Goal: Task Accomplishment & Management: Complete application form

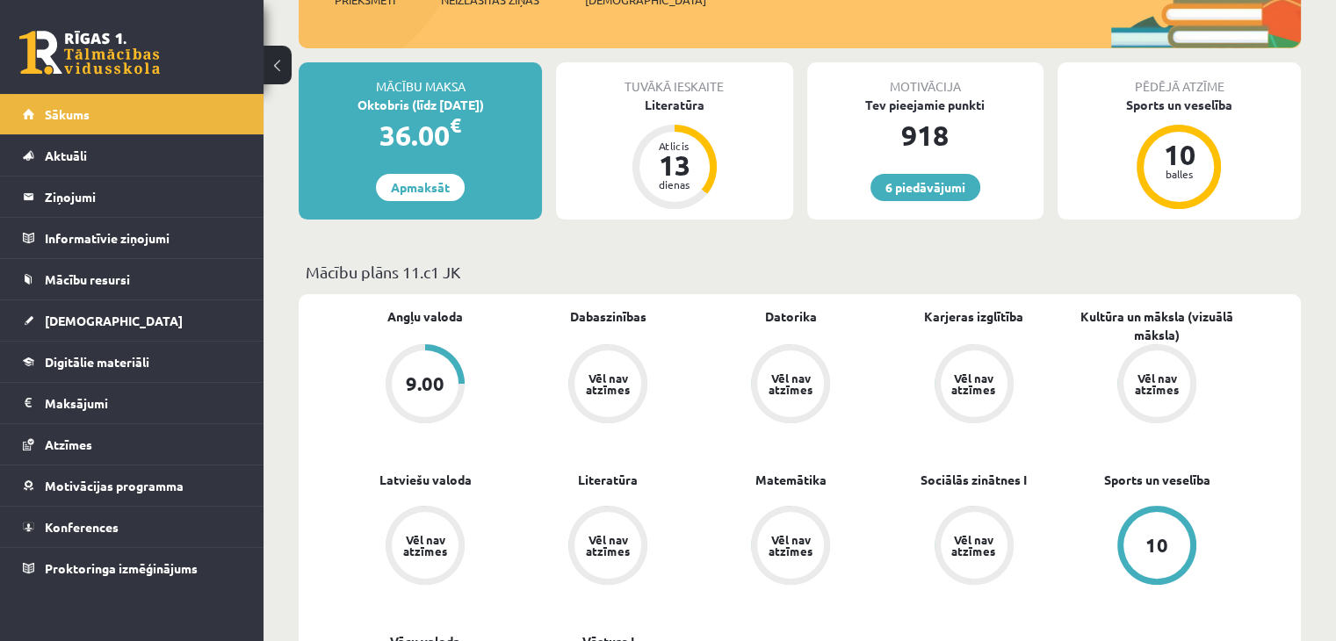
scroll to position [272, 0]
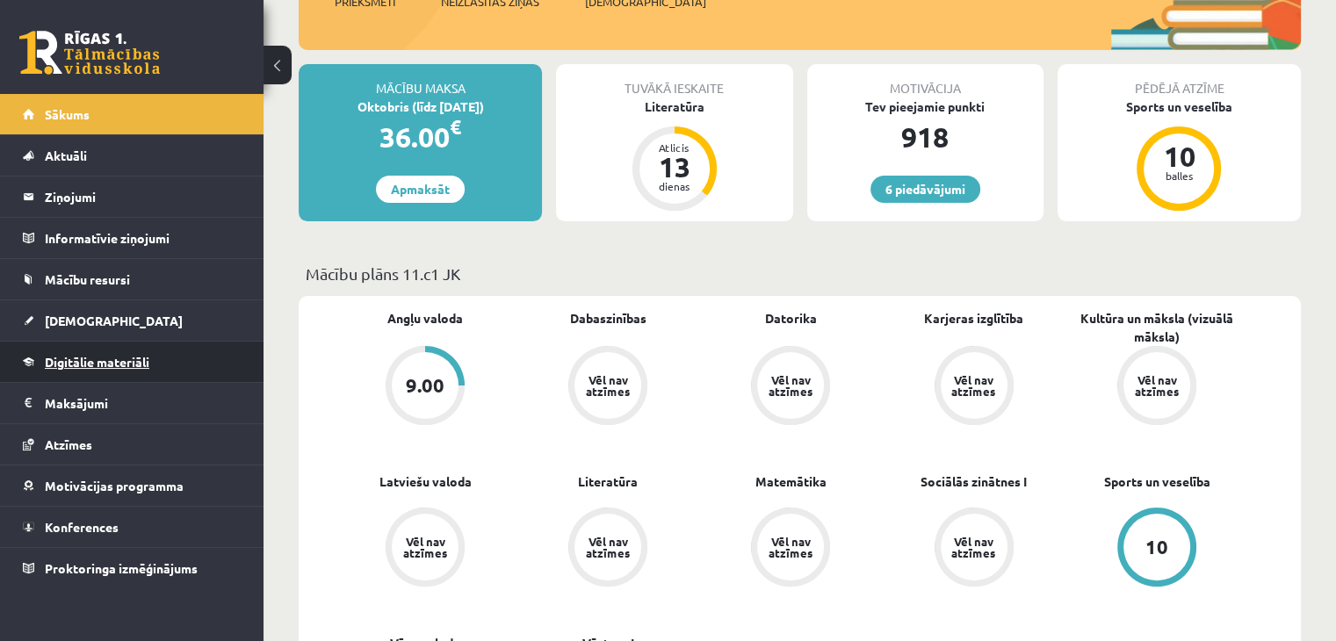
click at [88, 359] on span "Digitālie materiāli" at bounding box center [97, 362] width 104 height 16
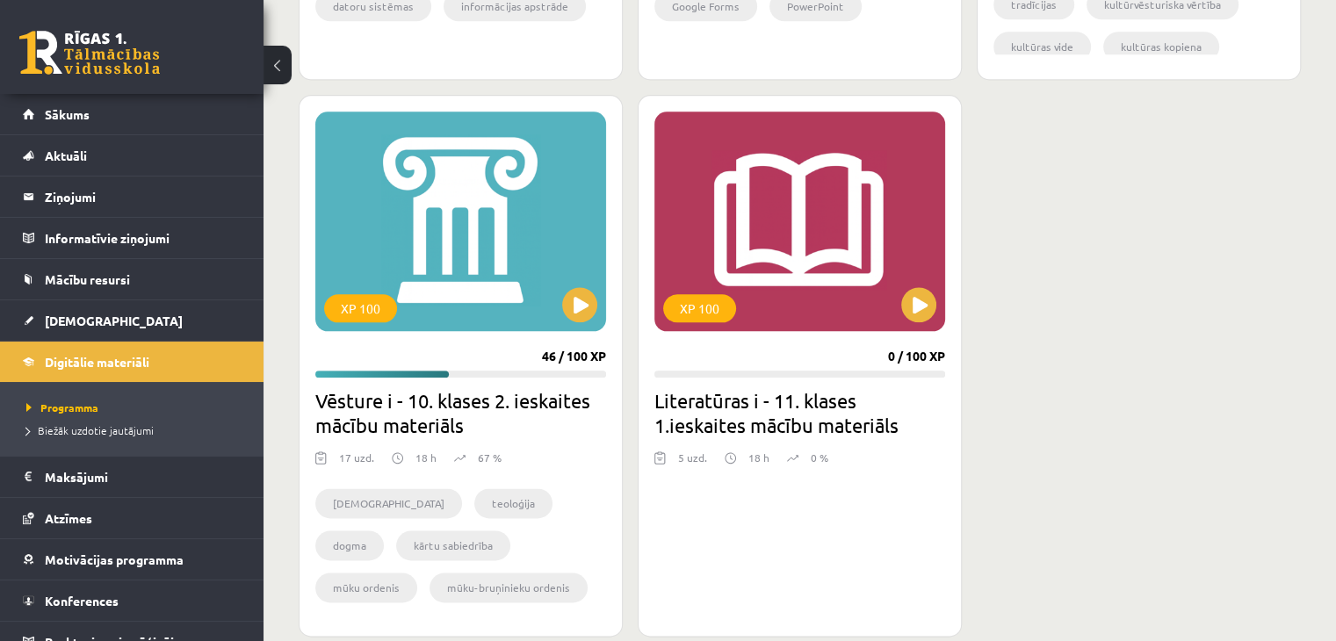
scroll to position [2125, 0]
click at [925, 314] on button at bounding box center [918, 304] width 35 height 35
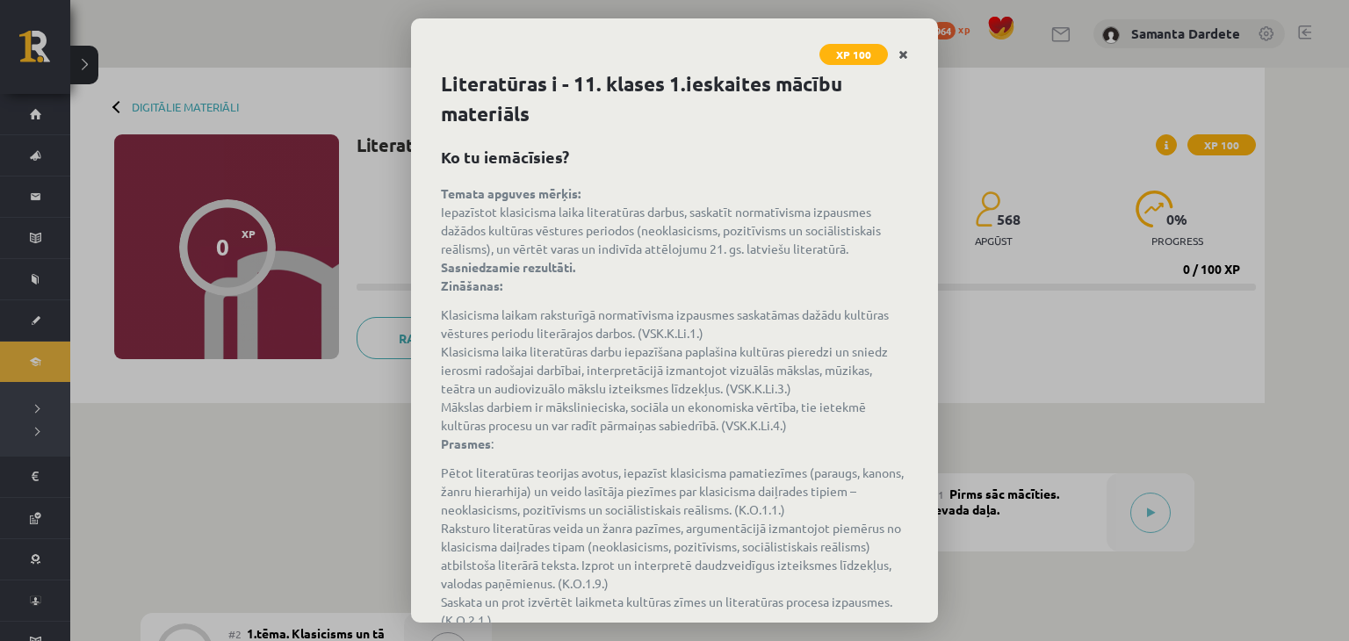
click at [906, 57] on icon "Close" at bounding box center [903, 55] width 10 height 12
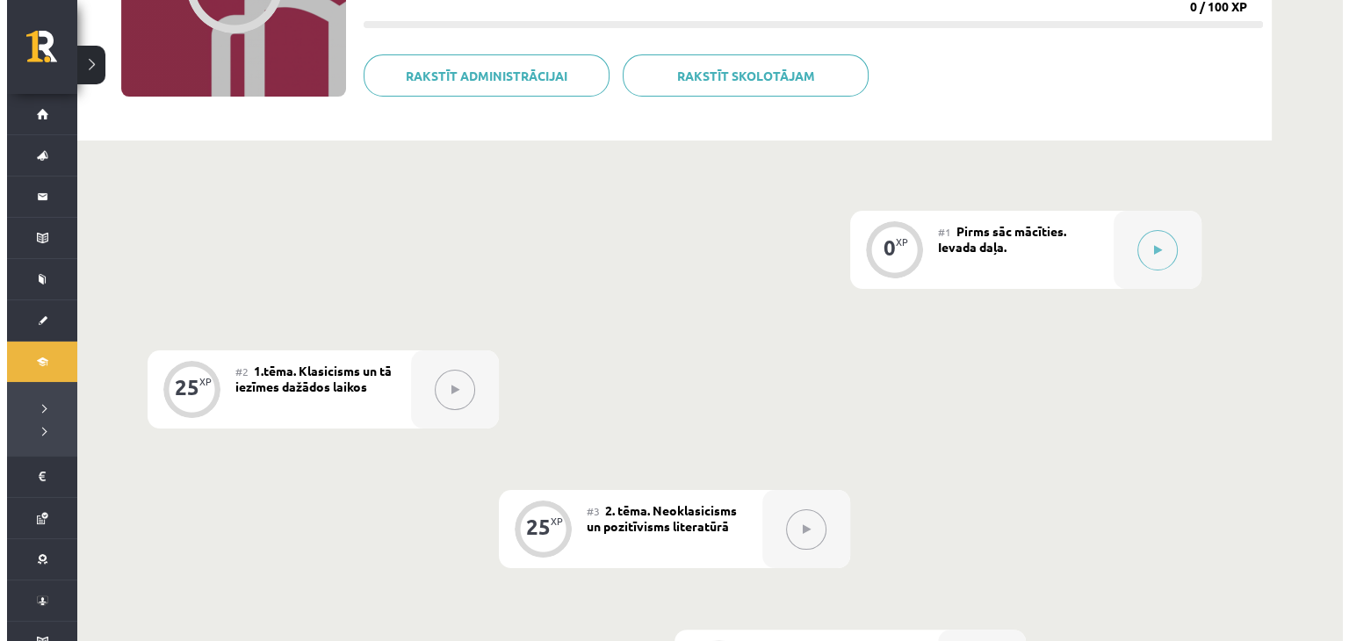
scroll to position [263, 0]
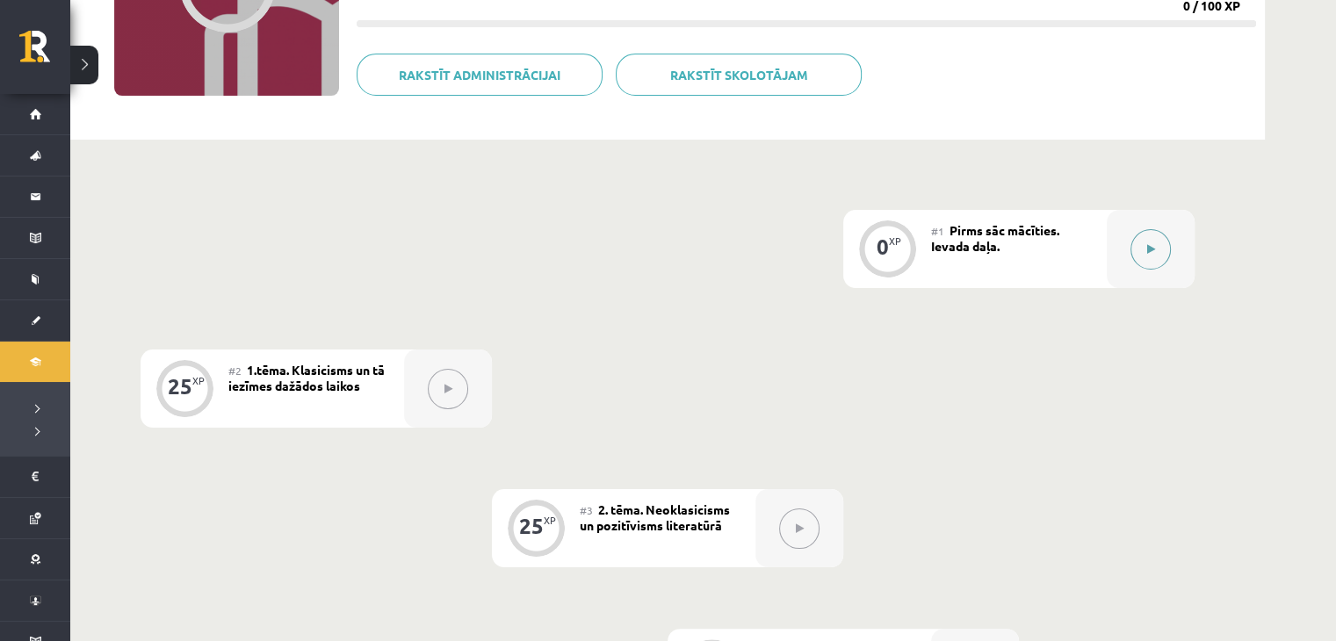
click at [1137, 240] on button at bounding box center [1150, 249] width 40 height 40
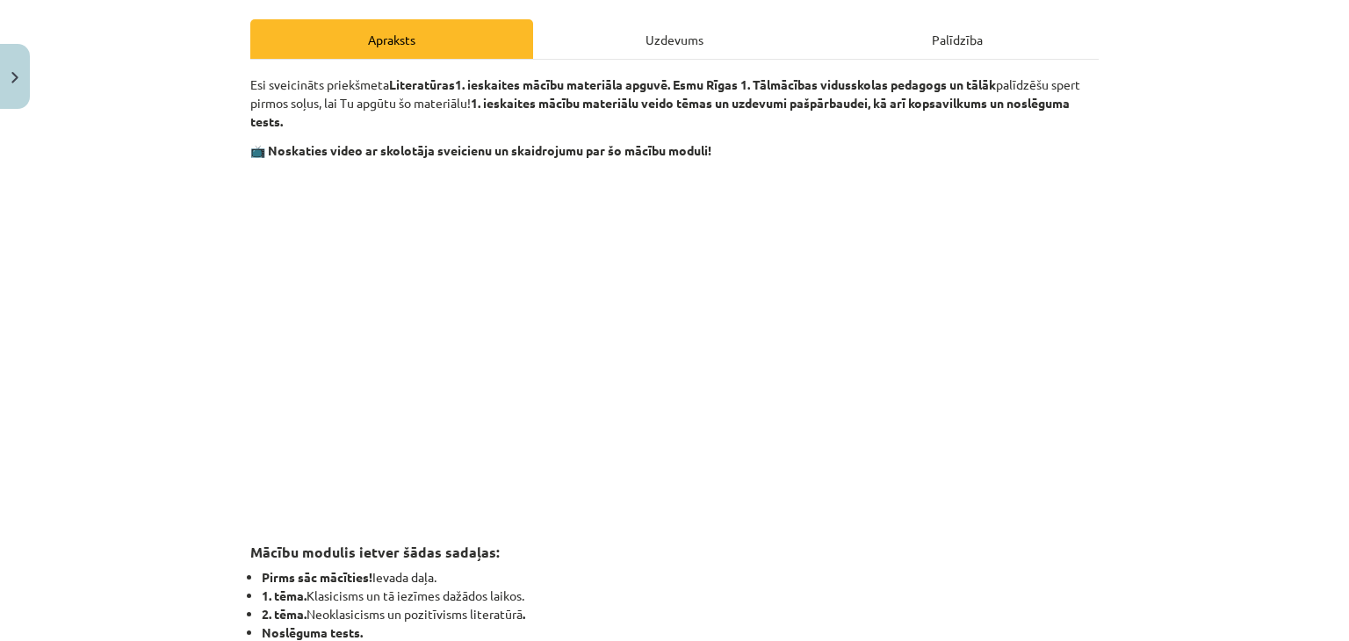
scroll to position [249, 0]
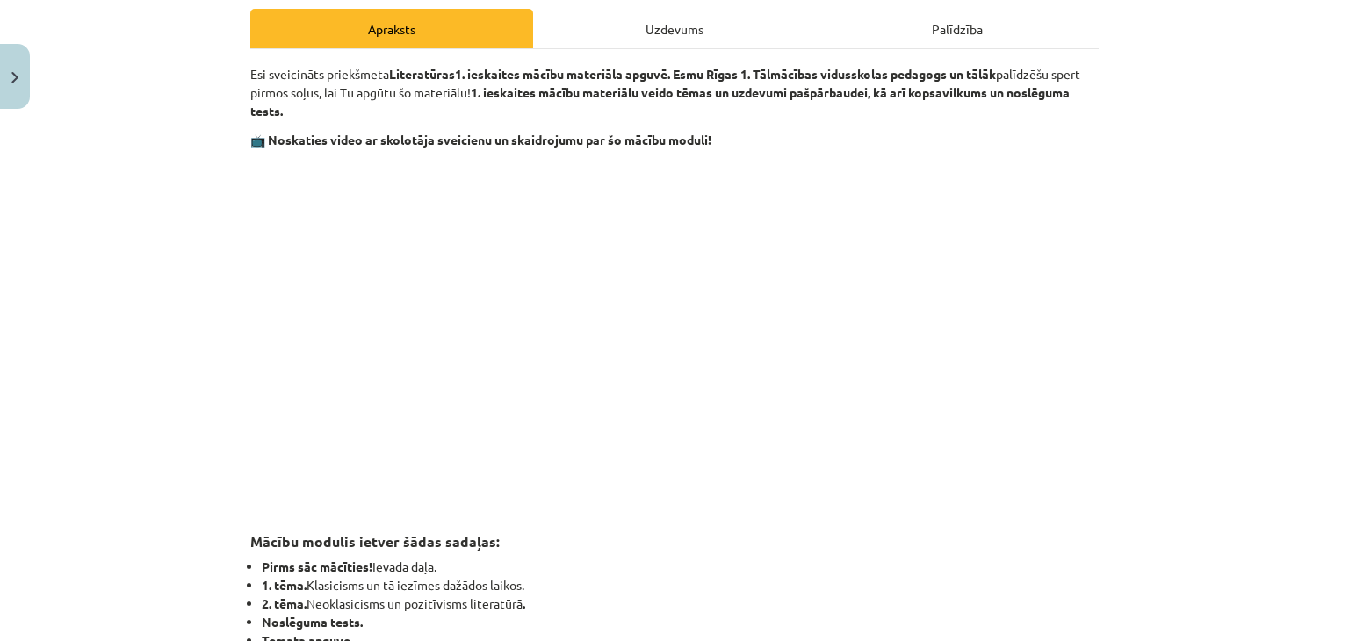
click at [855, 544] on h3 "Mācību modulis ietver šādas sadaļas:" at bounding box center [674, 536] width 848 height 32
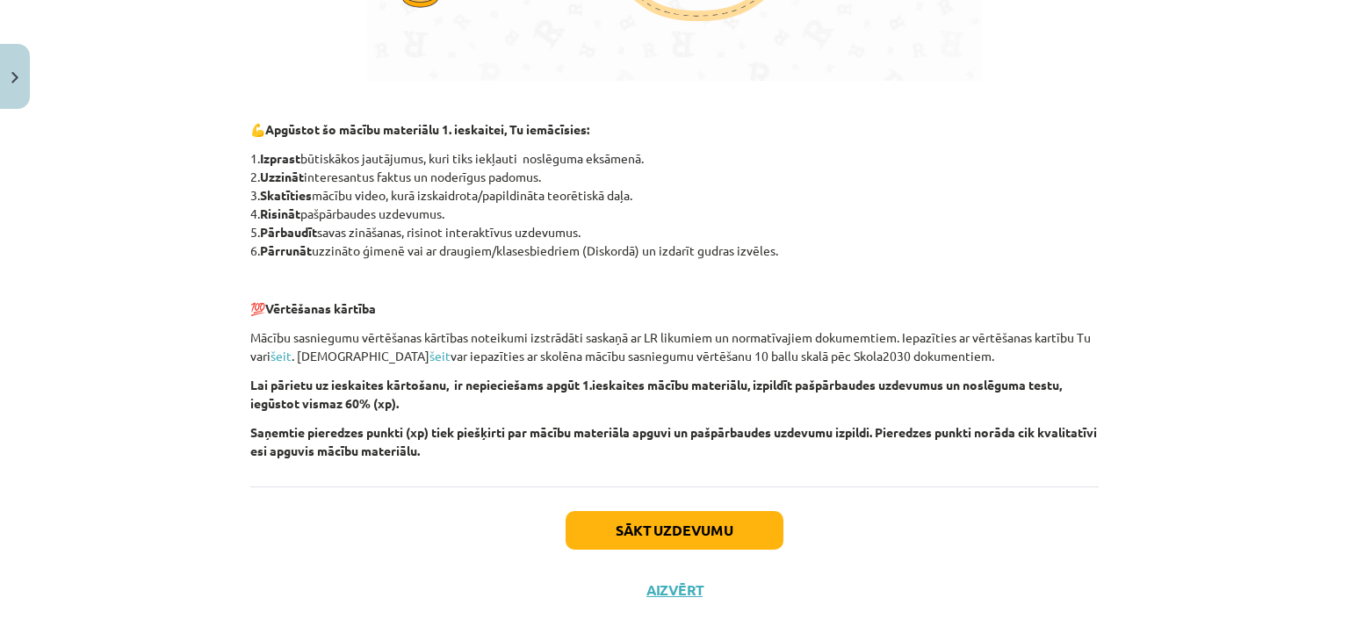
scroll to position [1176, 0]
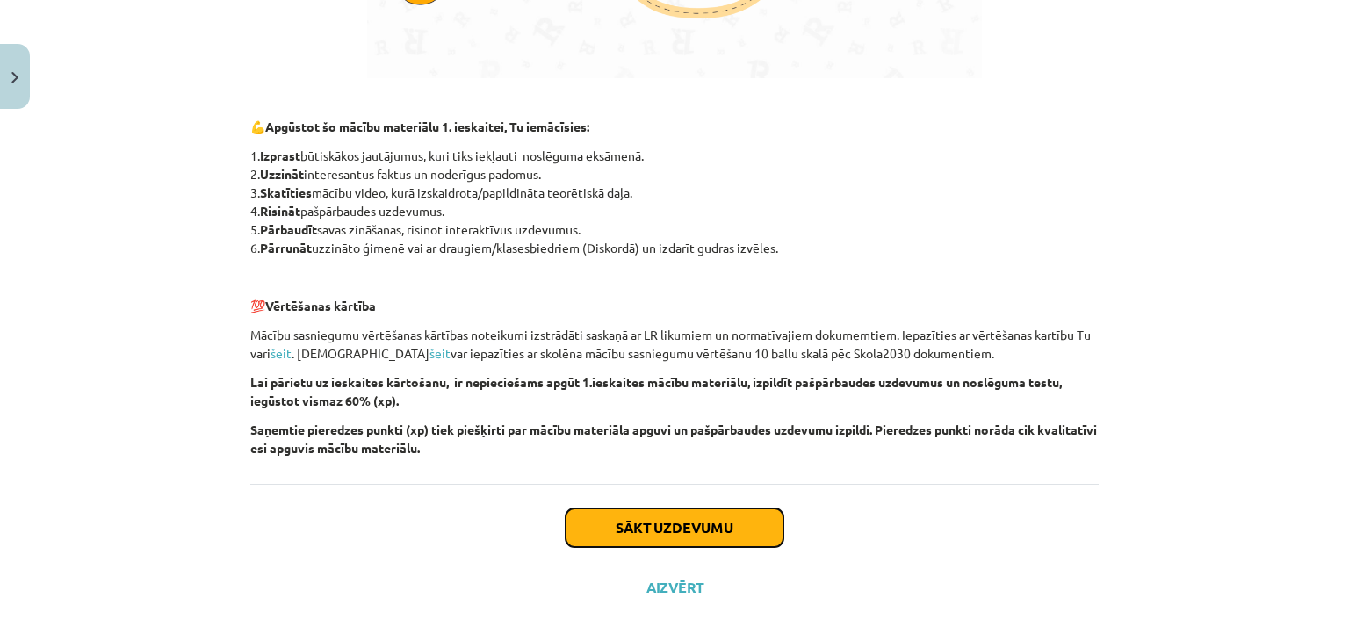
click at [608, 537] on button "Sākt uzdevumu" at bounding box center [675, 527] width 218 height 39
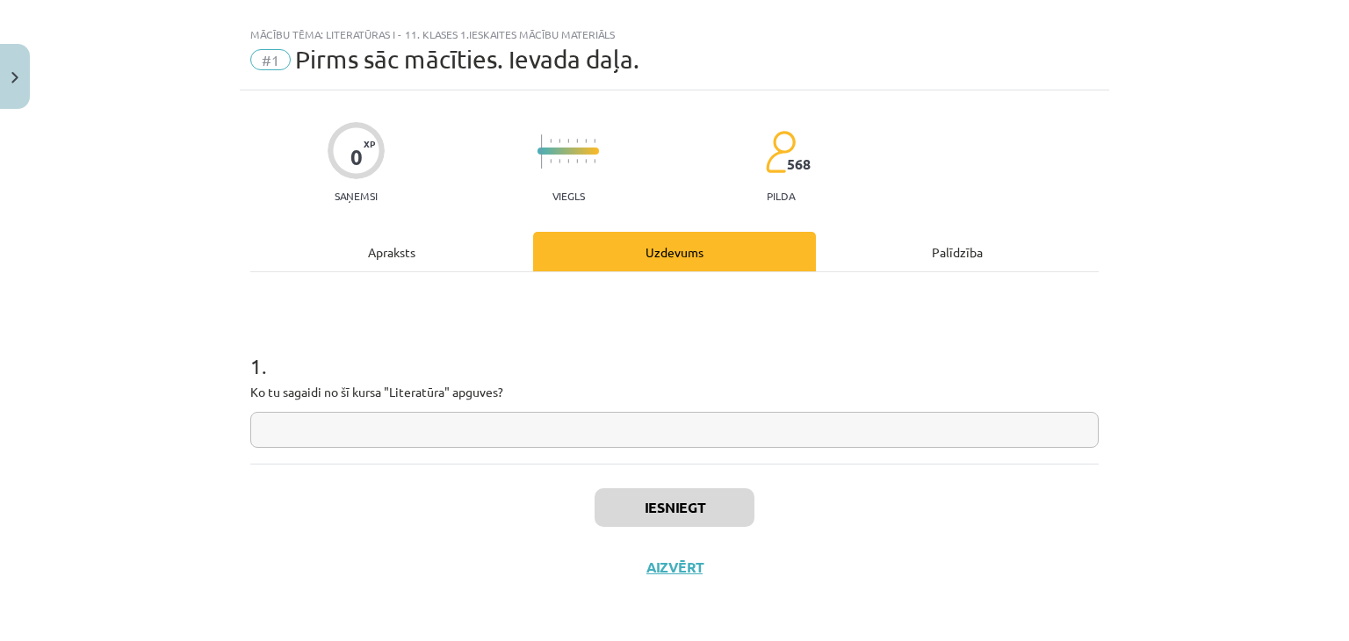
scroll to position [25, 0]
click at [478, 436] on input "text" at bounding box center [674, 431] width 848 height 36
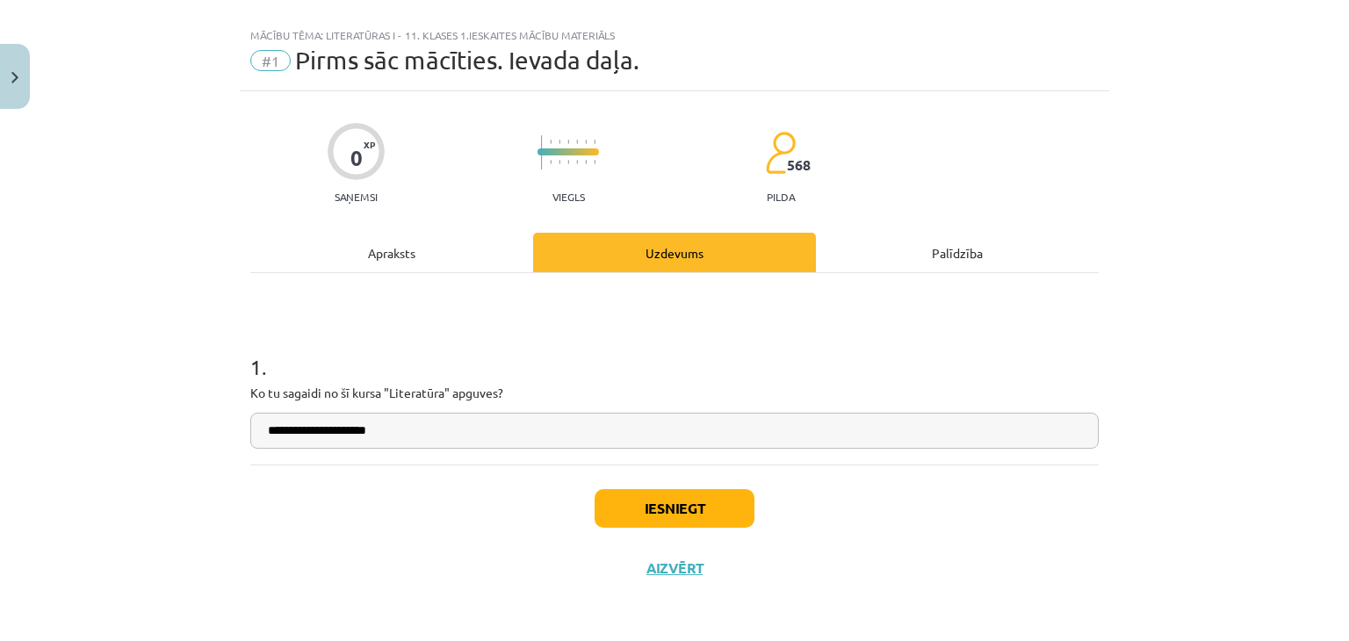
type input "**********"
click at [632, 507] on button "Iesniegt" at bounding box center [674, 508] width 160 height 39
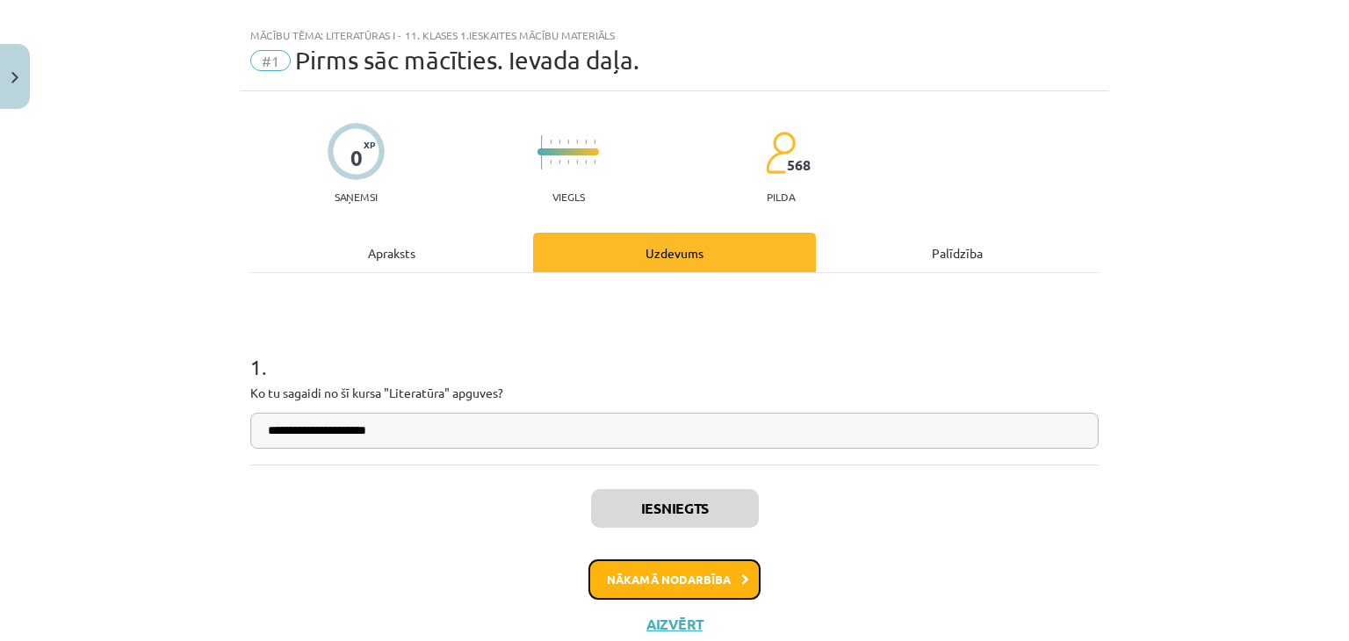
click at [638, 563] on button "Nākamā nodarbība" at bounding box center [674, 579] width 172 height 40
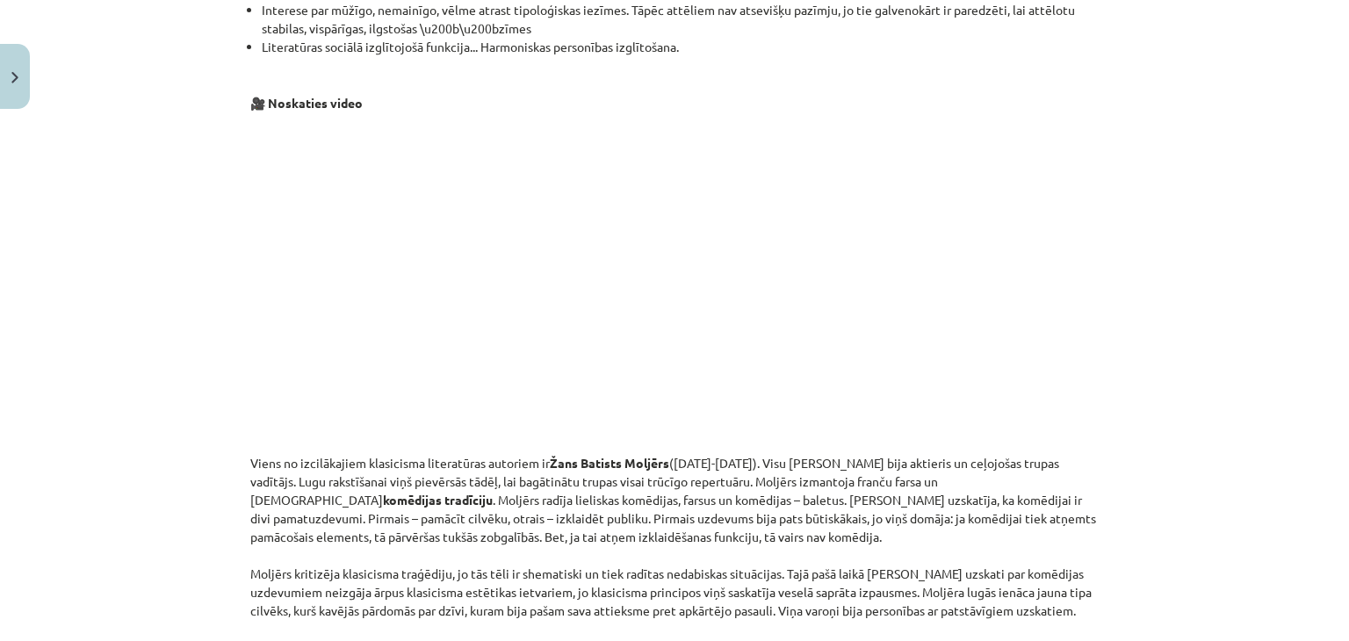
scroll to position [1625, 0]
click at [968, 407] on p at bounding box center [674, 282] width 848 height 321
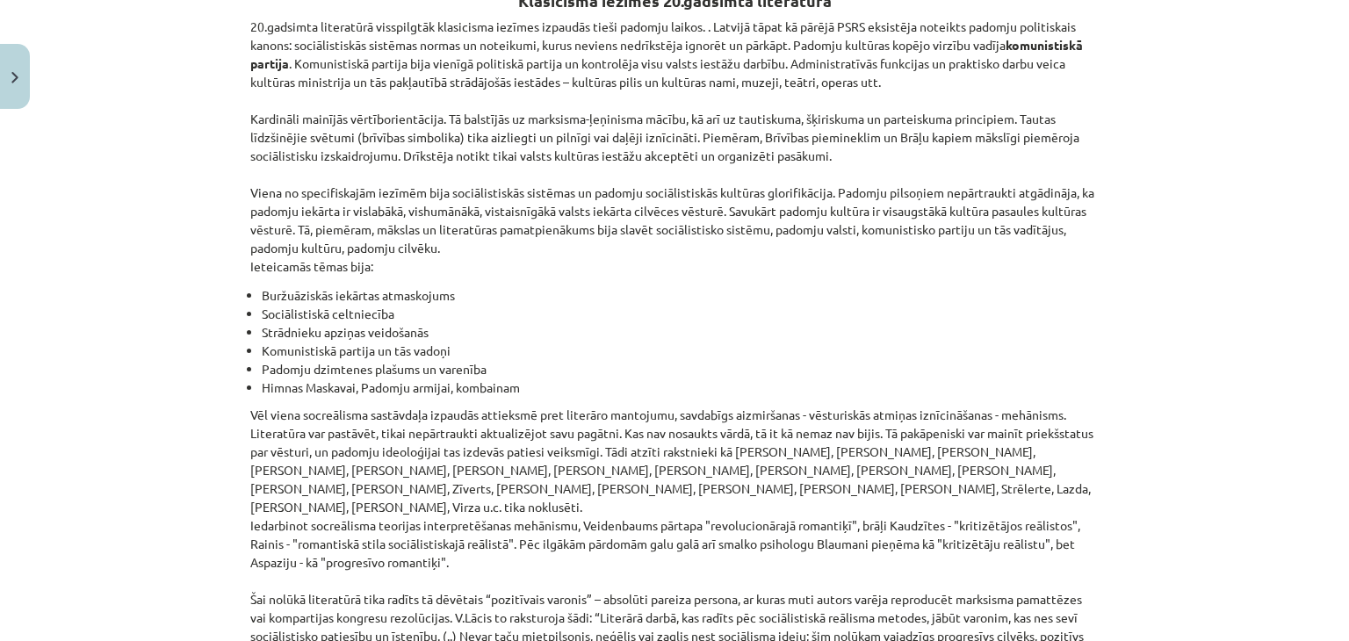
scroll to position [4030, 0]
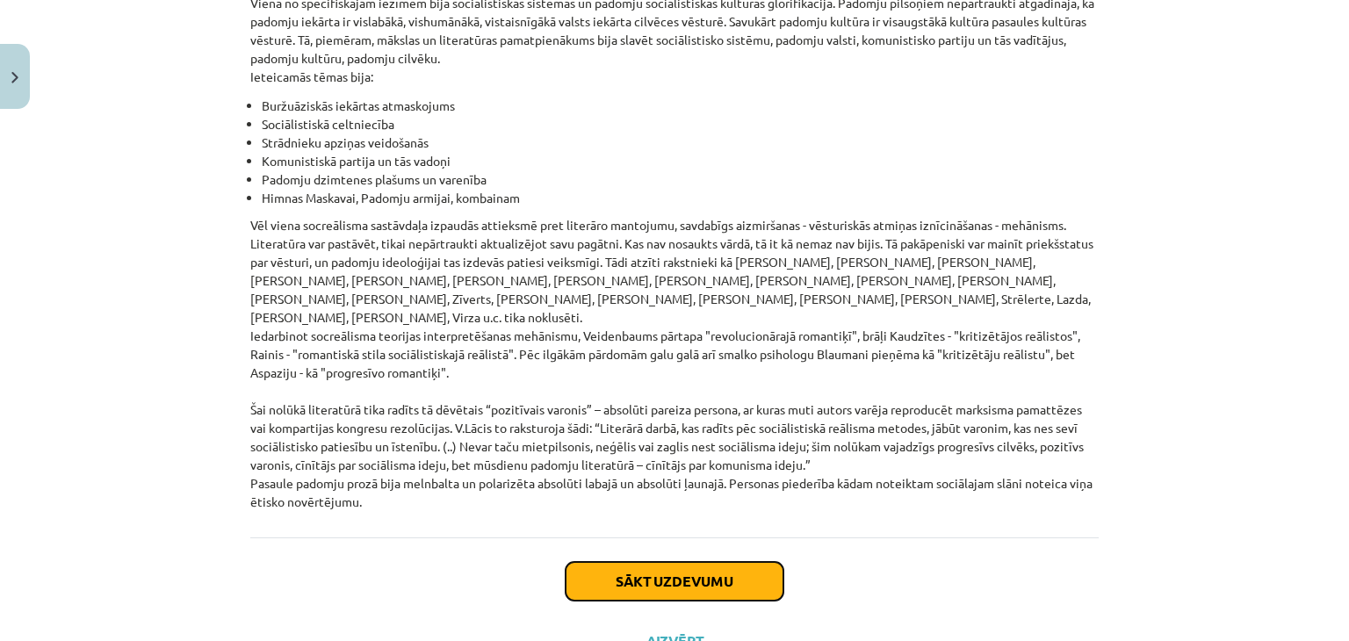
click at [671, 562] on button "Sākt uzdevumu" at bounding box center [675, 581] width 218 height 39
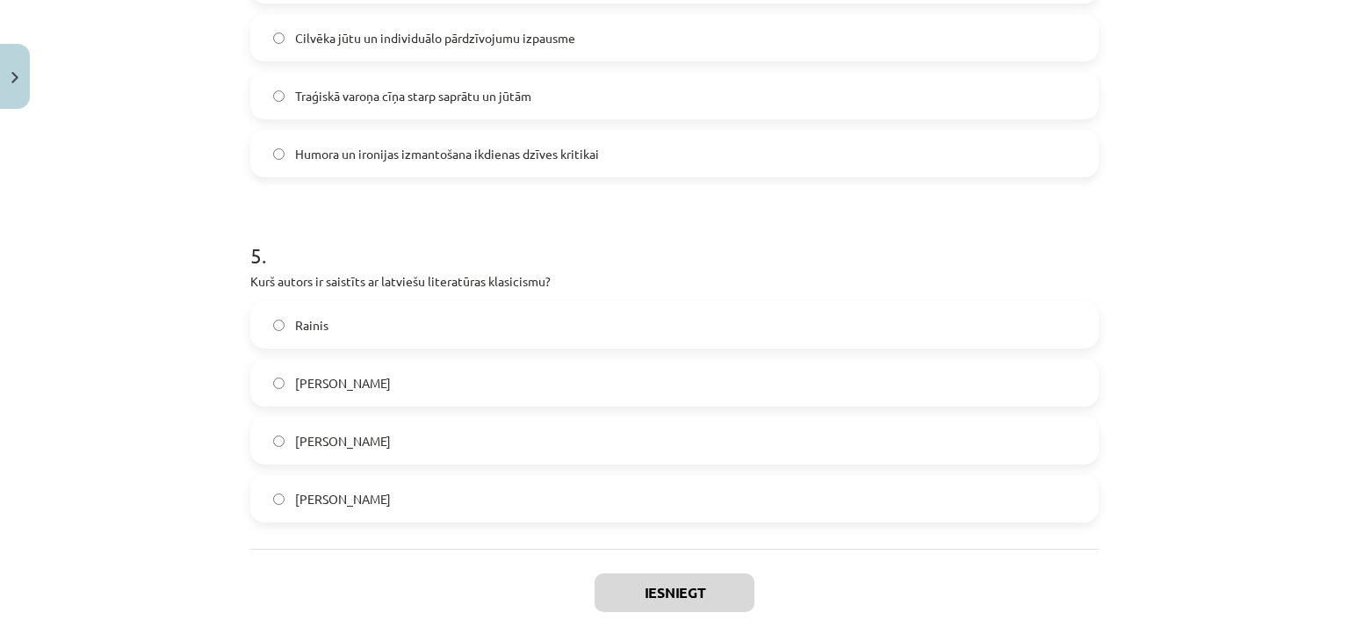
scroll to position [1602, 0]
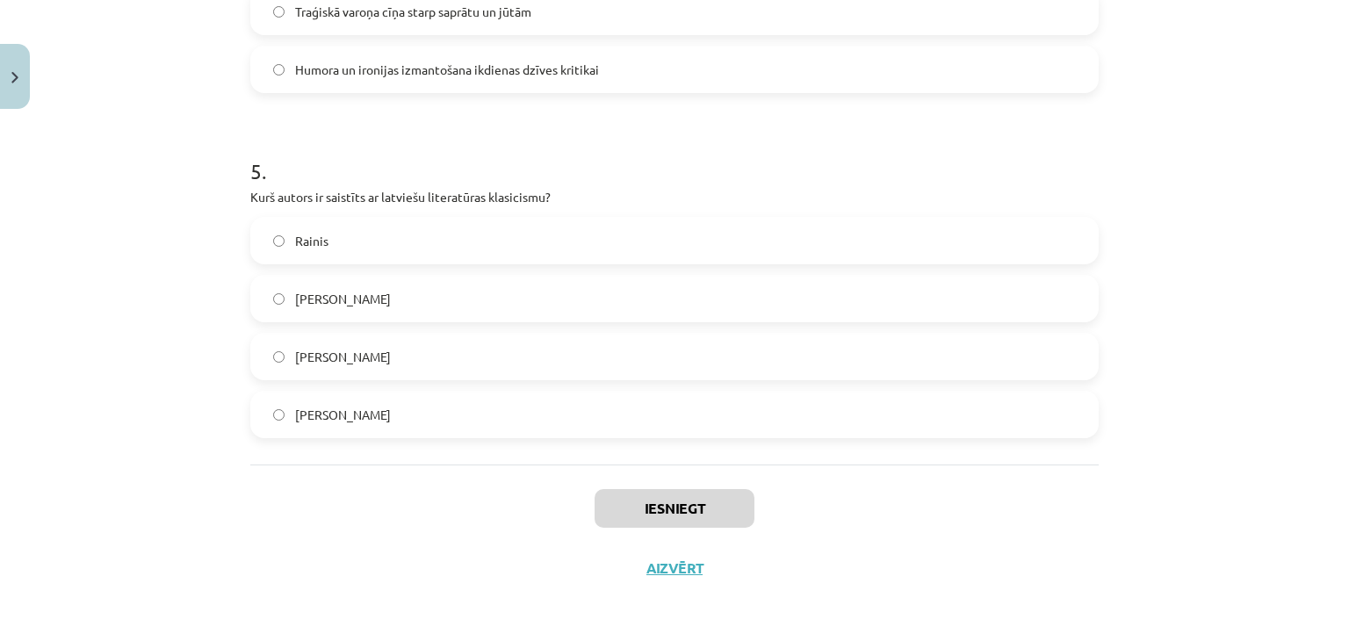
drag, startPoint x: 223, startPoint y: 146, endPoint x: 529, endPoint y: 425, distance: 414.0
click at [529, 425] on div "Mācību tēma: Literatūras i - 11. klases 1.ieskaites mācību materiāls #2 1.tēma.…" at bounding box center [674, 320] width 1349 height 641
copy form "1 . Kas bija klasicisma pamatā esošā filozofija? Racionālisms Pozitīvisms Empīr…"
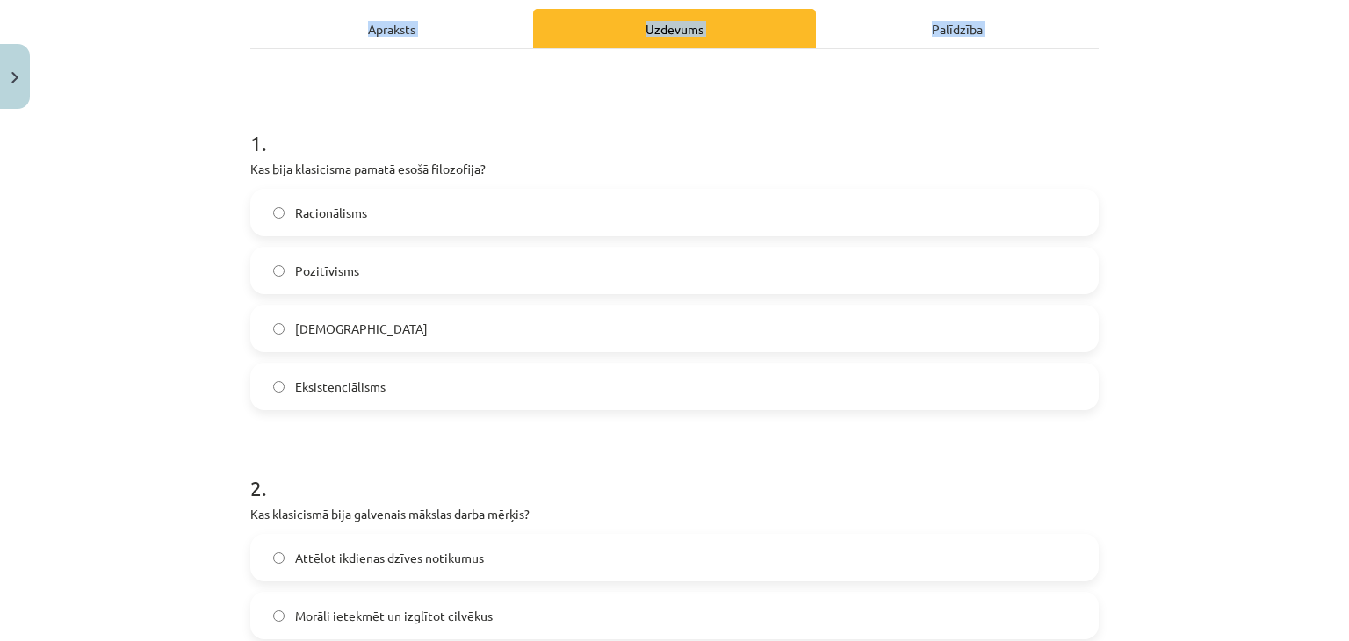
scroll to position [246, 0]
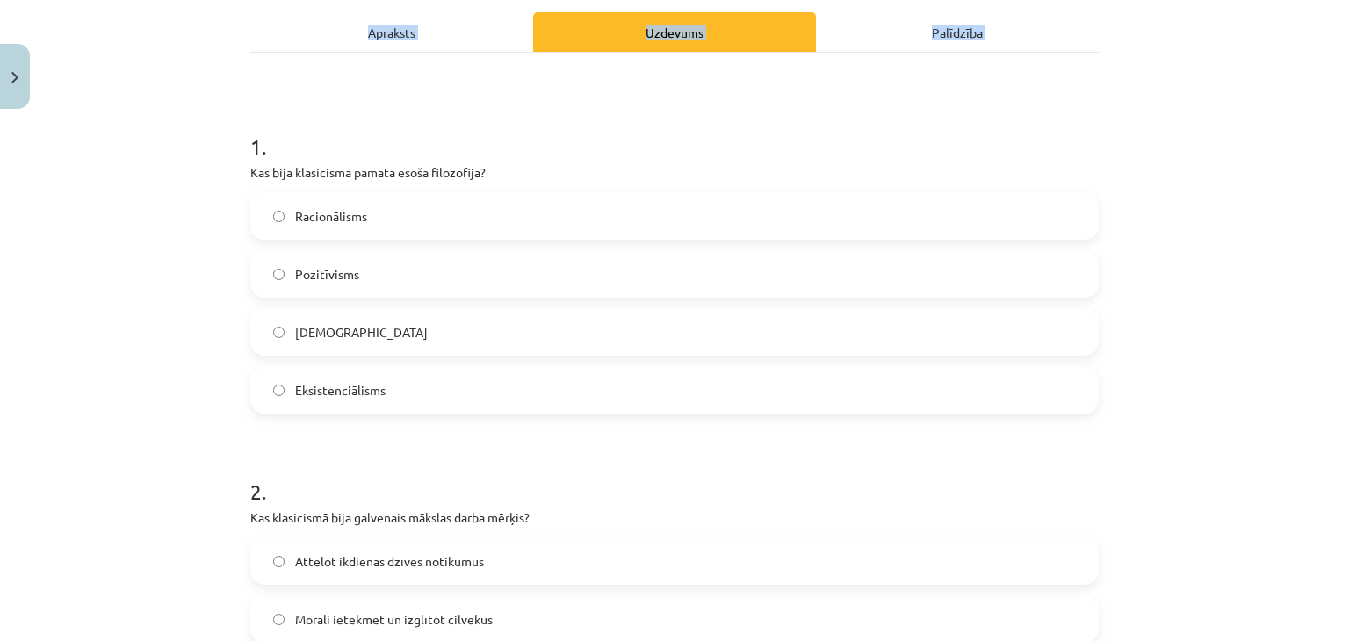
click at [385, 220] on label "Racionālisms" at bounding box center [674, 216] width 845 height 44
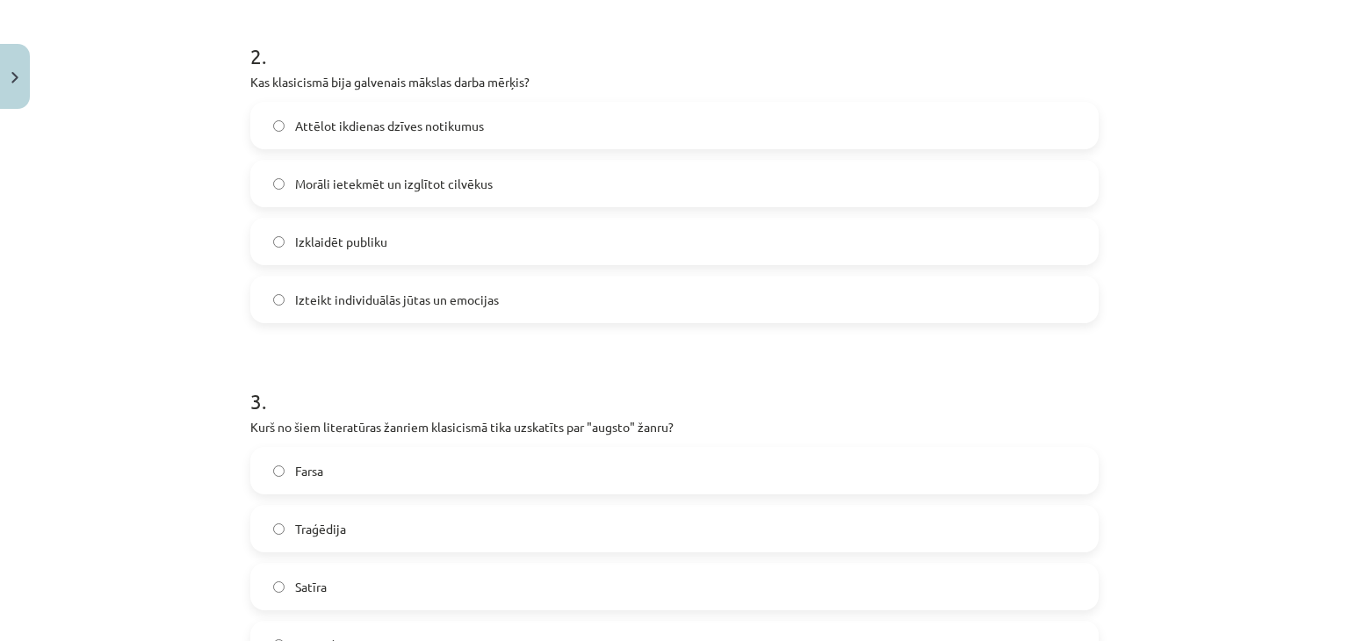
scroll to position [681, 0]
click at [371, 190] on span "Morāli ietekmēt un izglītot cilvēkus" at bounding box center [394, 184] width 198 height 18
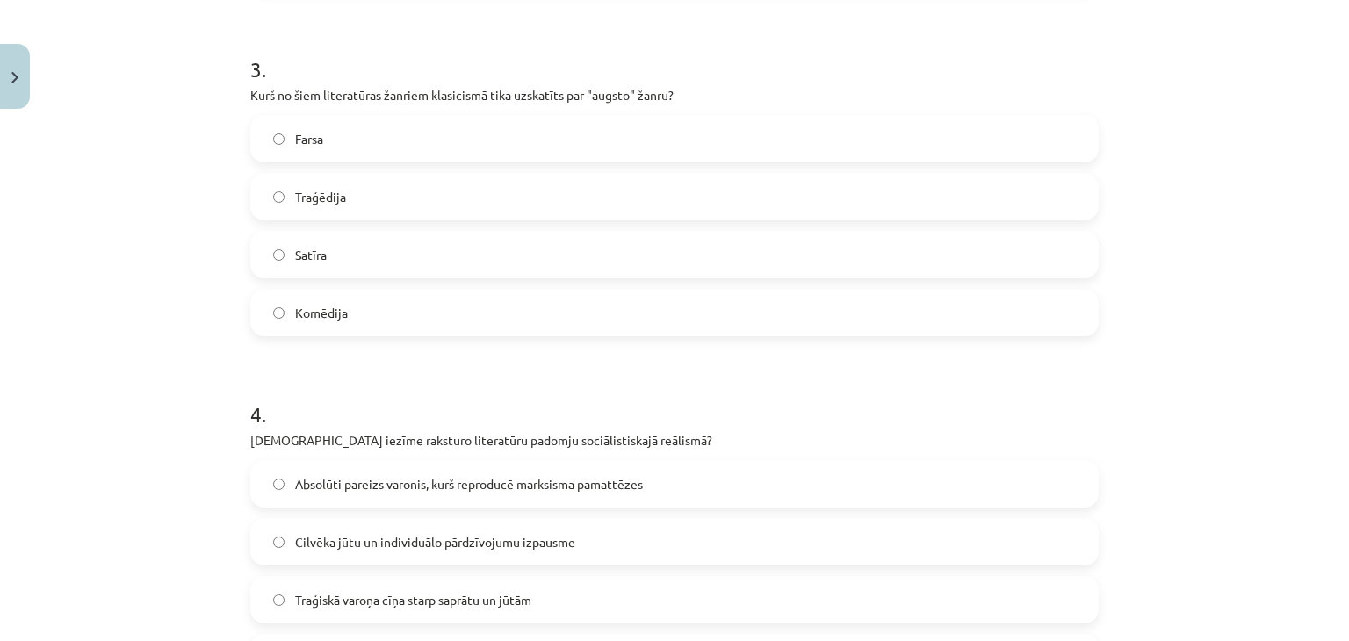
scroll to position [1019, 0]
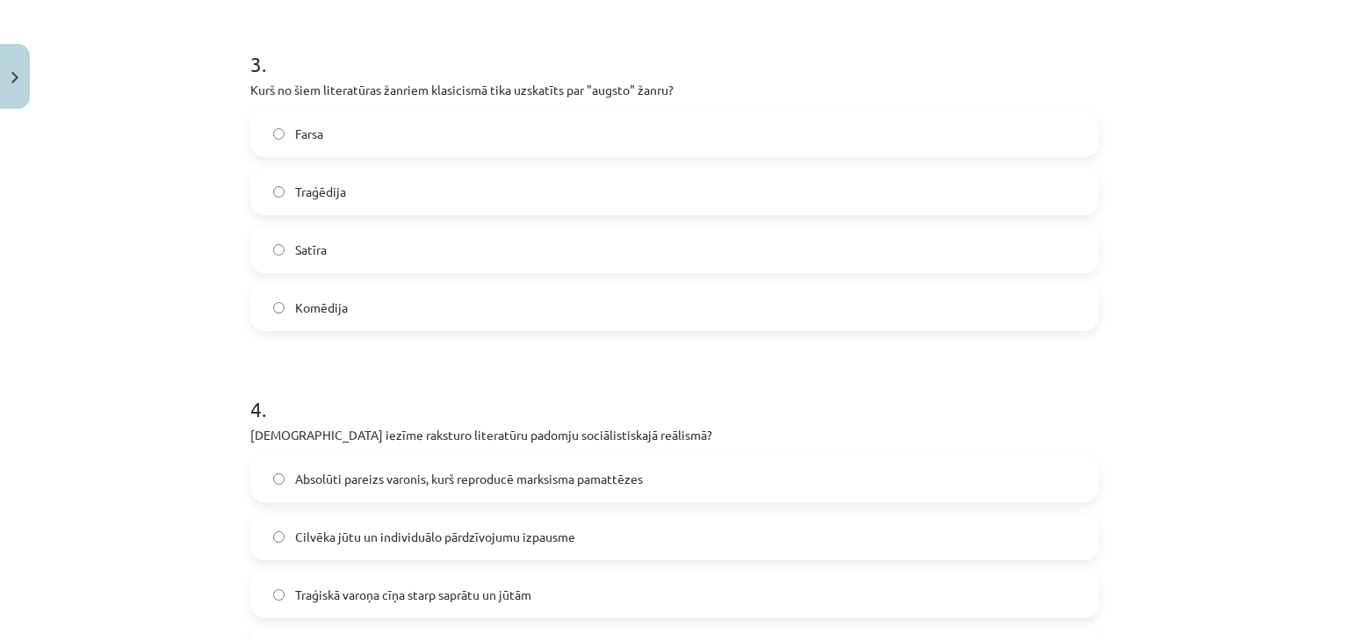
click at [370, 186] on label "Traģēdija" at bounding box center [674, 191] width 845 height 44
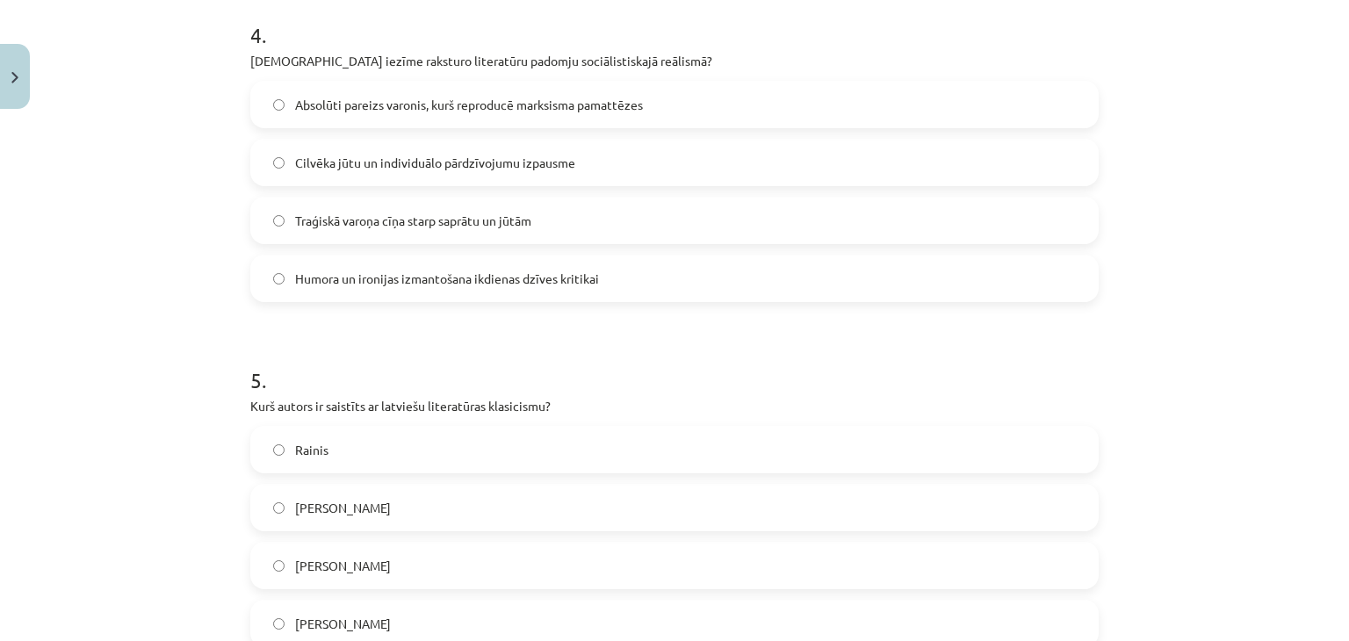
scroll to position [1400, 0]
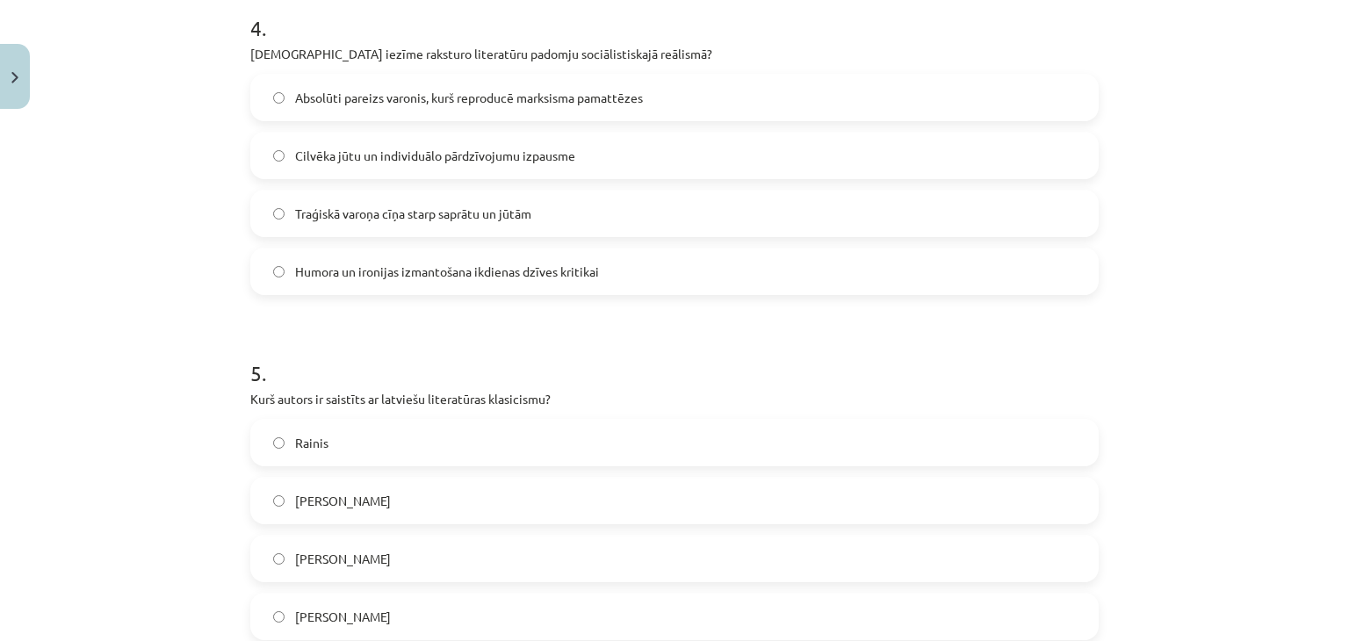
click at [370, 500] on span "Kristofers Fīrekers" at bounding box center [343, 501] width 96 height 18
click at [323, 99] on span "Absolūti pareizs varonis, kurš reproducē marksisma pamattēzes" at bounding box center [469, 98] width 348 height 18
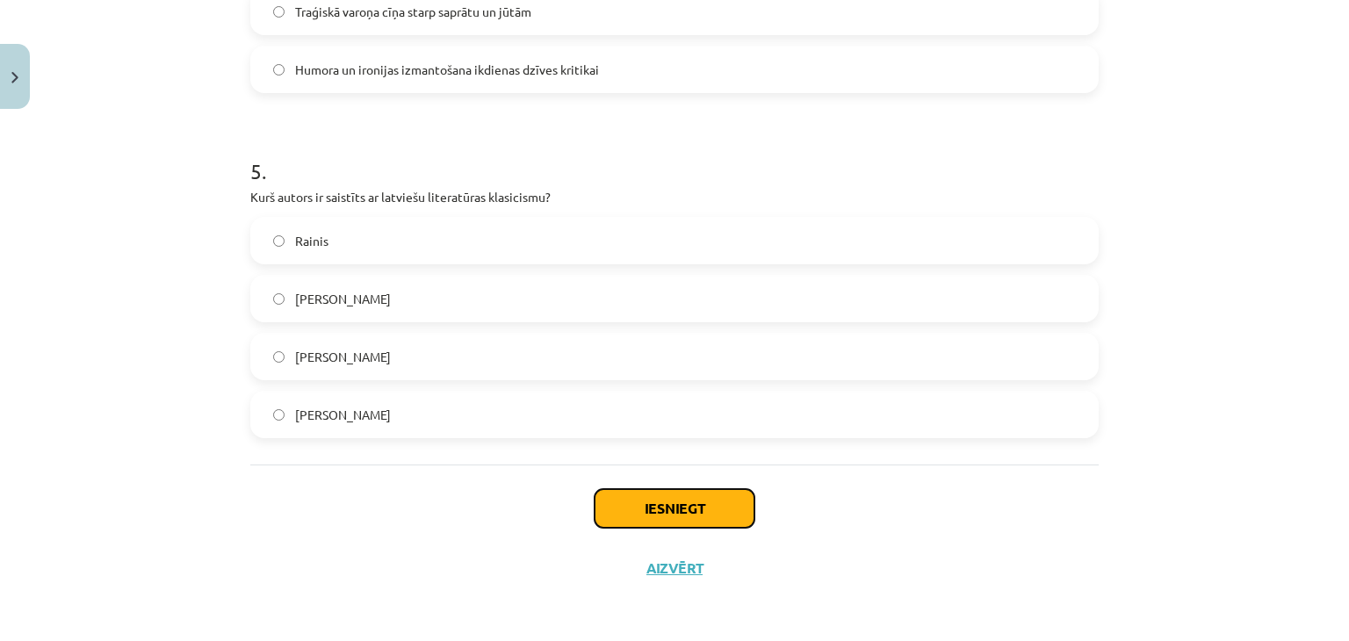
click at [687, 508] on button "Iesniegt" at bounding box center [674, 508] width 160 height 39
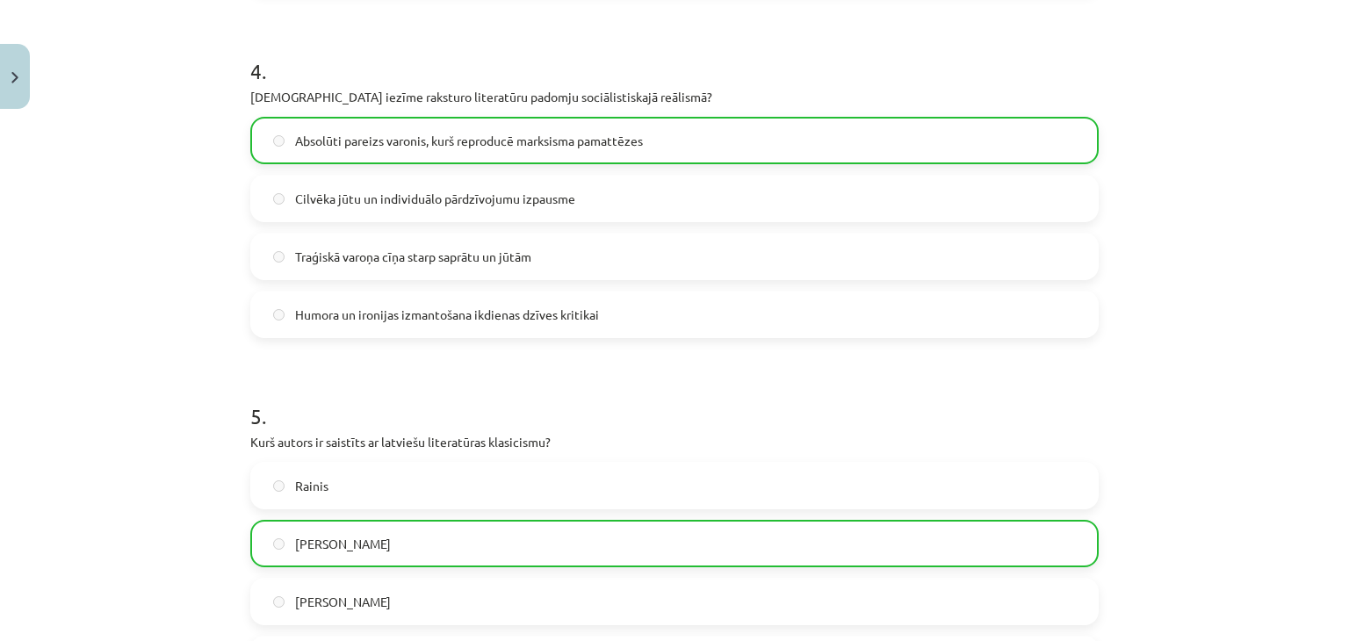
scroll to position [1658, 0]
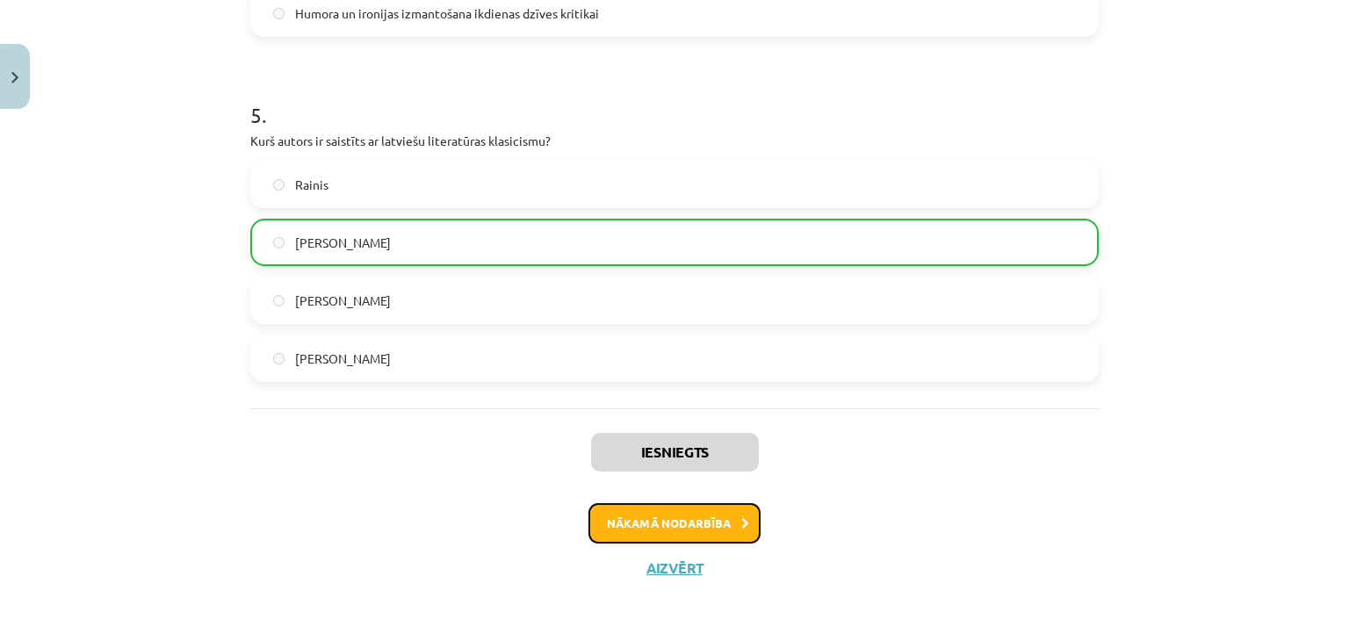
click at [679, 507] on button "Nākamā nodarbība" at bounding box center [674, 523] width 172 height 40
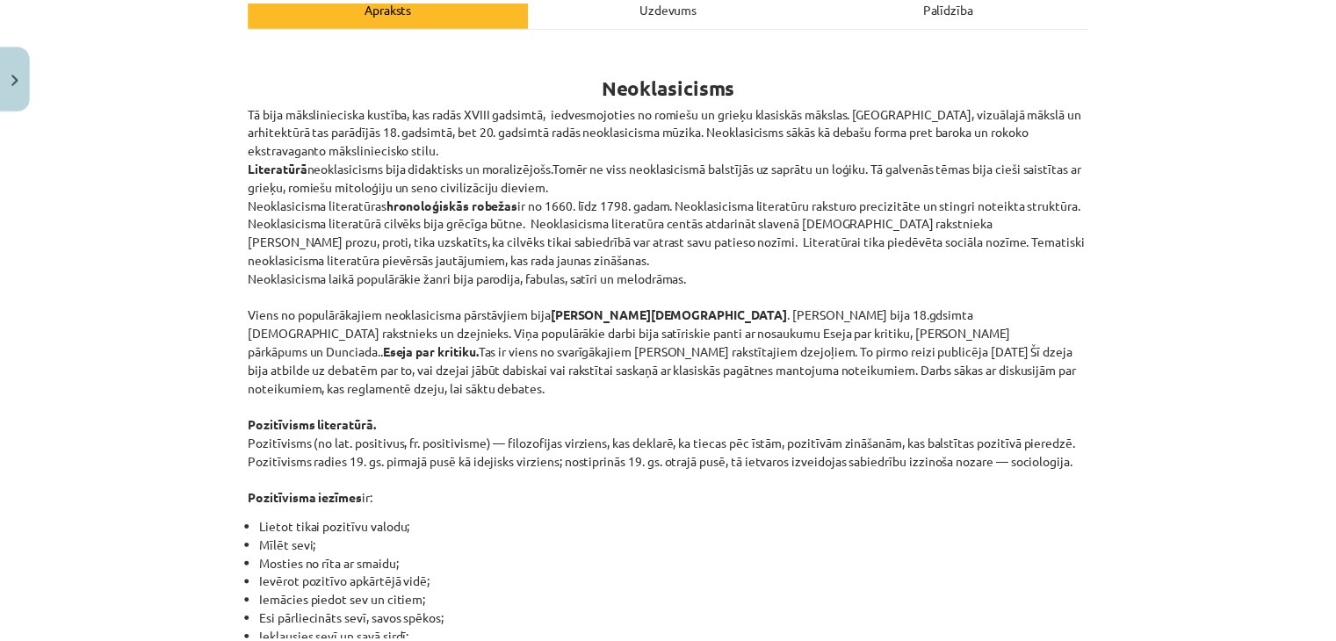
scroll to position [0, 0]
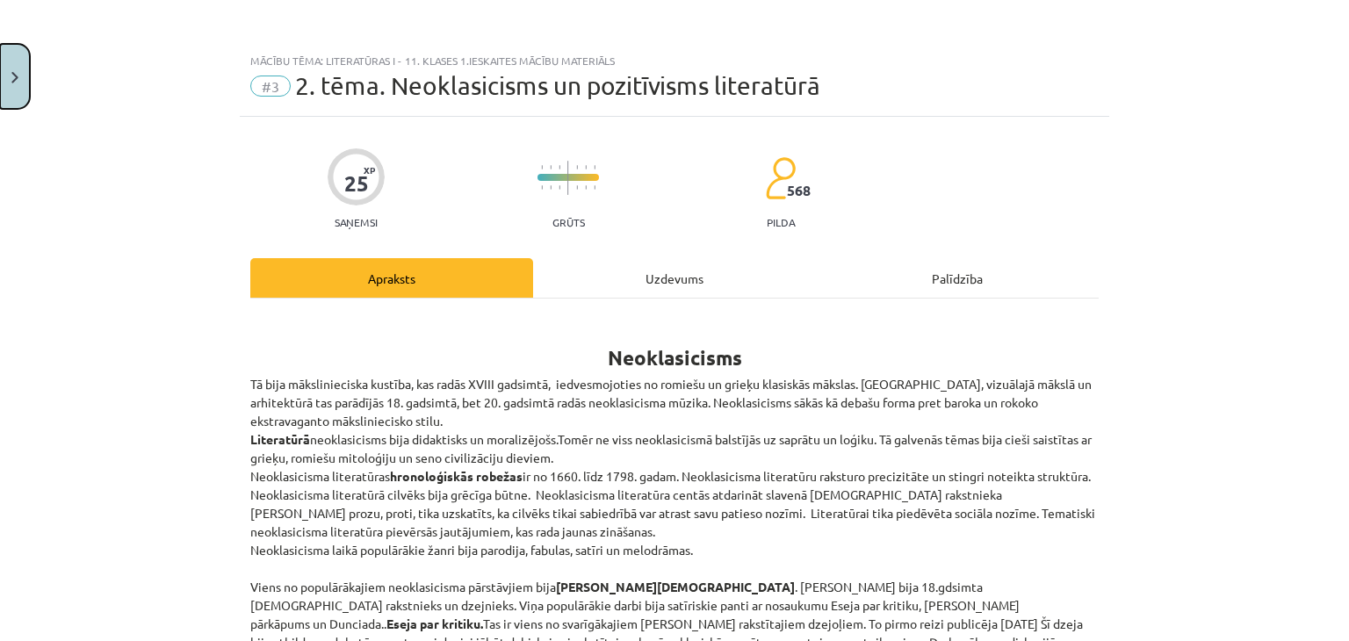
click at [3, 61] on button "Close" at bounding box center [15, 76] width 30 height 65
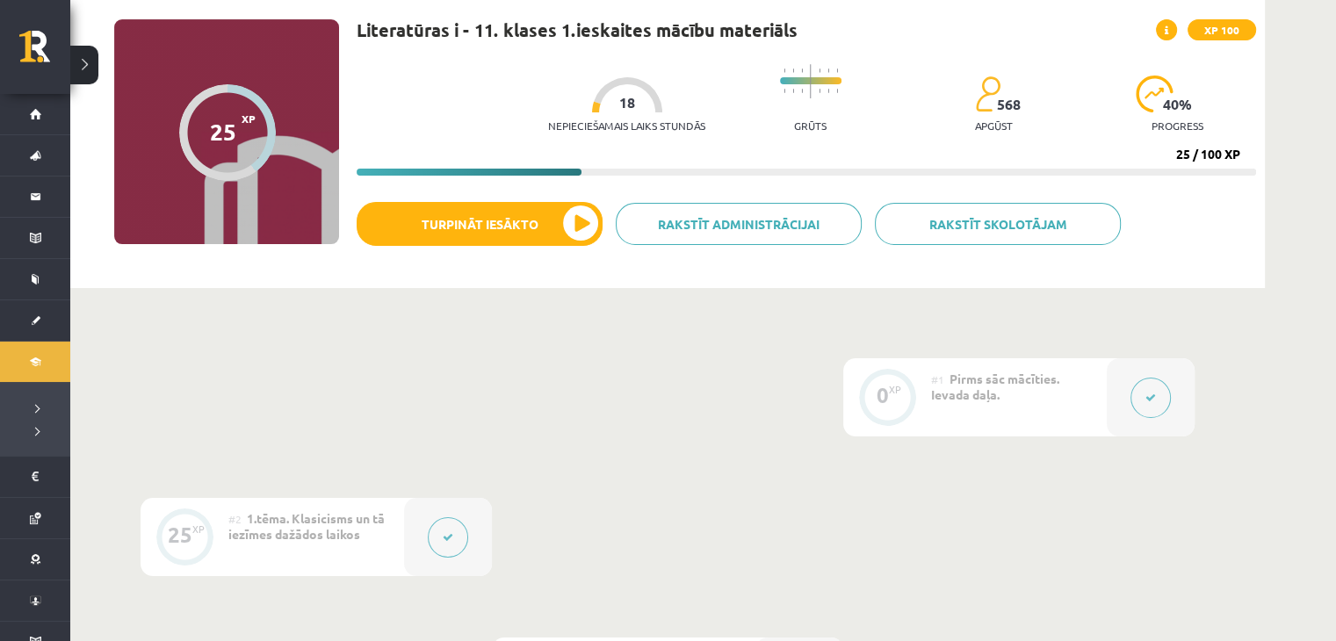
scroll to position [114, 0]
click at [89, 64] on button at bounding box center [84, 65] width 28 height 39
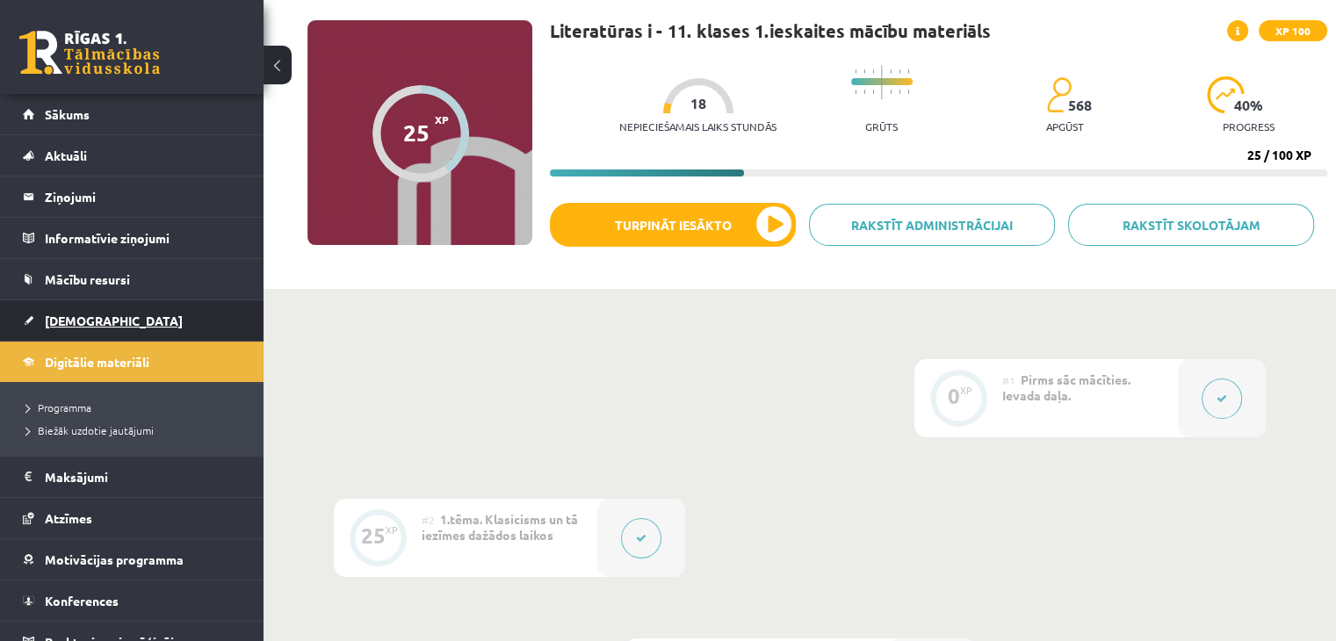
click at [97, 315] on link "[DEMOGRAPHIC_DATA]" at bounding box center [132, 320] width 219 height 40
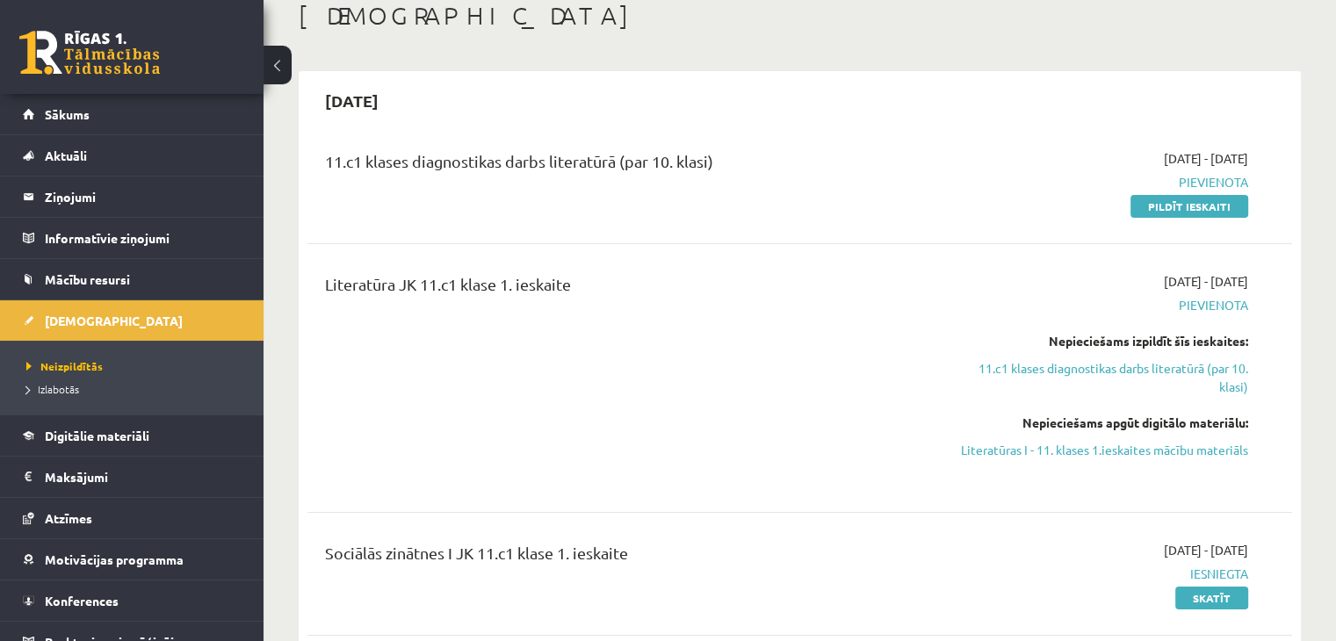
scroll to position [104, 0]
click at [1160, 210] on link "Pildīt ieskaiti" at bounding box center [1189, 203] width 118 height 23
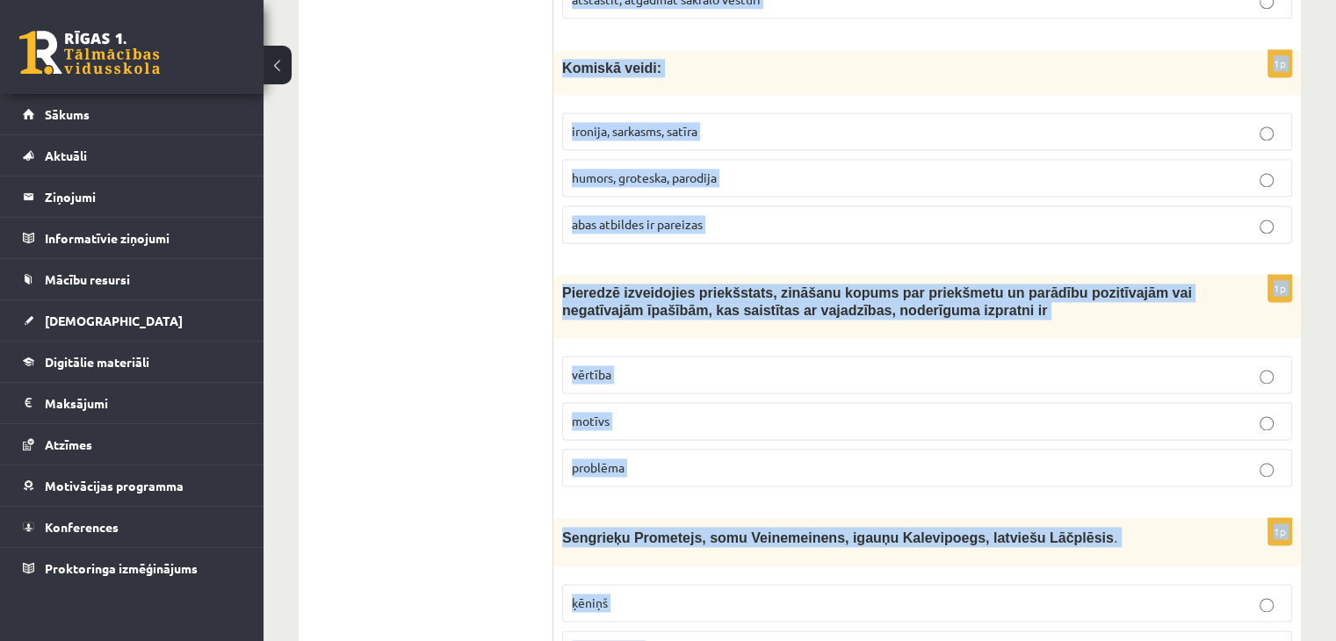
scroll to position [2564, 0]
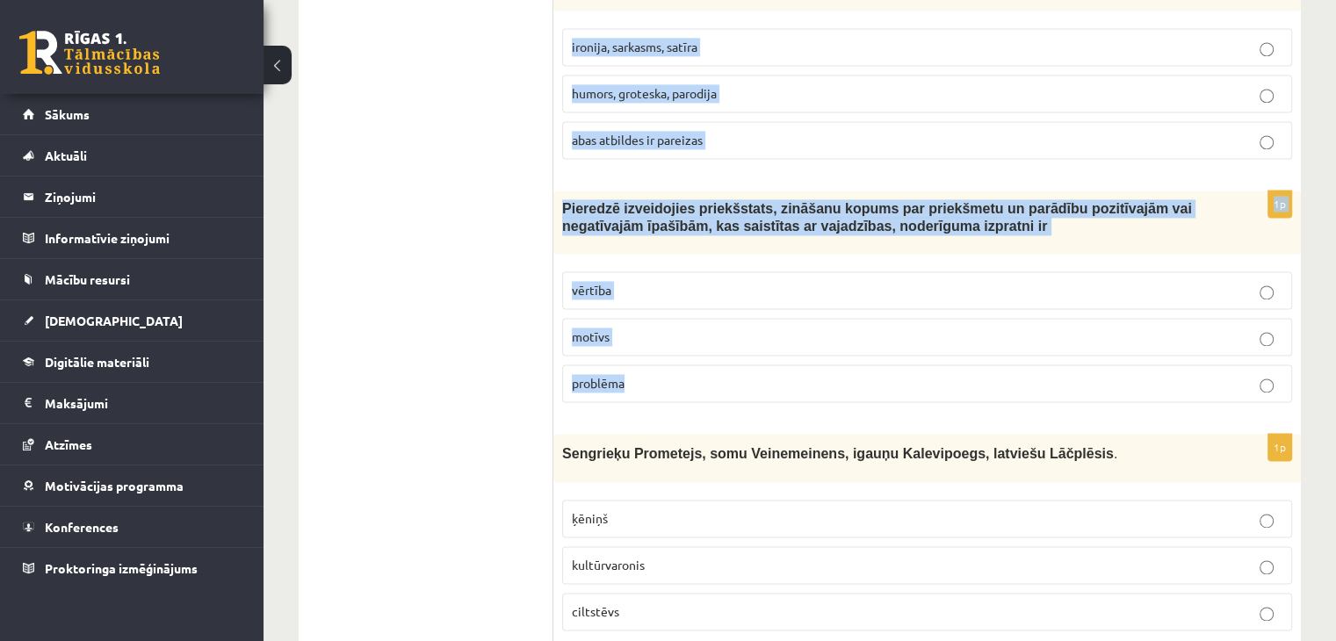
drag, startPoint x: 562, startPoint y: 349, endPoint x: 919, endPoint y: 342, distance: 356.6
copy form "Loremipsumd sitame, con adipis elitseddoe tem incidid, utl etdolo ma aliquaen- …"
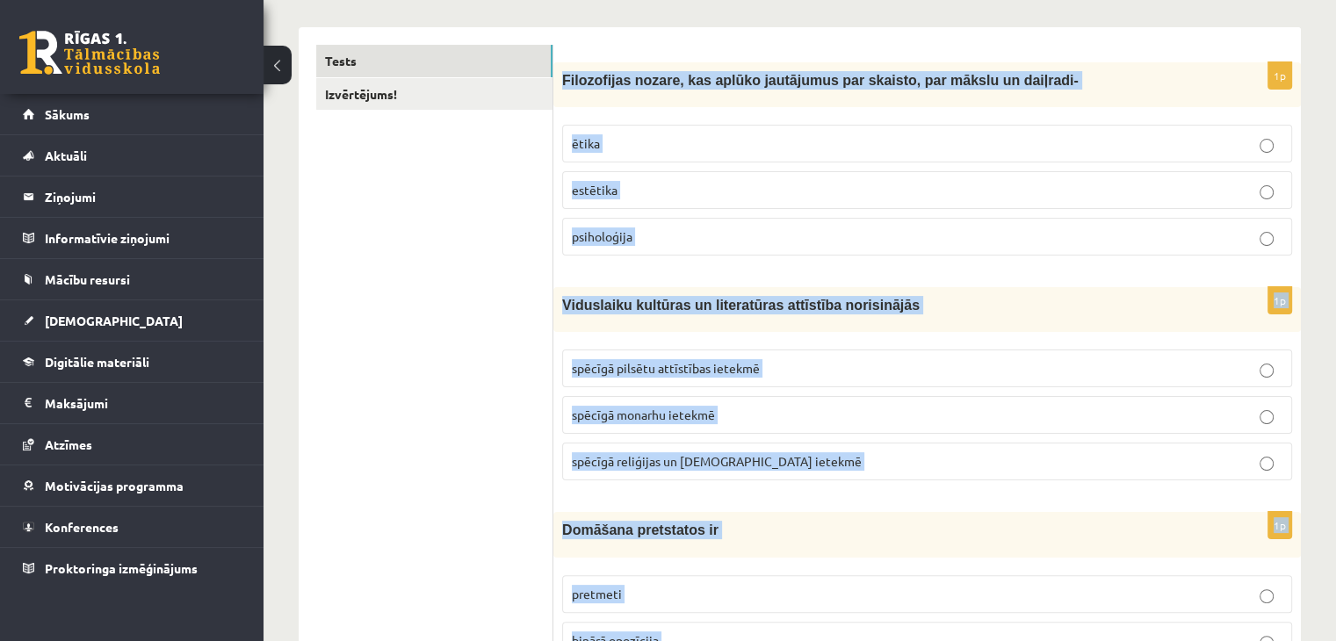
scroll to position [320, 0]
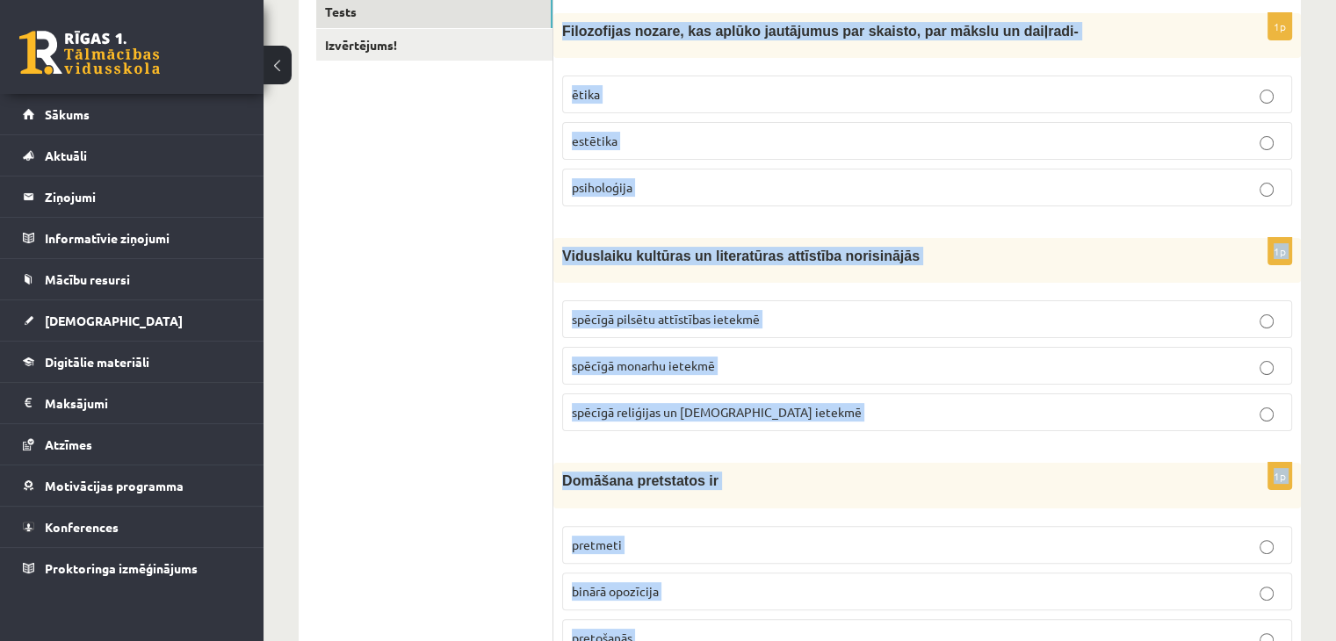
click at [678, 133] on p "estētika" at bounding box center [927, 141] width 710 height 18
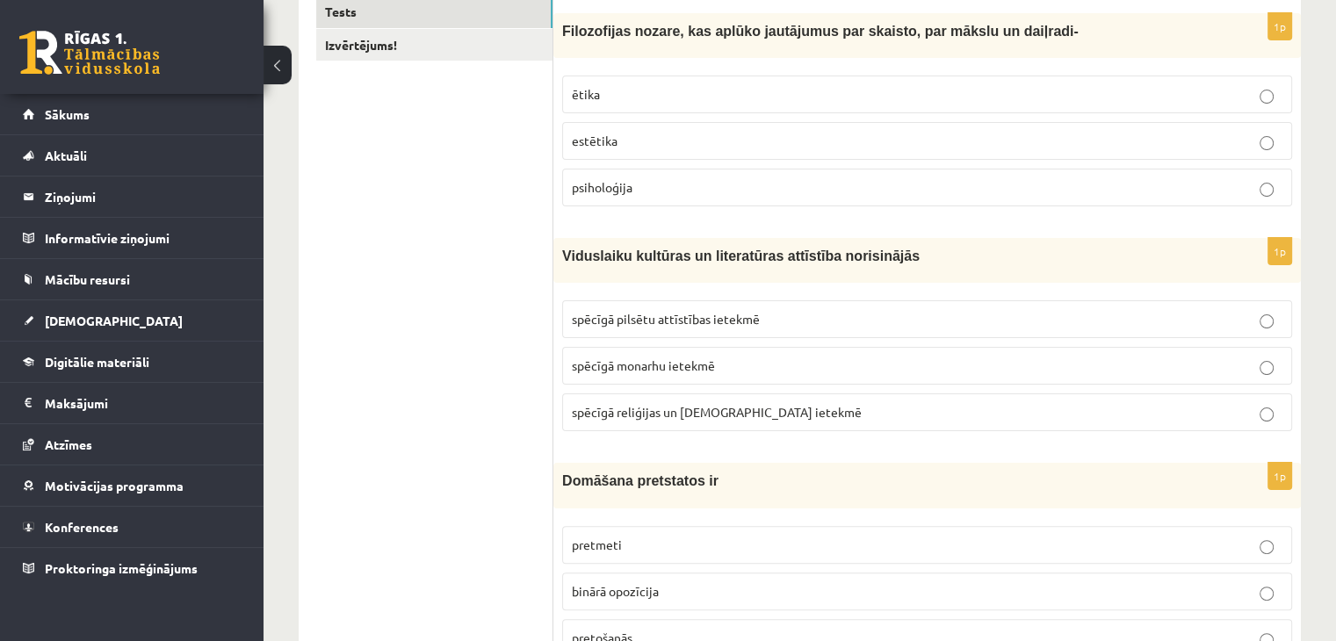
click at [663, 405] on span "spēcīgā reliģijas un [DEMOGRAPHIC_DATA] ietekmē" at bounding box center [717, 412] width 290 height 16
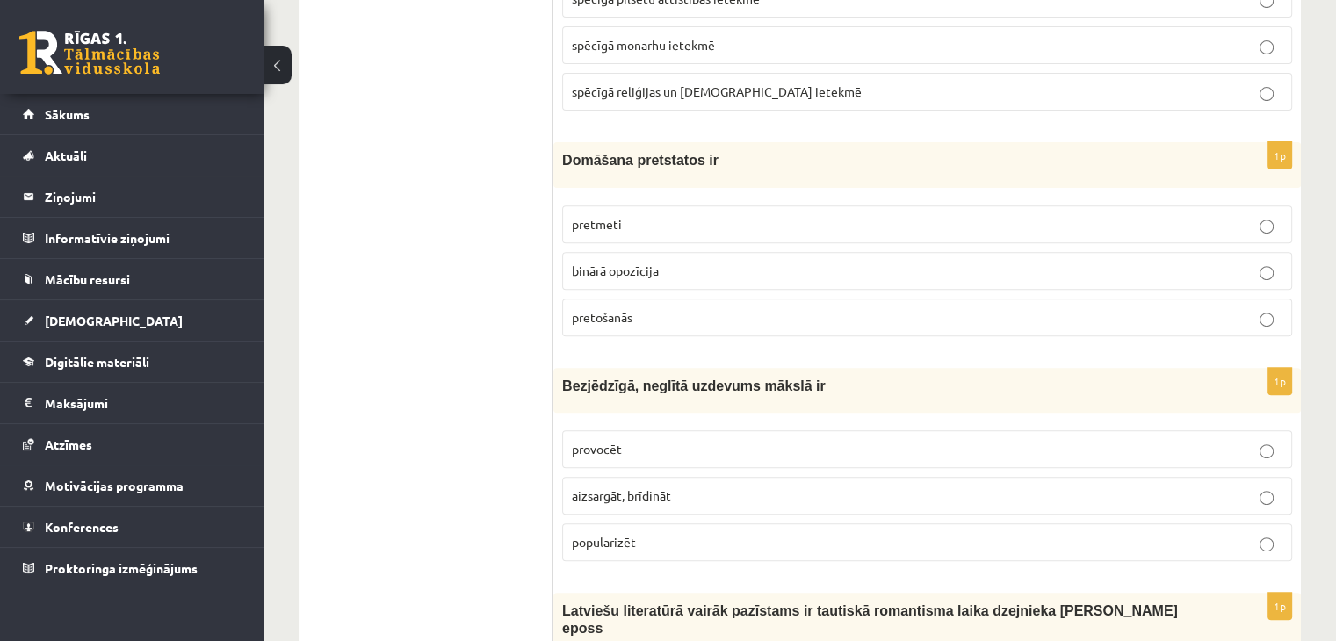
scroll to position [646, 0]
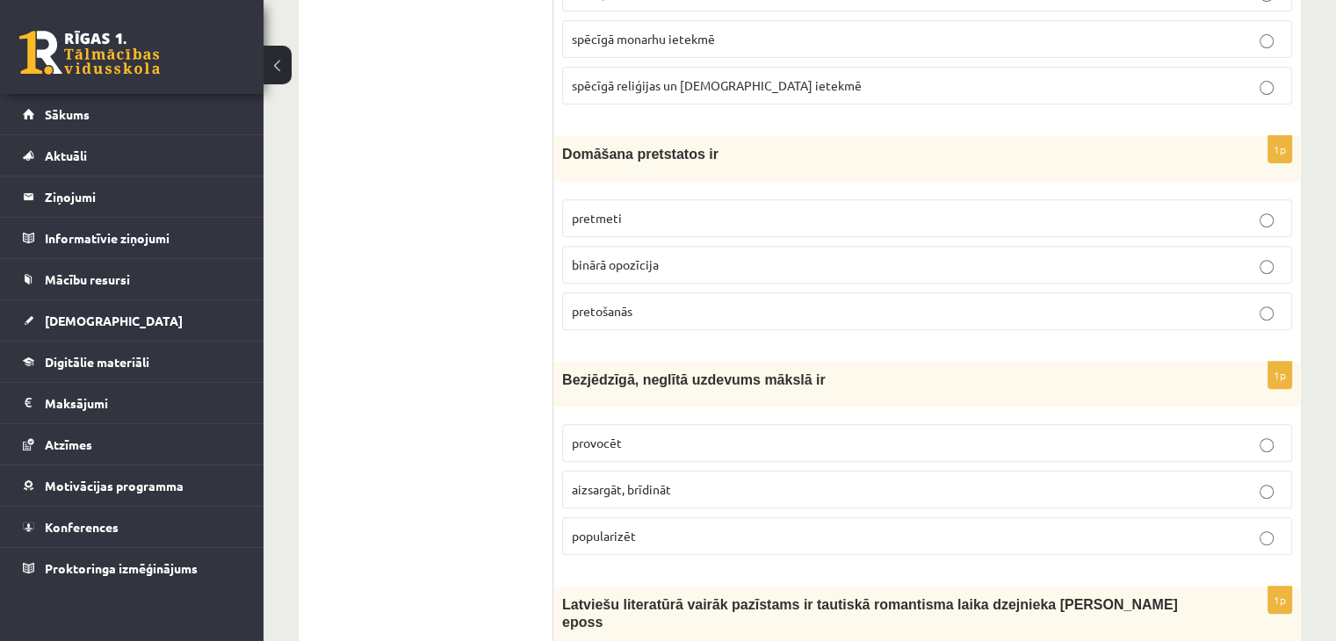
click at [658, 256] on p "binārā opozīcija" at bounding box center [927, 265] width 710 height 18
click at [665, 440] on p "provocēt" at bounding box center [927, 443] width 710 height 18
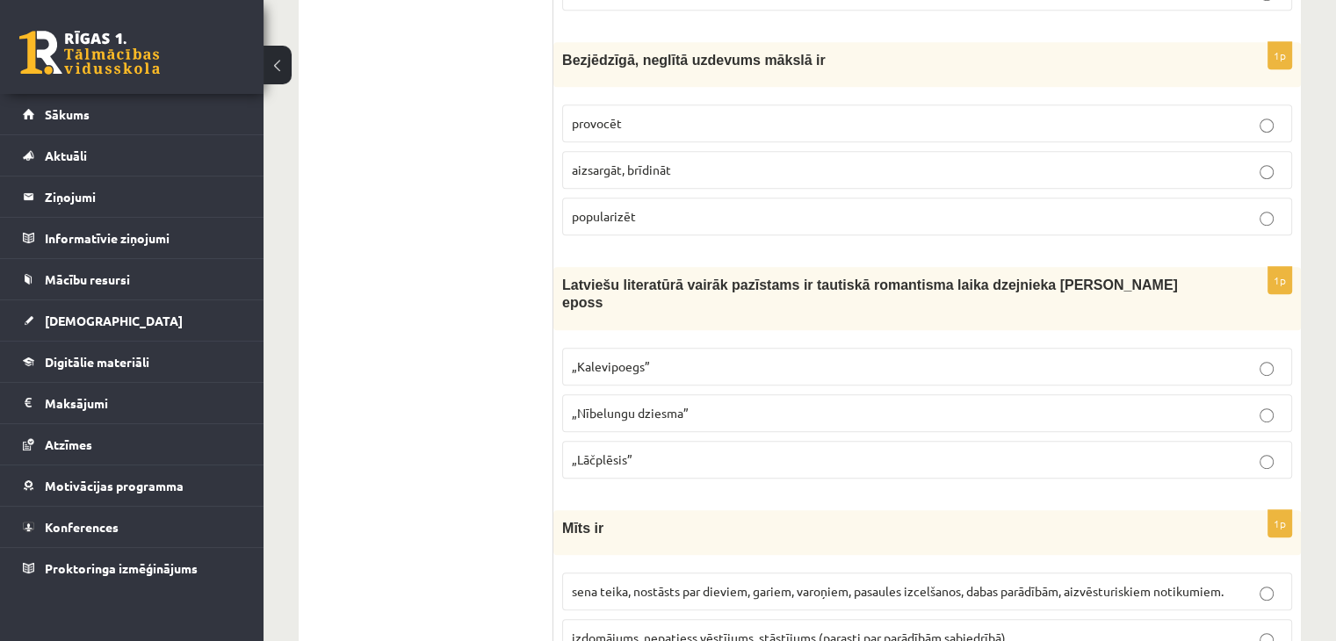
scroll to position [966, 0]
click at [660, 450] on p "„Lāčplēsis”" at bounding box center [927, 459] width 710 height 18
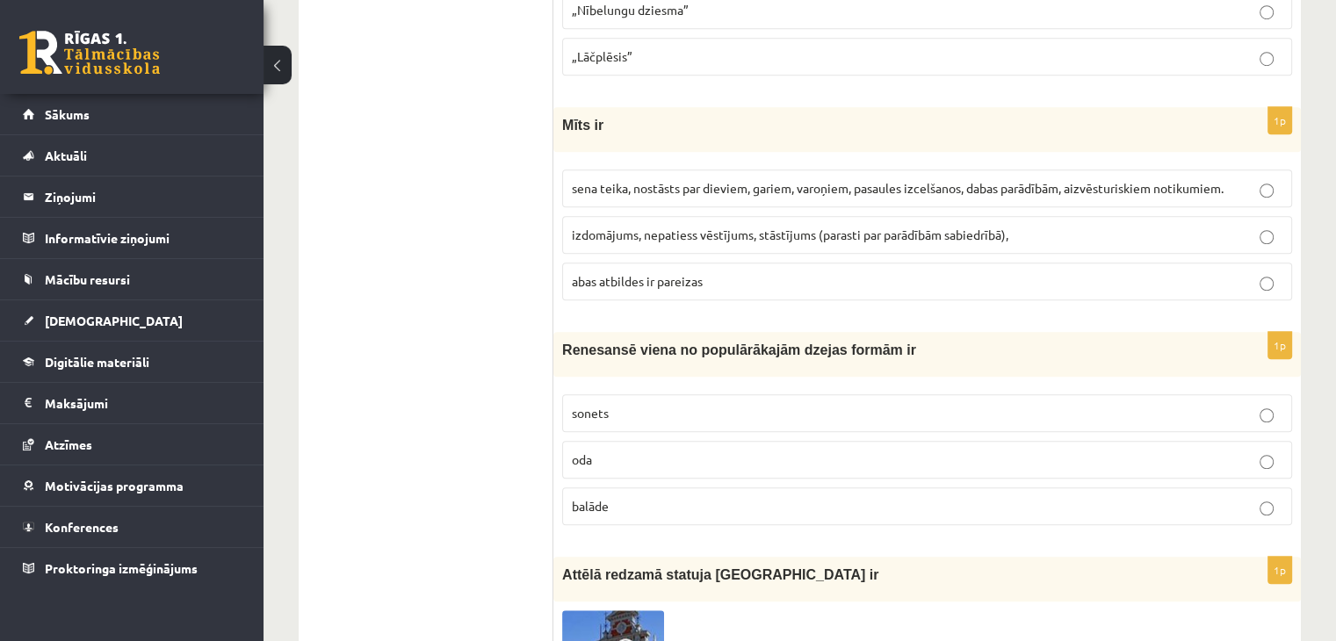
scroll to position [1381, 0]
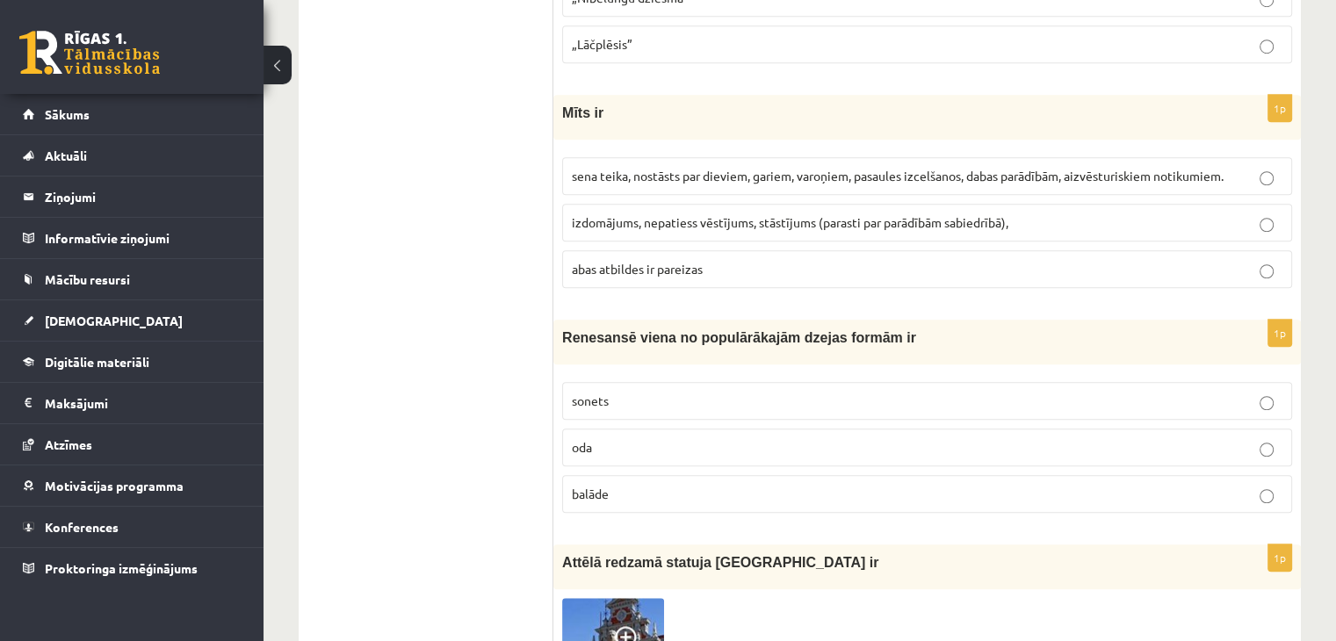
click at [665, 168] on span "sena teika, nostāsts par dieviem, gariem, varoņiem, pasaules izcelšanos, dabas …" at bounding box center [898, 176] width 652 height 16
click at [653, 382] on label "sonets" at bounding box center [927, 401] width 730 height 38
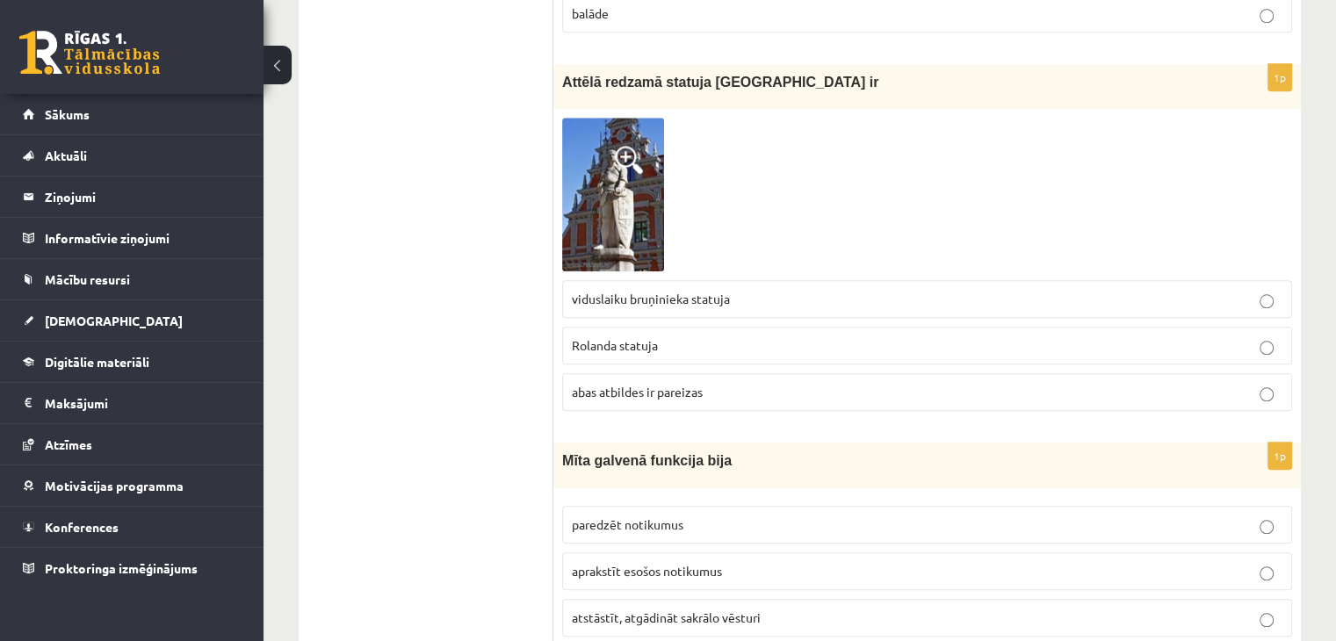
scroll to position [1861, 0]
click at [669, 337] on p "Rolanda statuja" at bounding box center [927, 346] width 710 height 18
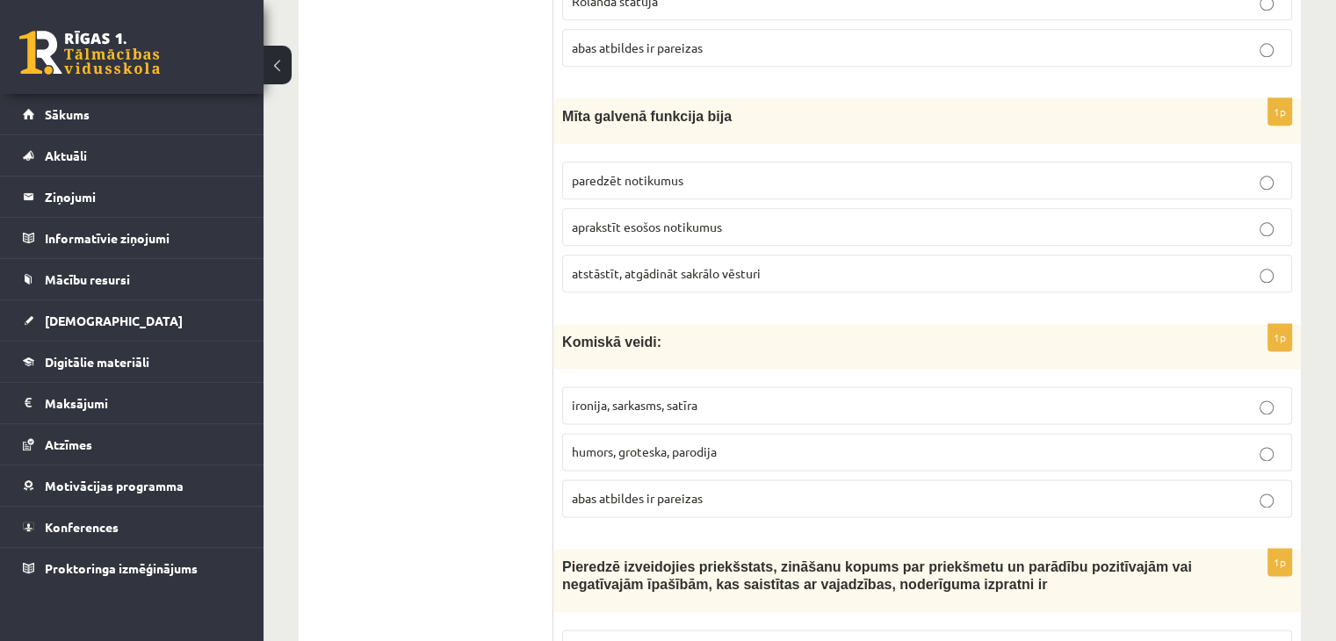
scroll to position [2210, 0]
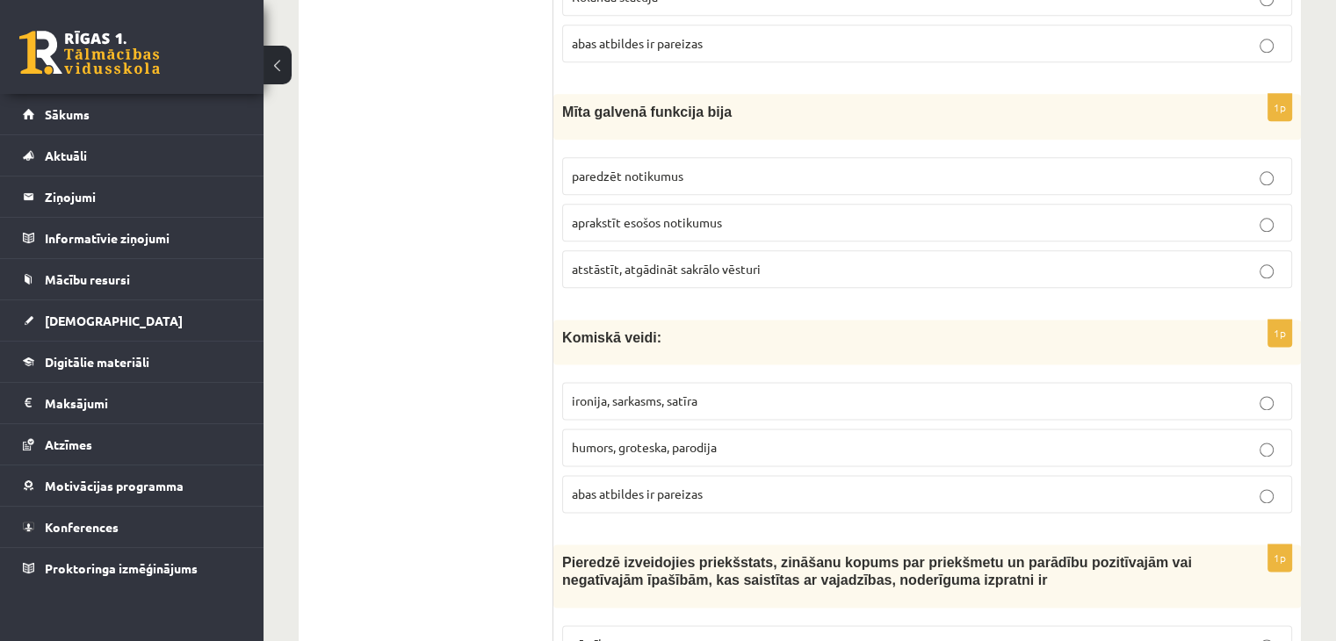
click at [696, 261] on span "atstāstīt, atgādināt sakrālo vēsturi" at bounding box center [666, 269] width 189 height 16
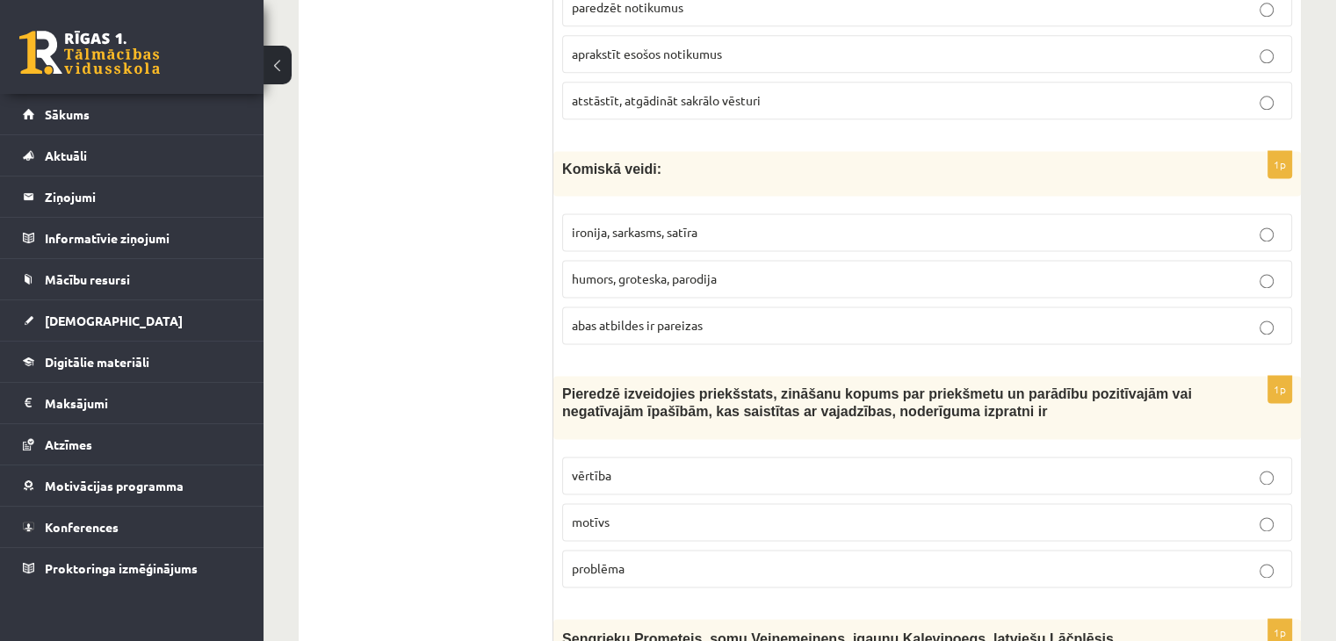
scroll to position [2385, 0]
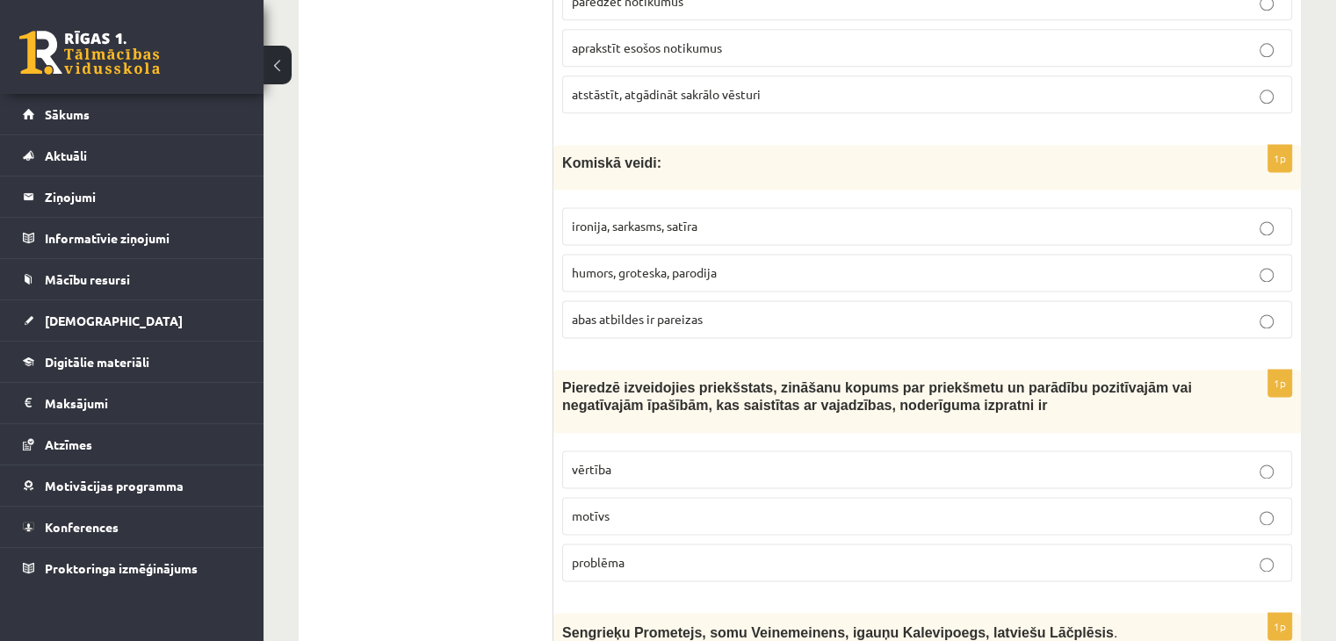
click at [678, 311] on span "abas atbildes ir pareizas" at bounding box center [637, 319] width 131 height 16
click at [638, 460] on p "vērtība" at bounding box center [927, 469] width 710 height 18
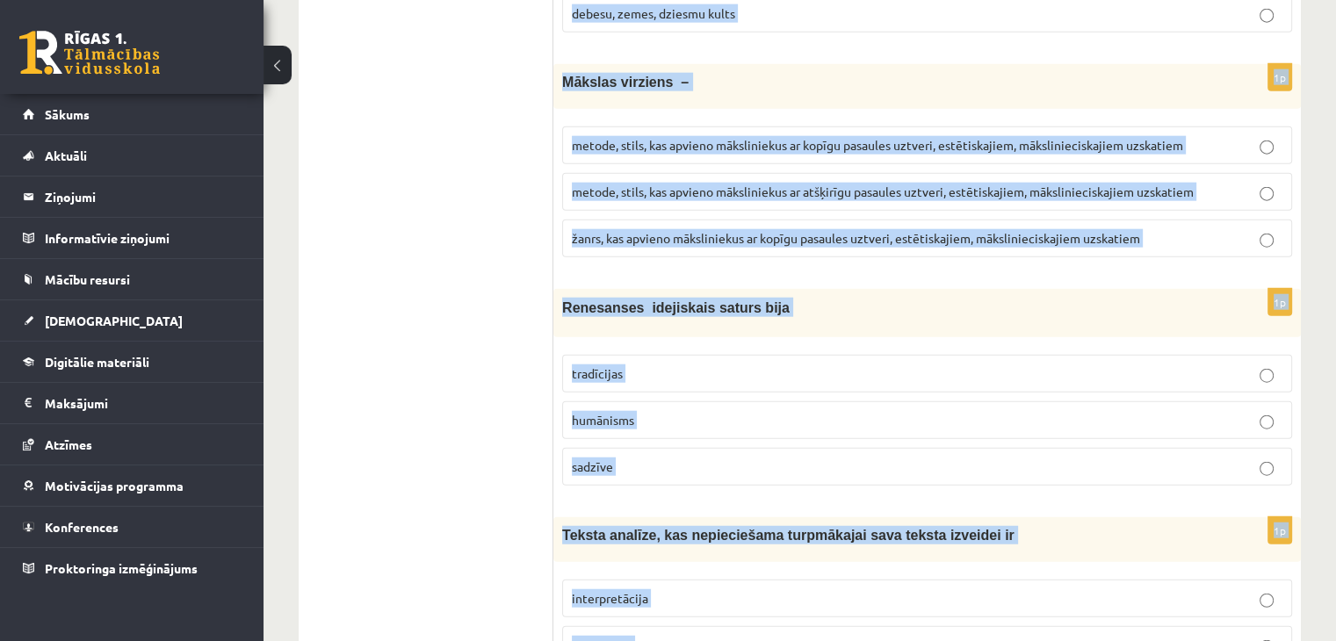
scroll to position [4398, 0]
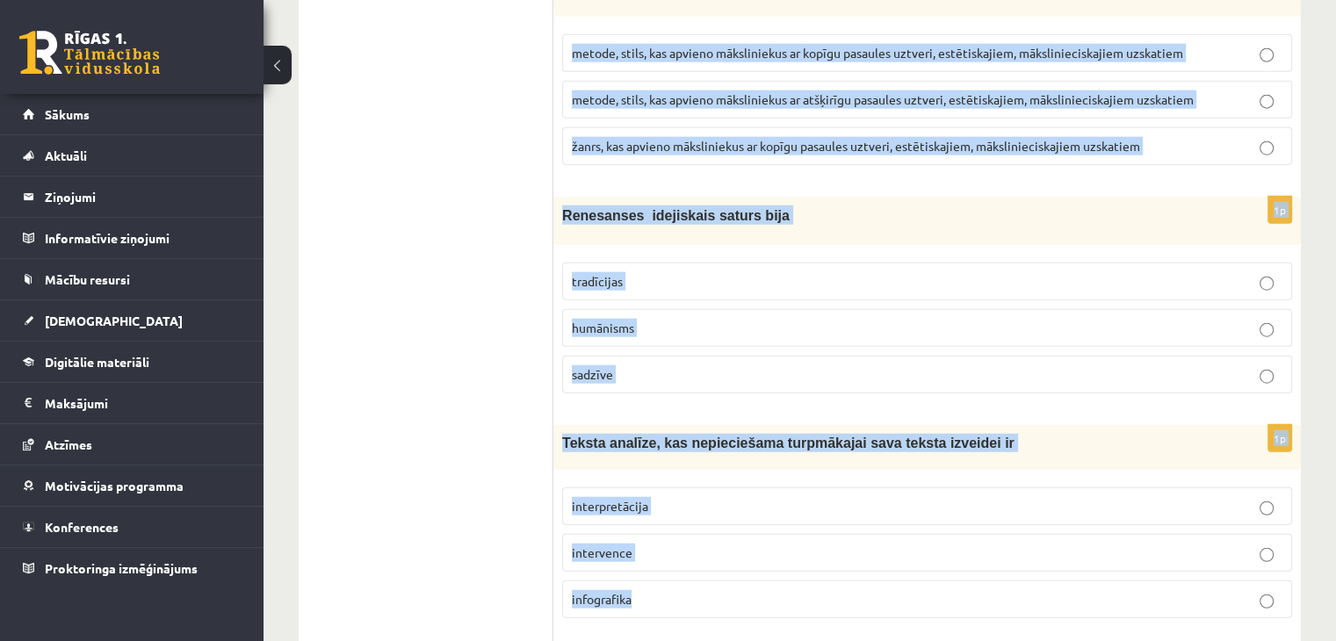
drag, startPoint x: 562, startPoint y: 133, endPoint x: 833, endPoint y: 574, distance: 518.4
copy form "Loremipsu Dolorsita, cons Adipiscingel, seddoe Temporincid, utlabore Etdolorem …"
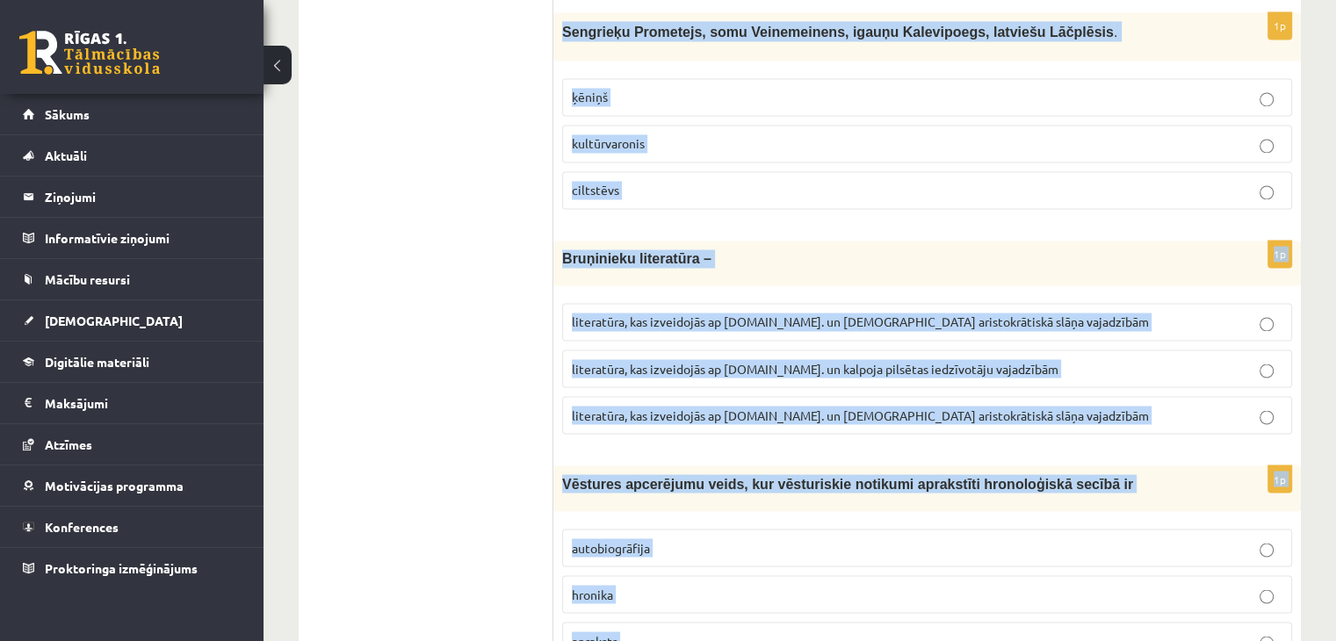
scroll to position [2982, 0]
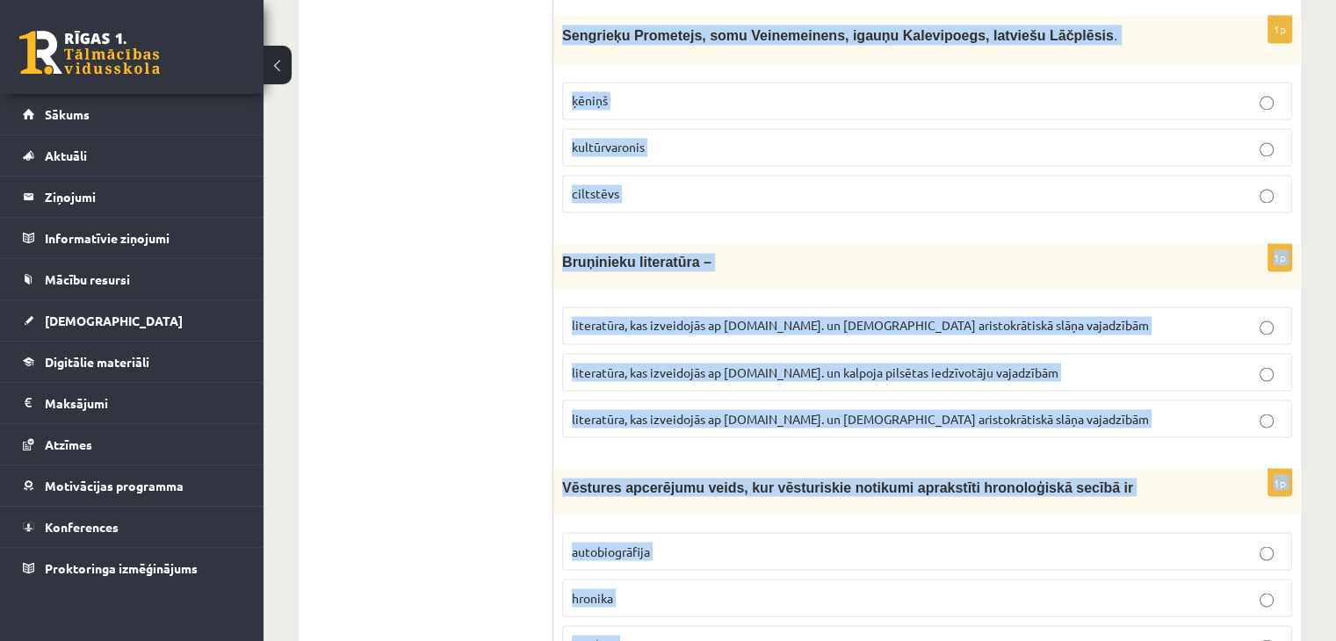
click at [677, 128] on label "kultūrvaronis" at bounding box center [927, 147] width 730 height 38
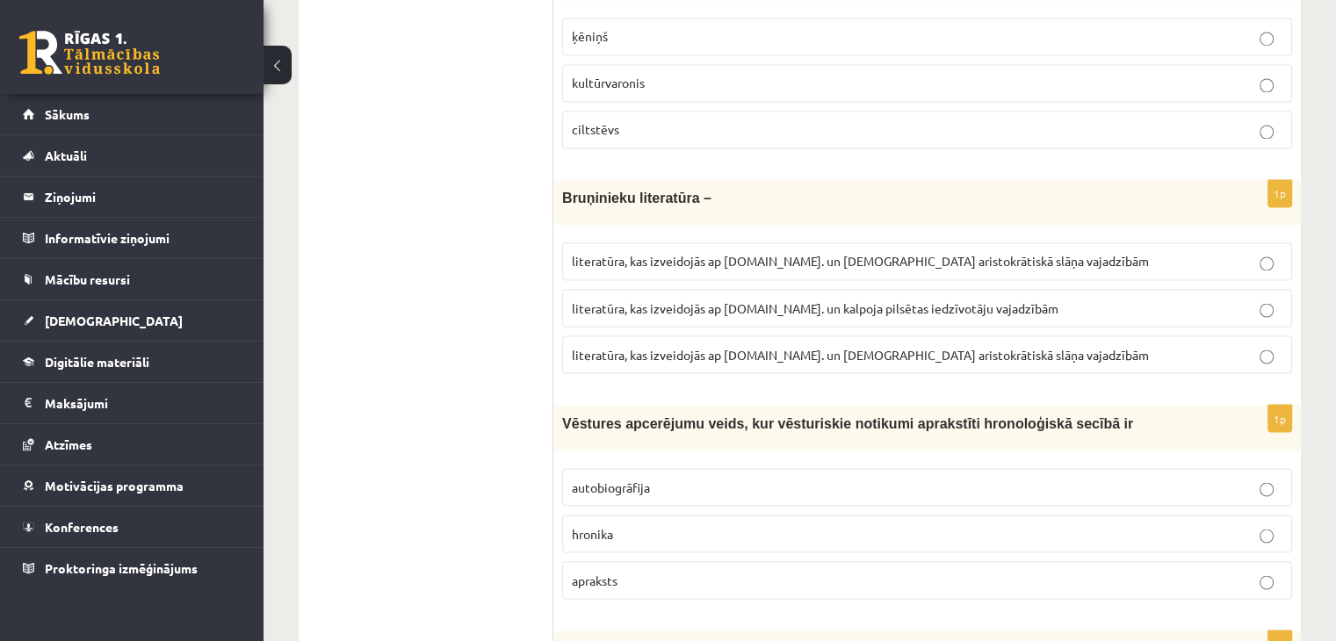
scroll to position [3048, 0]
click at [860, 334] on label "literatūra, kas izveidojās ap [DOMAIN_NAME]. un [DEMOGRAPHIC_DATA] aristokrātis…" at bounding box center [927, 353] width 730 height 38
click at [638, 522] on p "hronika" at bounding box center [927, 531] width 710 height 18
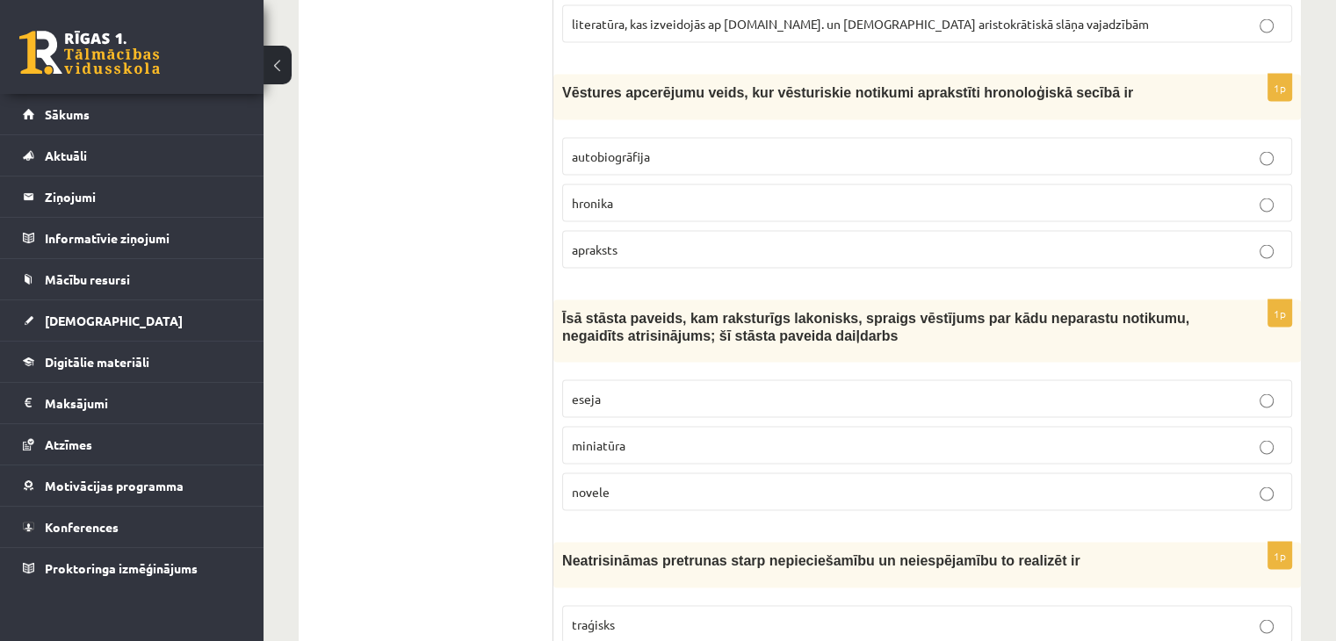
scroll to position [3378, 0]
click at [634, 472] on label "novele" at bounding box center [927, 491] width 730 height 38
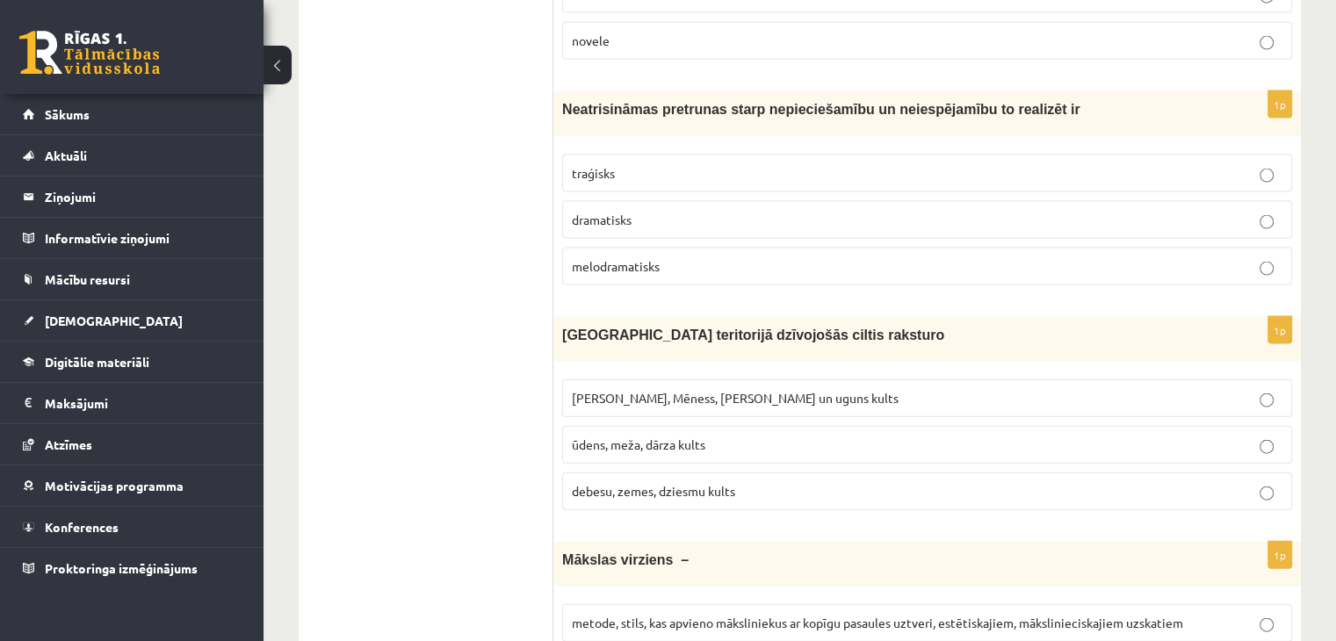
scroll to position [3830, 0]
click at [714, 388] on span "[PERSON_NAME], Mēness, [PERSON_NAME] un uguns kults" at bounding box center [735, 396] width 327 height 16
click at [616, 153] on label "traģisks" at bounding box center [927, 172] width 730 height 38
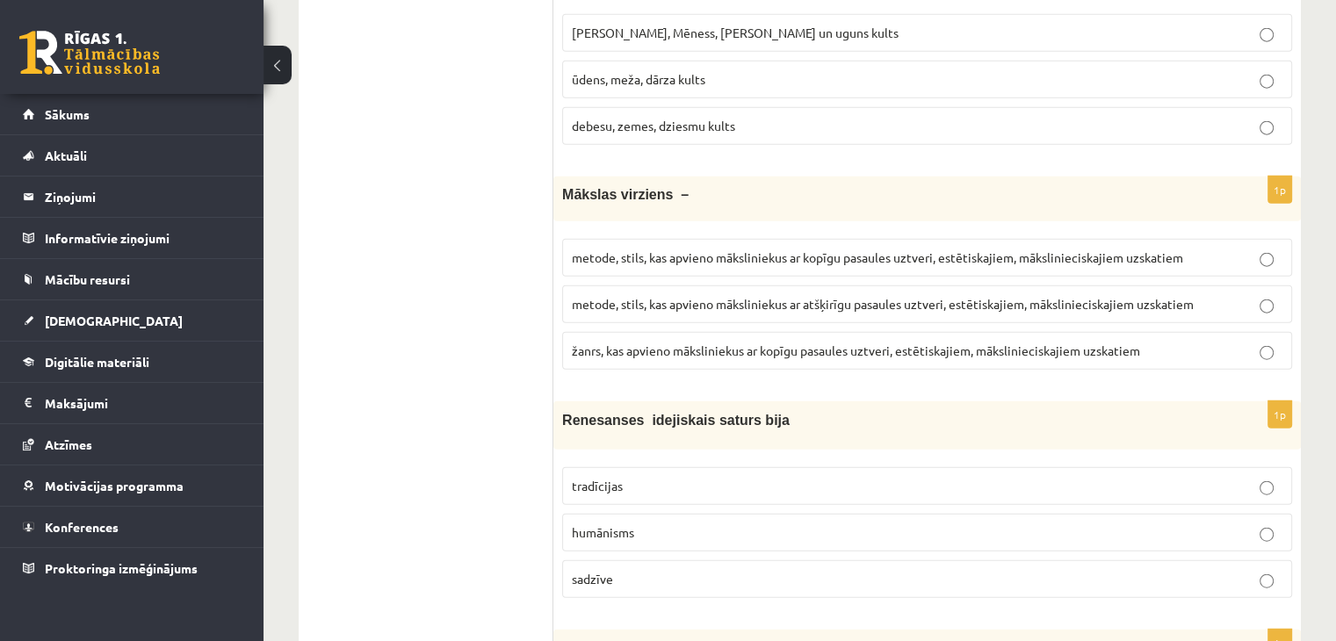
scroll to position [4197, 0]
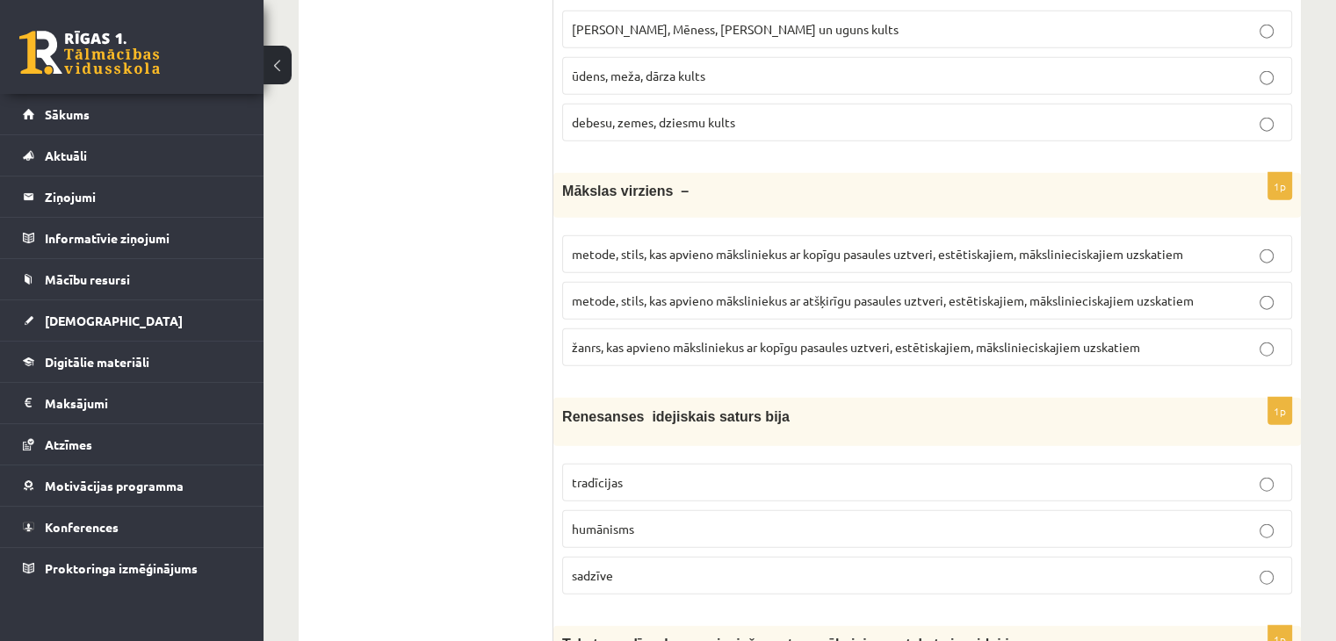
click at [896, 245] on p "metode, stils, kas apvieno māksliniekus ar kopīgu pasaules uztveri, estētiskaji…" at bounding box center [927, 254] width 710 height 18
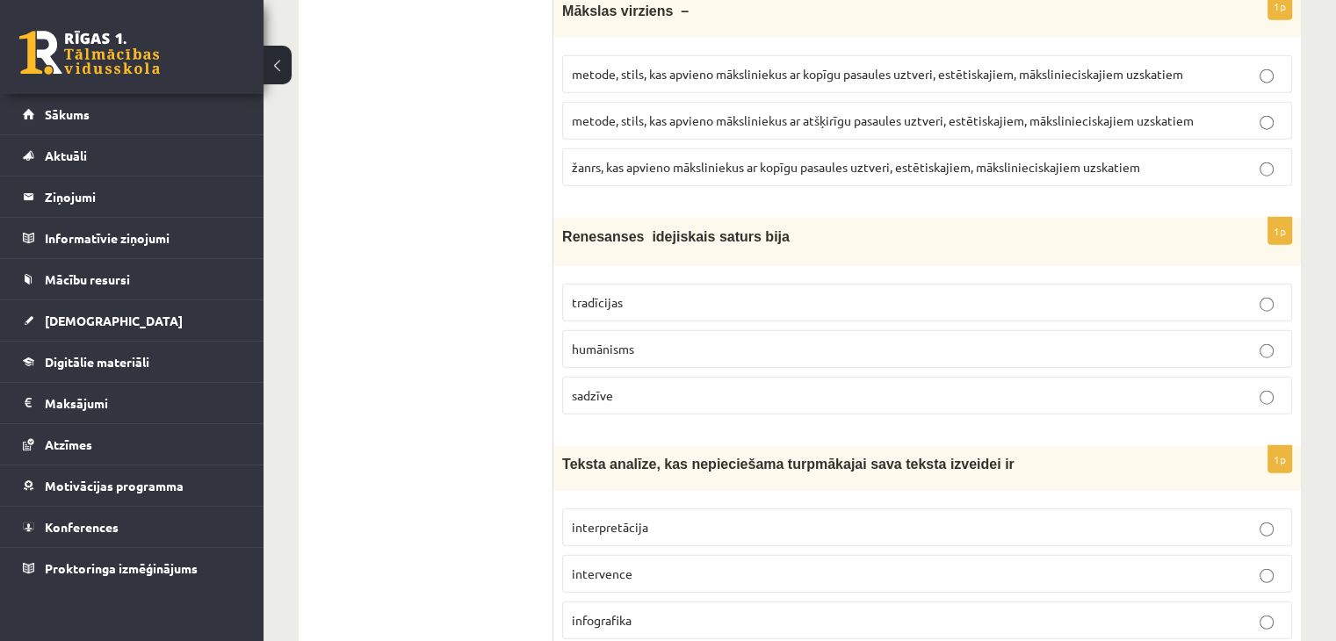
scroll to position [4377, 0]
click at [695, 340] on p "humānisms" at bounding box center [927, 349] width 710 height 18
click at [656, 518] on p "interpretācija" at bounding box center [927, 527] width 710 height 18
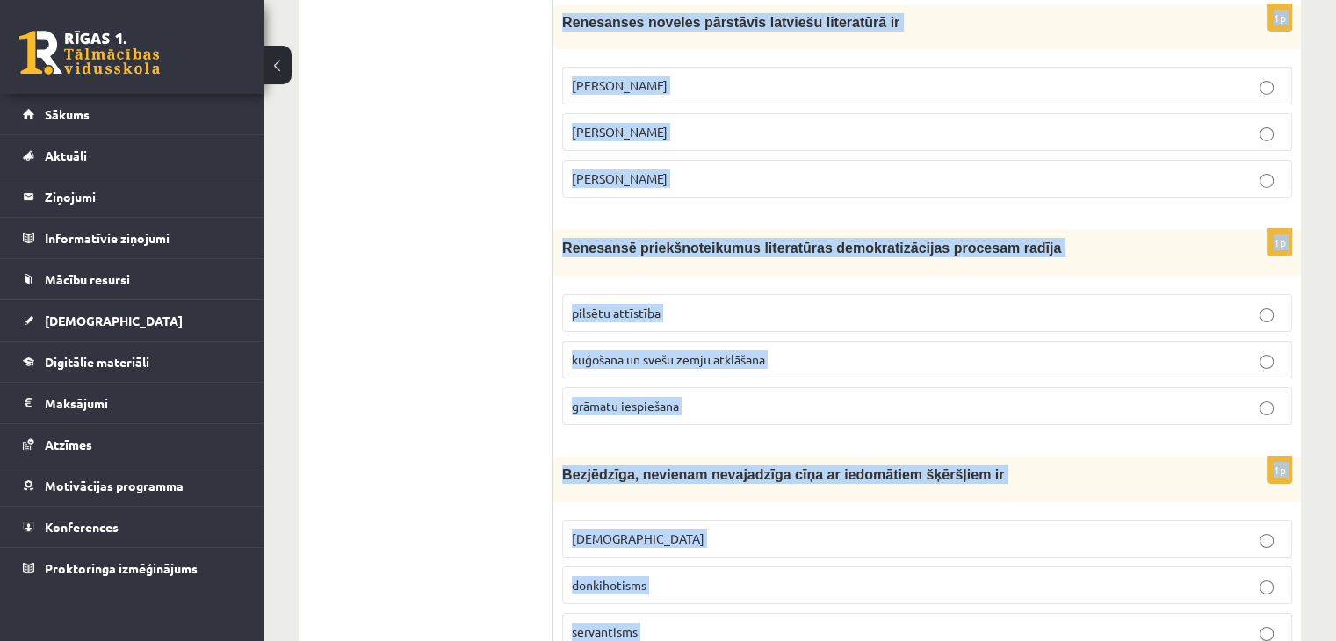
scroll to position [6519, 0]
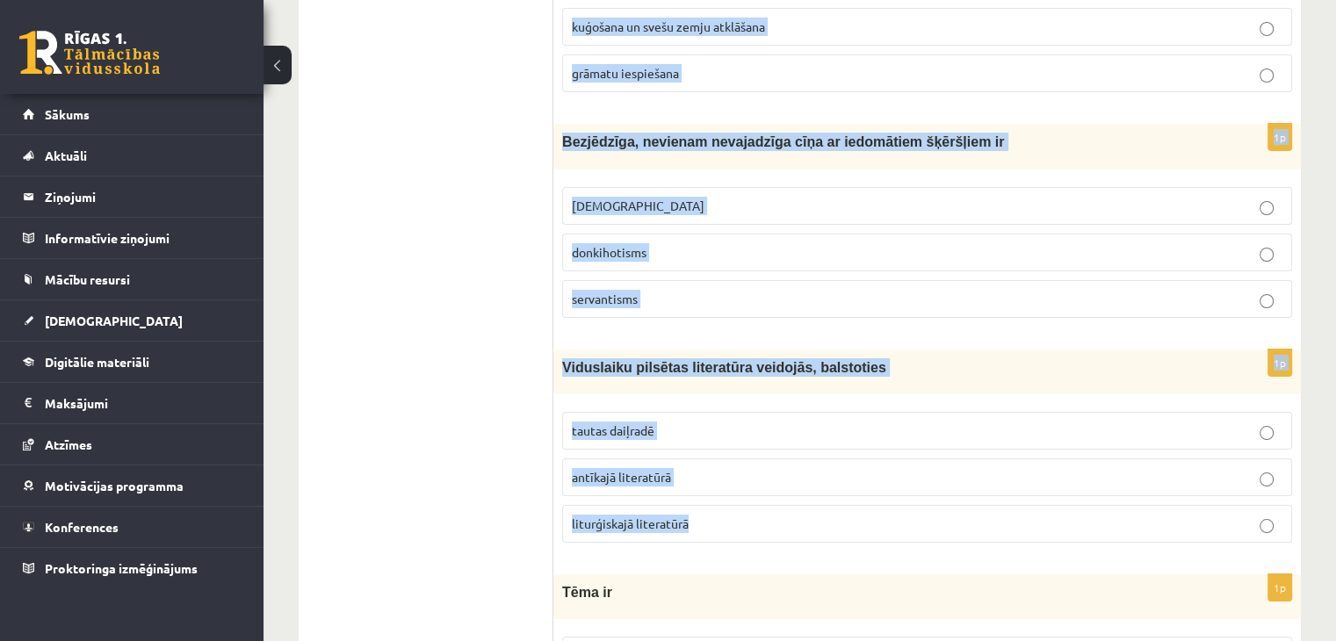
drag, startPoint x: 561, startPoint y: 200, endPoint x: 750, endPoint y: 484, distance: 340.7
copy form "Lorem ip dolorsitamet consectetu adipis elitseddo eius tempor incididuntu „Labo…"
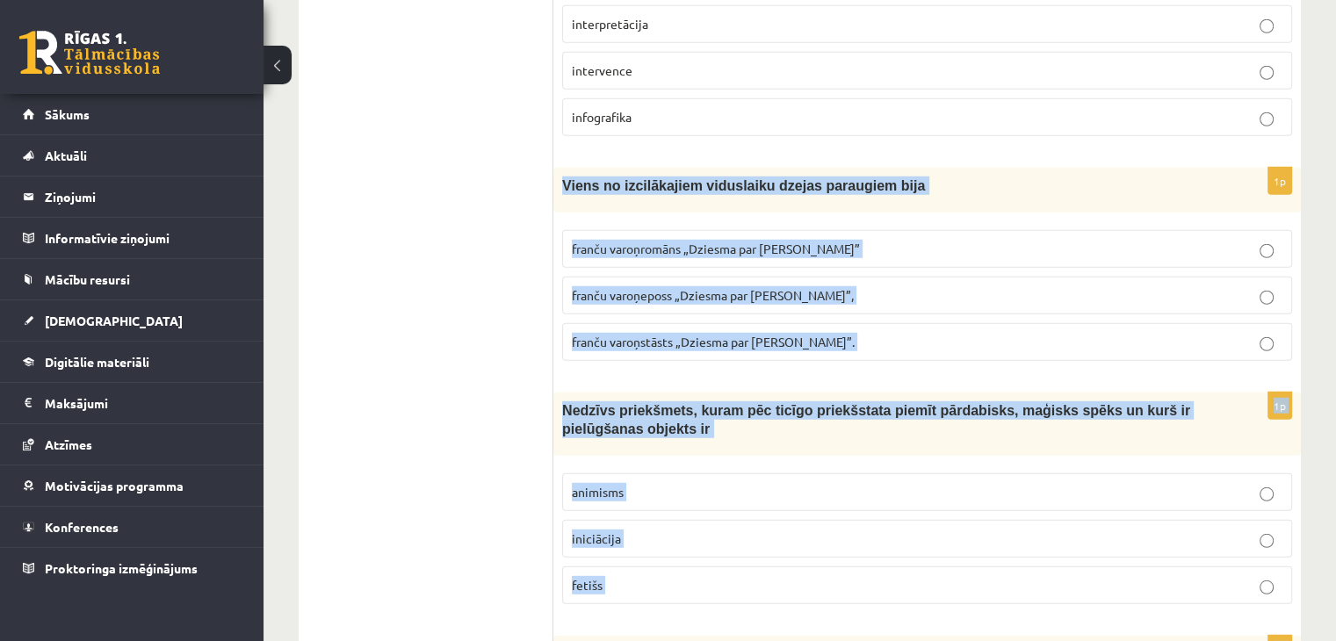
scroll to position [4861, 0]
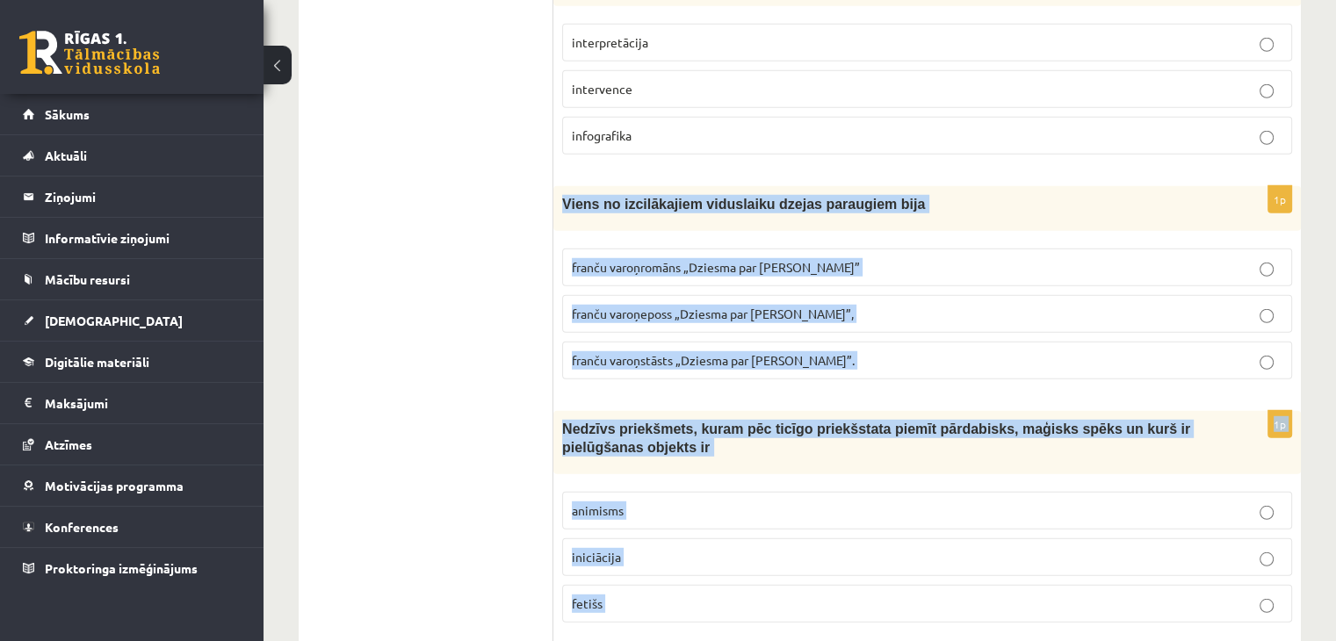
click at [622, 306] on span "franču varoņeposs „Dziesma par [PERSON_NAME]”," at bounding box center [713, 314] width 282 height 16
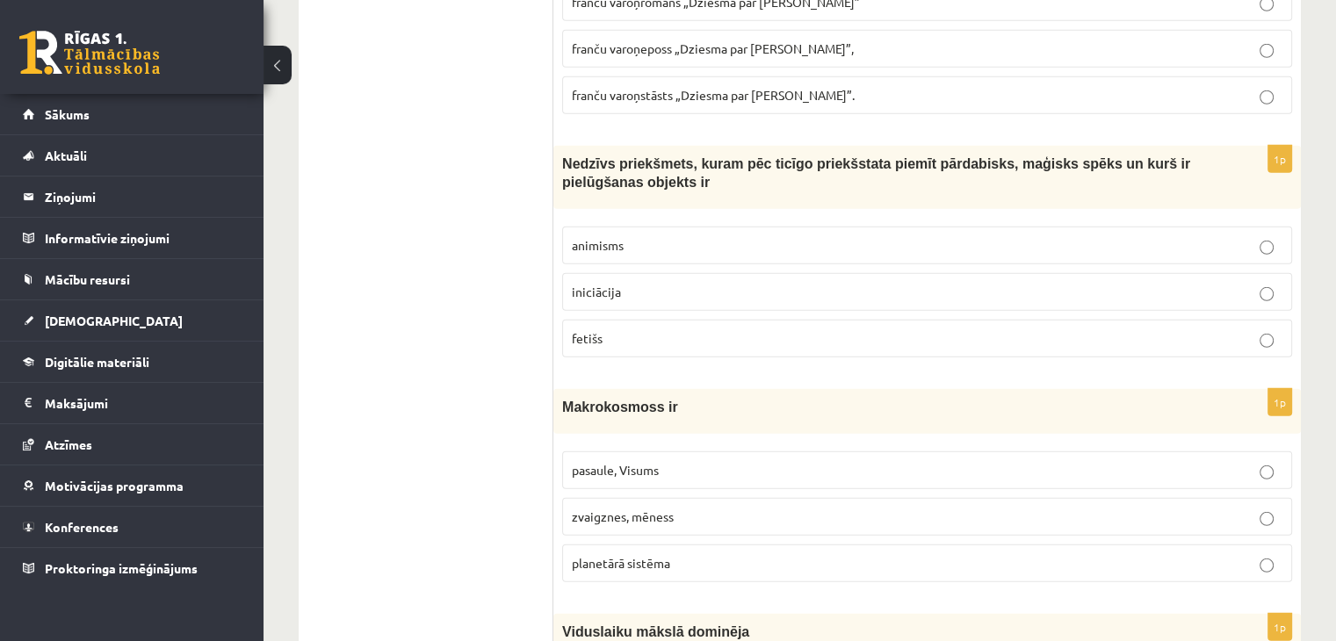
scroll to position [5127, 0]
click at [625, 328] on p "fetišs" at bounding box center [927, 337] width 710 height 18
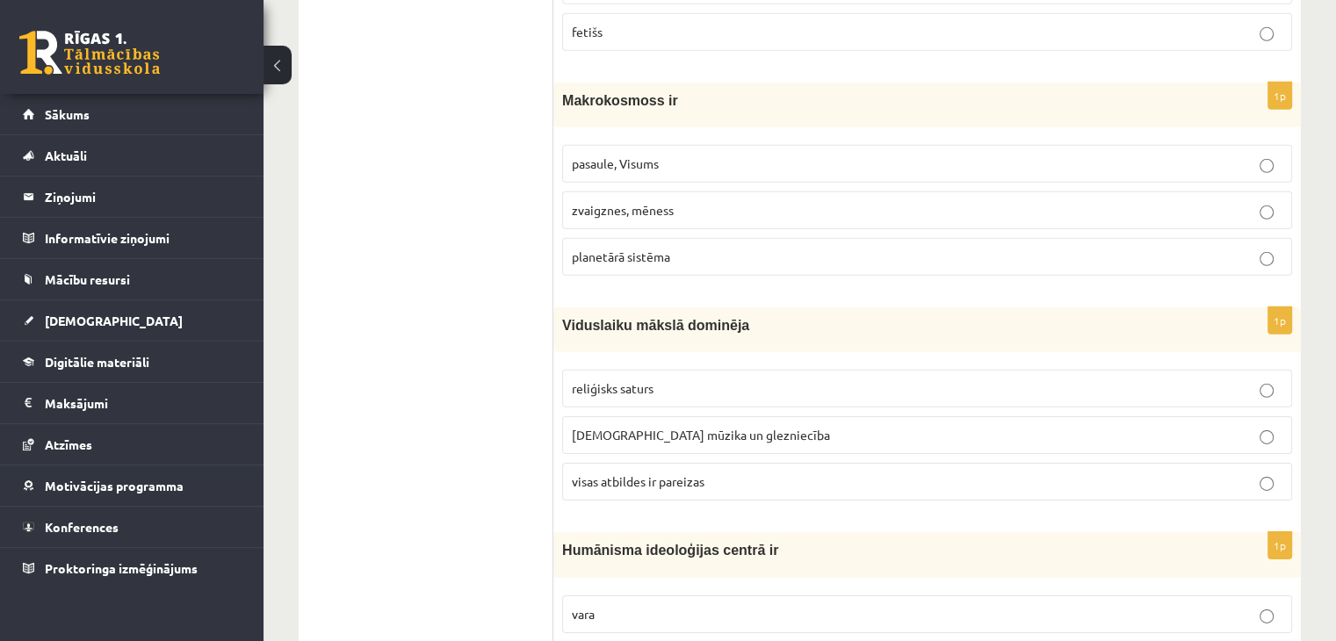
scroll to position [5434, 0]
click at [668, 154] on p "pasaule, Visums" at bounding box center [927, 163] width 710 height 18
click at [659, 472] on span "visas atbildes ir pareizas" at bounding box center [638, 480] width 133 height 16
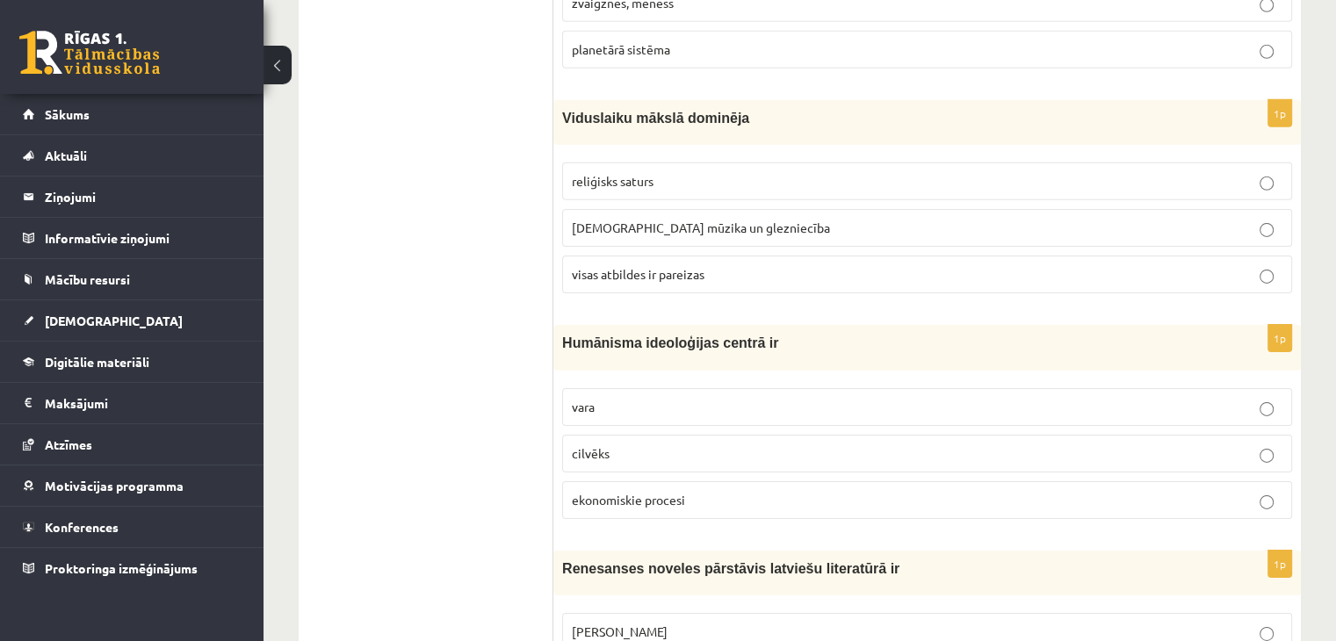
scroll to position [5650, 0]
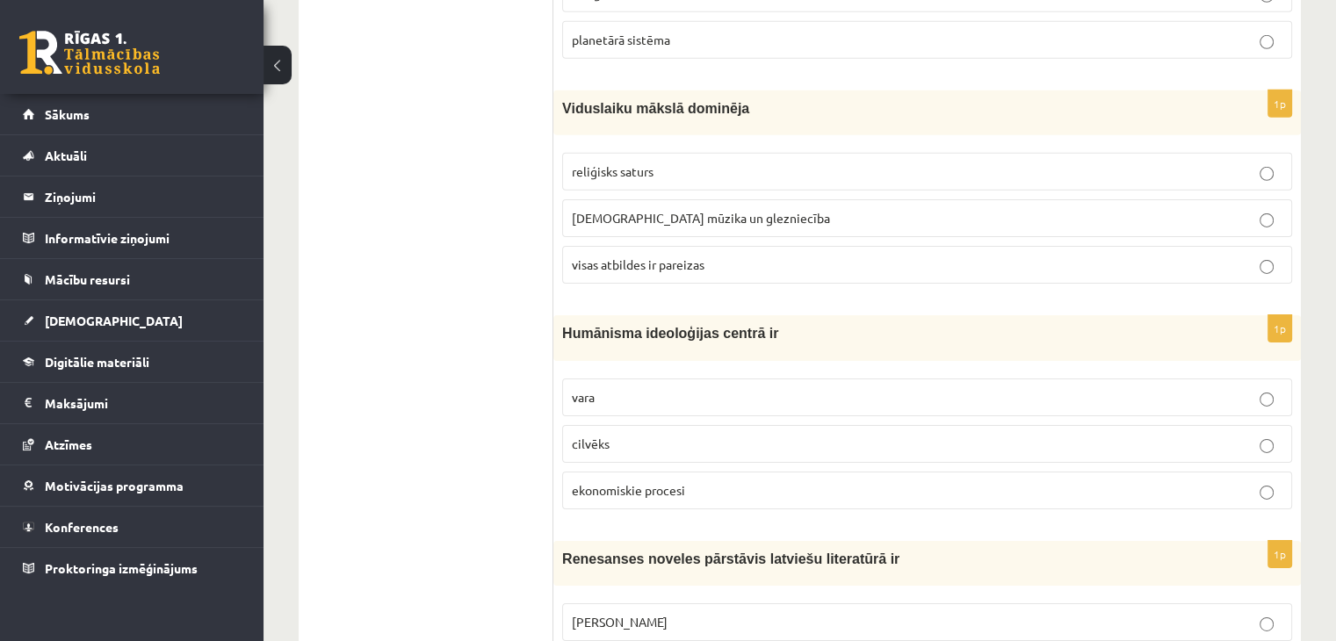
click at [649, 435] on p "cilvēks" at bounding box center [927, 444] width 710 height 18
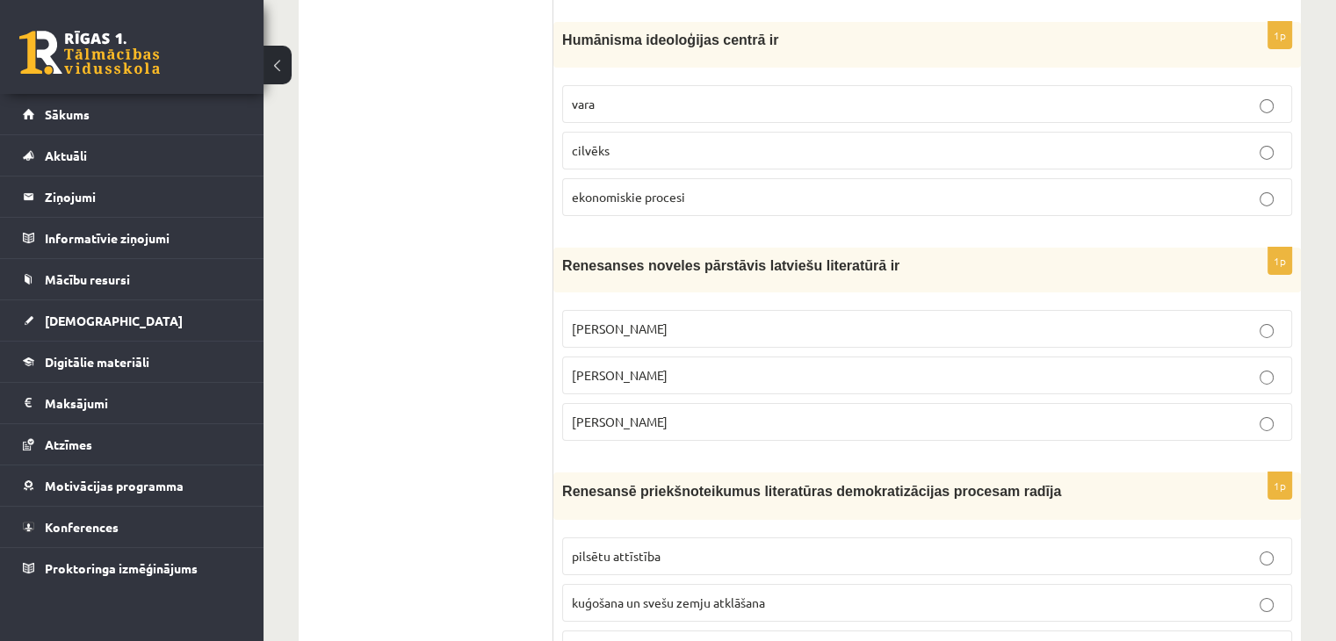
scroll to position [5944, 0]
click at [754, 412] on p "[PERSON_NAME]" at bounding box center [927, 421] width 710 height 18
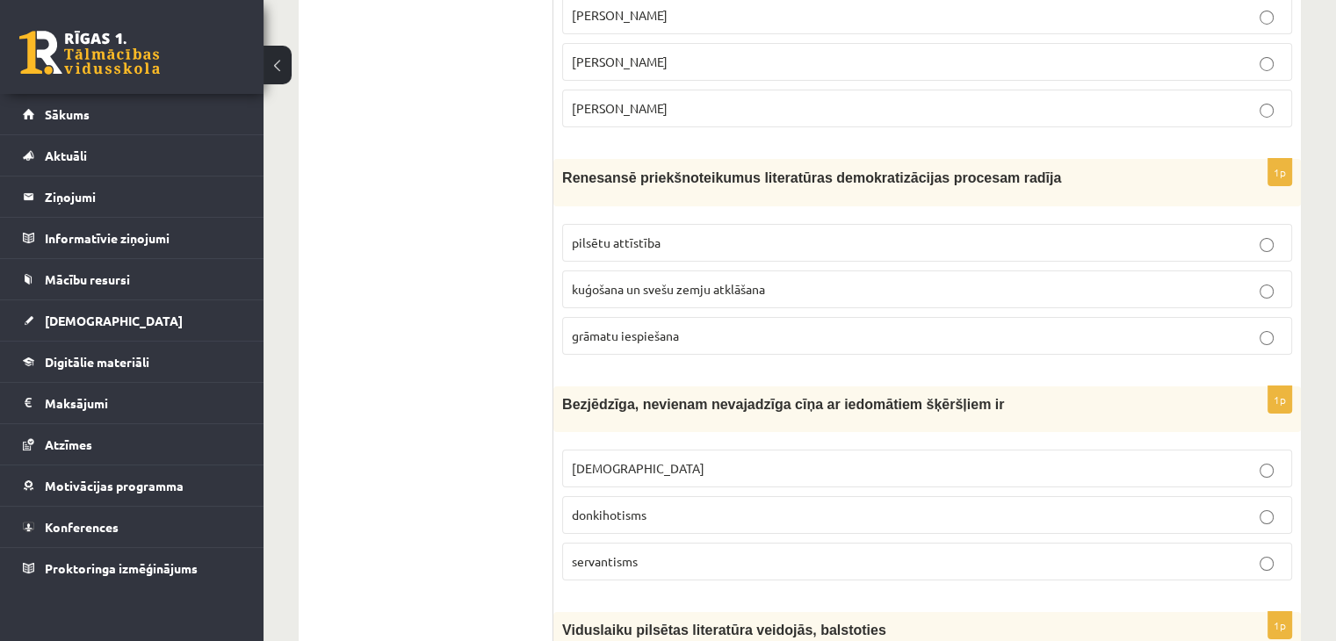
scroll to position [6262, 0]
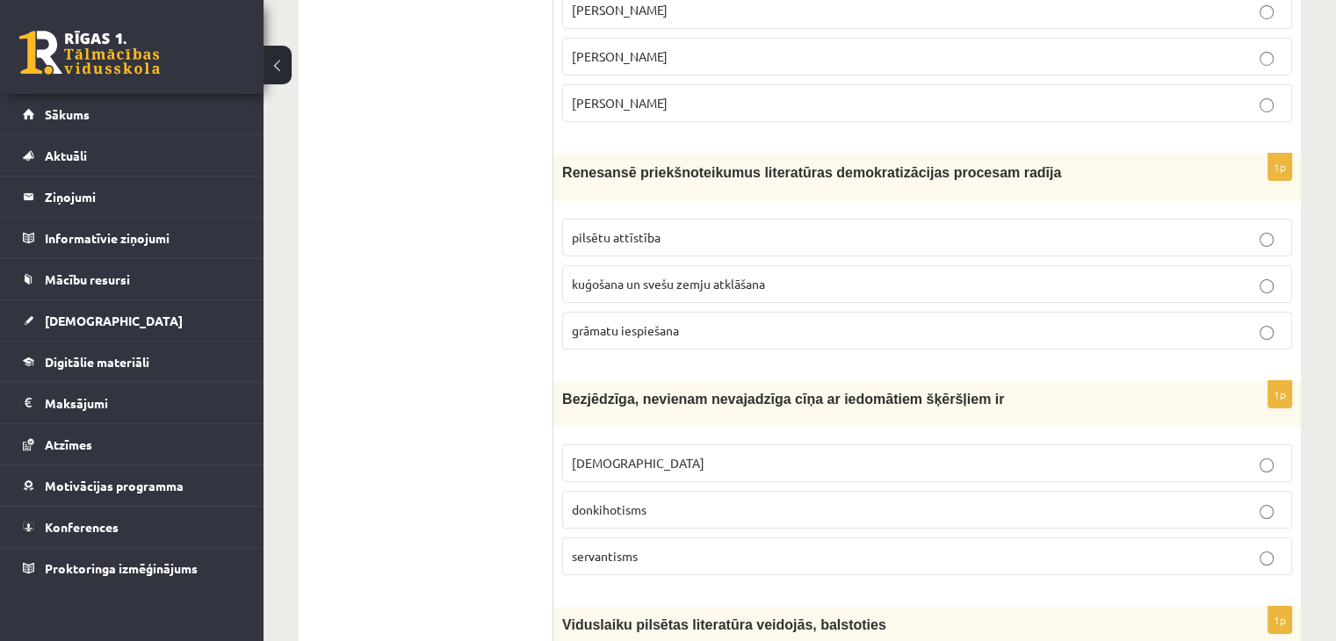
click at [692, 321] on p "grāmatu iespiešana" at bounding box center [927, 330] width 710 height 18
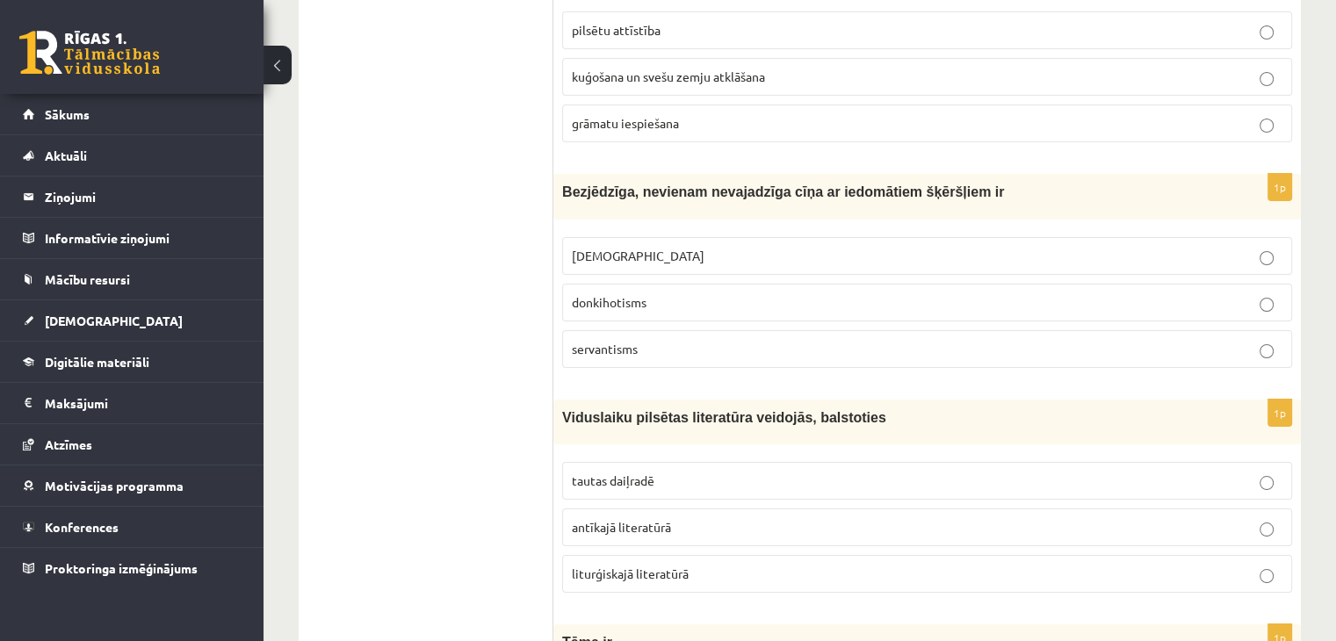
scroll to position [6496, 0]
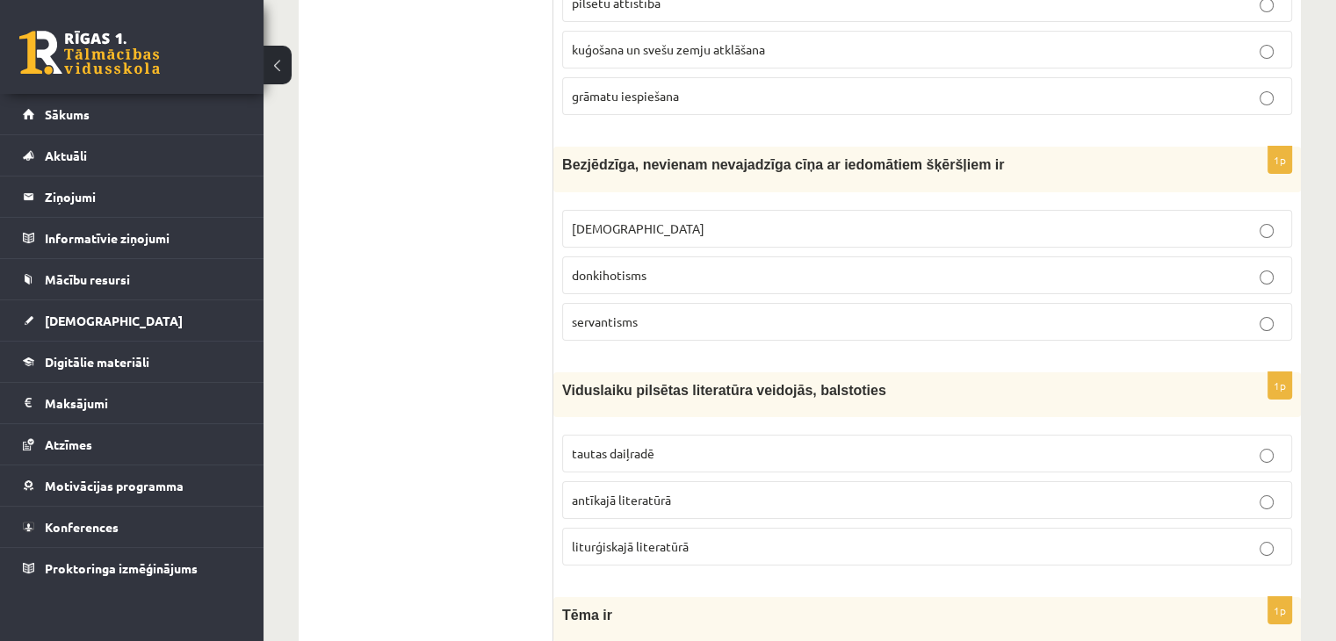
click at [652, 266] on p "donkihotisms" at bounding box center [927, 275] width 710 height 18
click at [685, 444] on p "tautas daiļradē" at bounding box center [927, 453] width 710 height 18
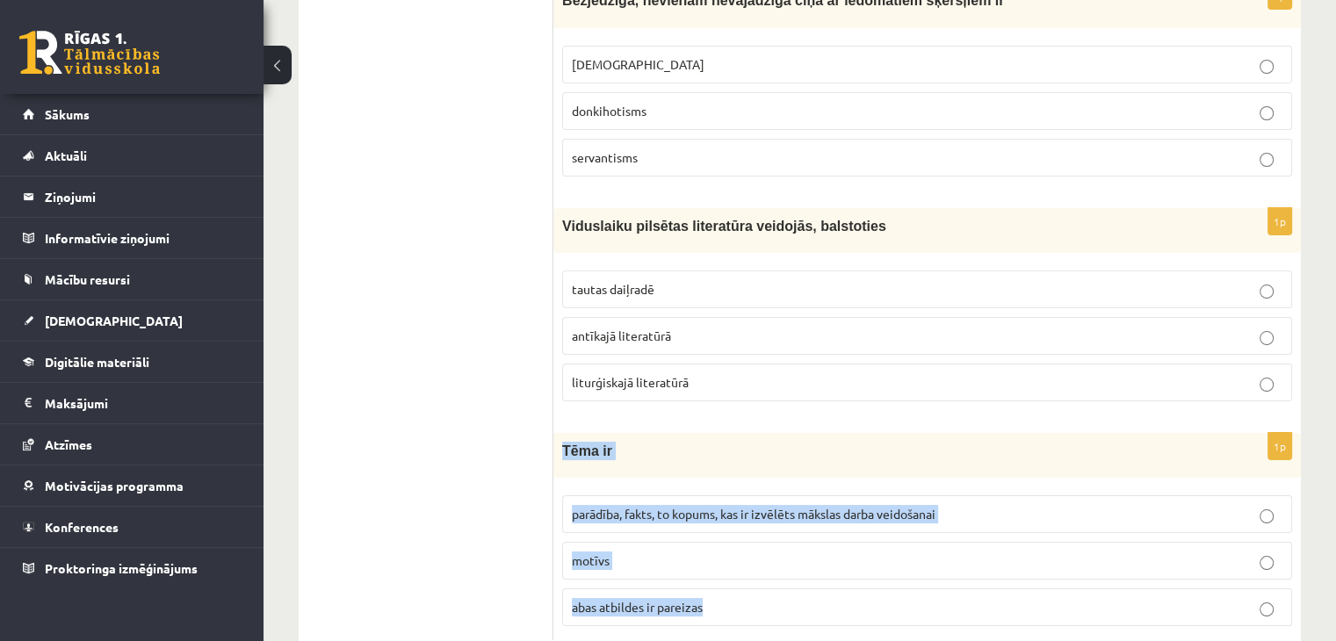
drag, startPoint x: 563, startPoint y: 398, endPoint x: 756, endPoint y: 582, distance: 267.1
click at [756, 582] on div "1p Tēma ir parādība, fakts, to kopums, kas ir izvēlēts mākslas darba veidošanai…" at bounding box center [926, 536] width 747 height 207
copy div "Tēma ir parādība, fakts, to kopums, kas ir izvēlēts mākslas darba veidošanai mo…"
click at [631, 506] on span "parādība, fakts, to kopums, kas ir izvēlēts mākslas darba veidošanai" at bounding box center [754, 514] width 364 height 16
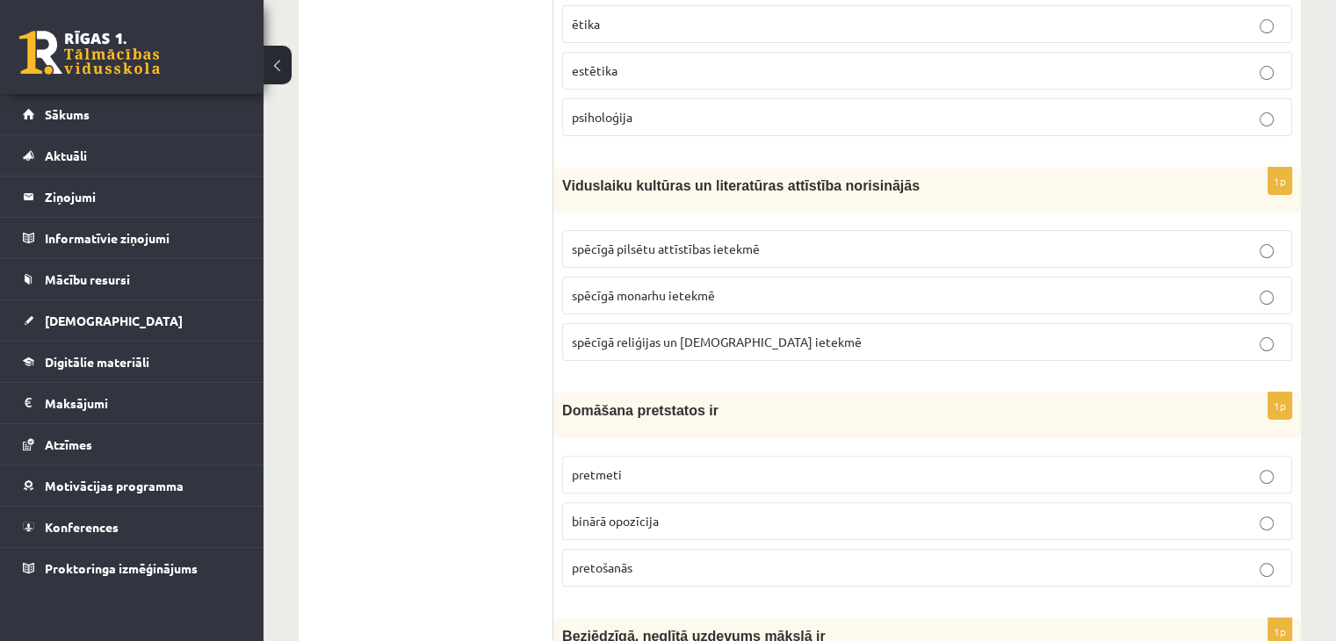
scroll to position [0, 0]
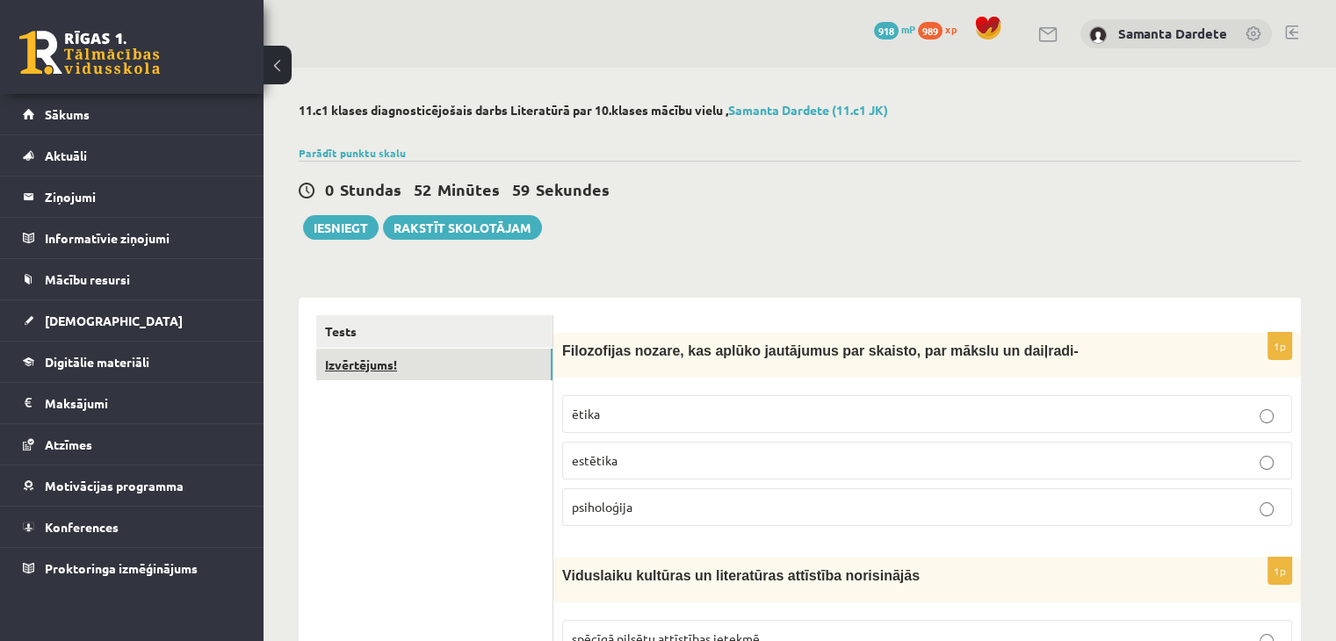
click at [443, 363] on link "Izvērtējums!" at bounding box center [434, 365] width 236 height 32
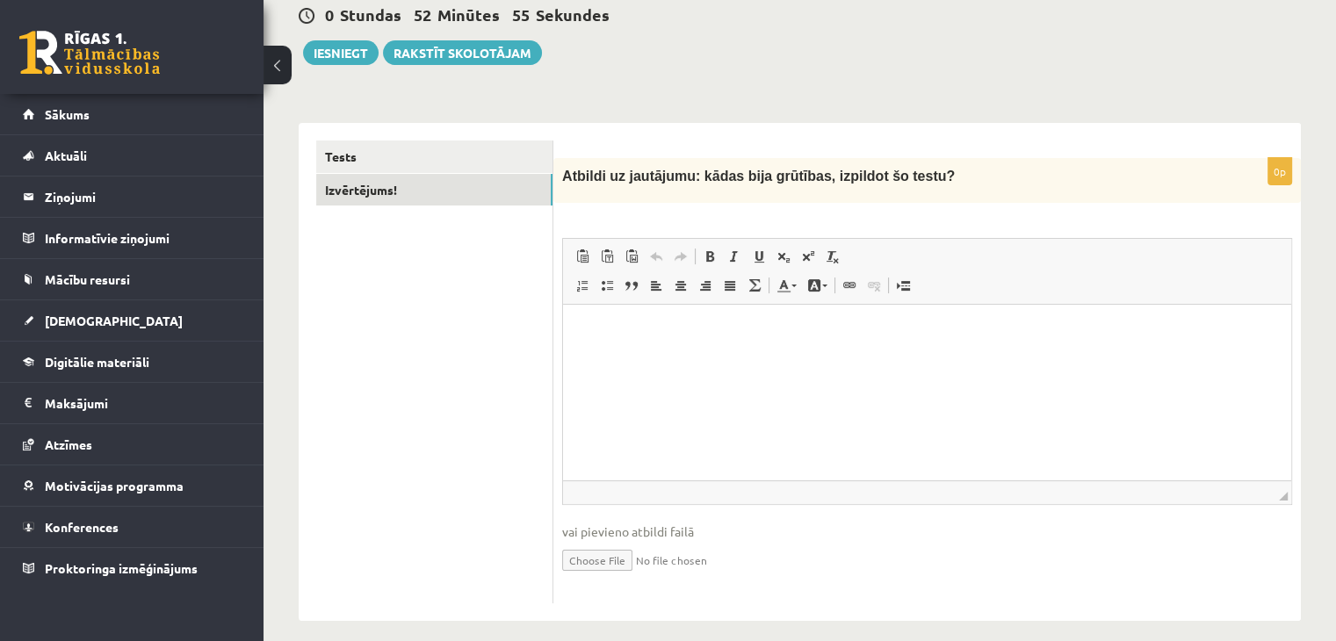
scroll to position [190, 0]
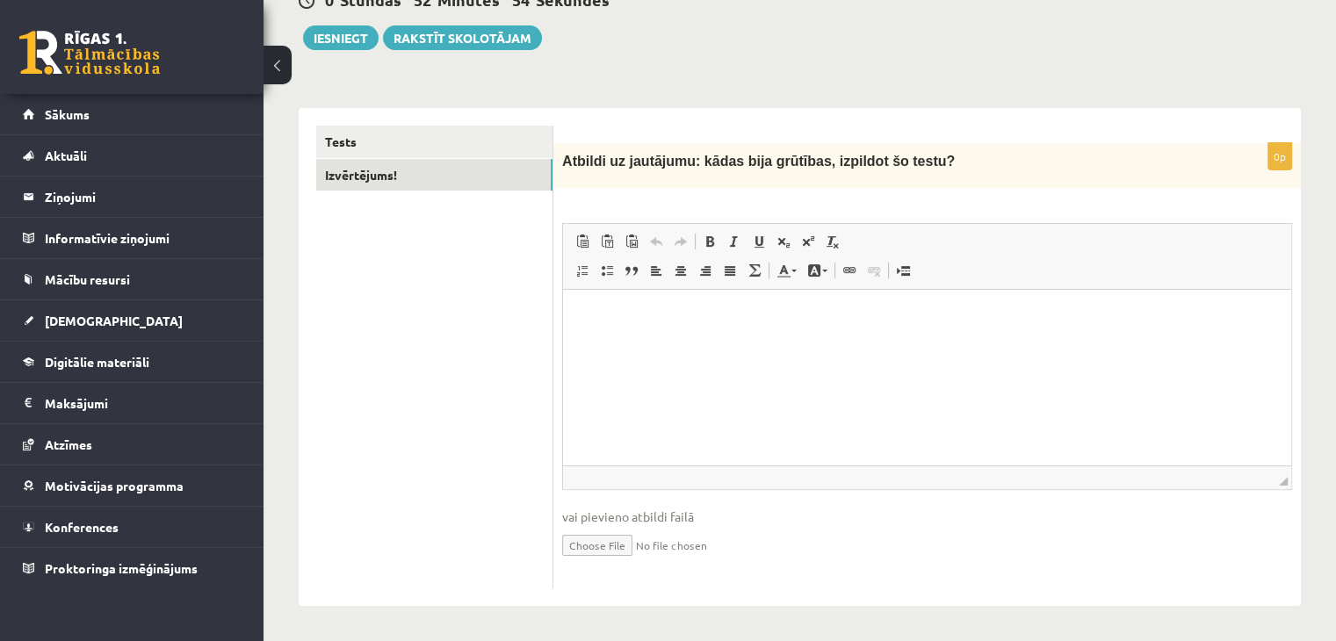
click at [688, 338] on html at bounding box center [927, 317] width 728 height 54
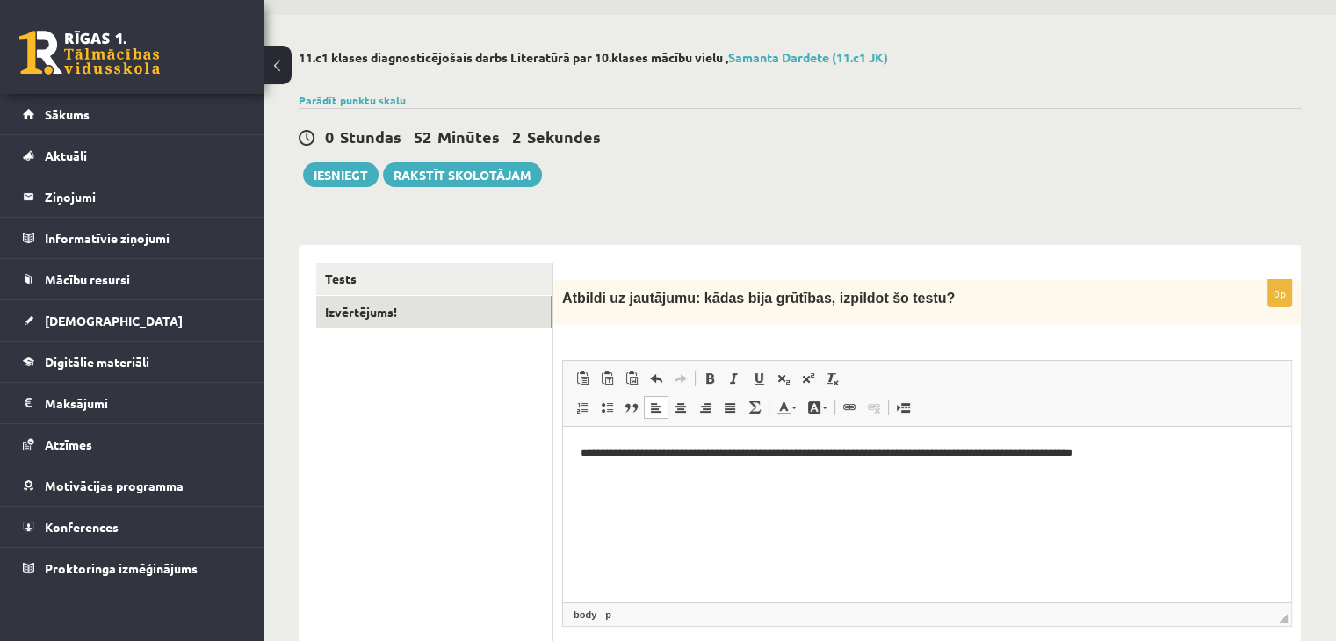
scroll to position [49, 0]
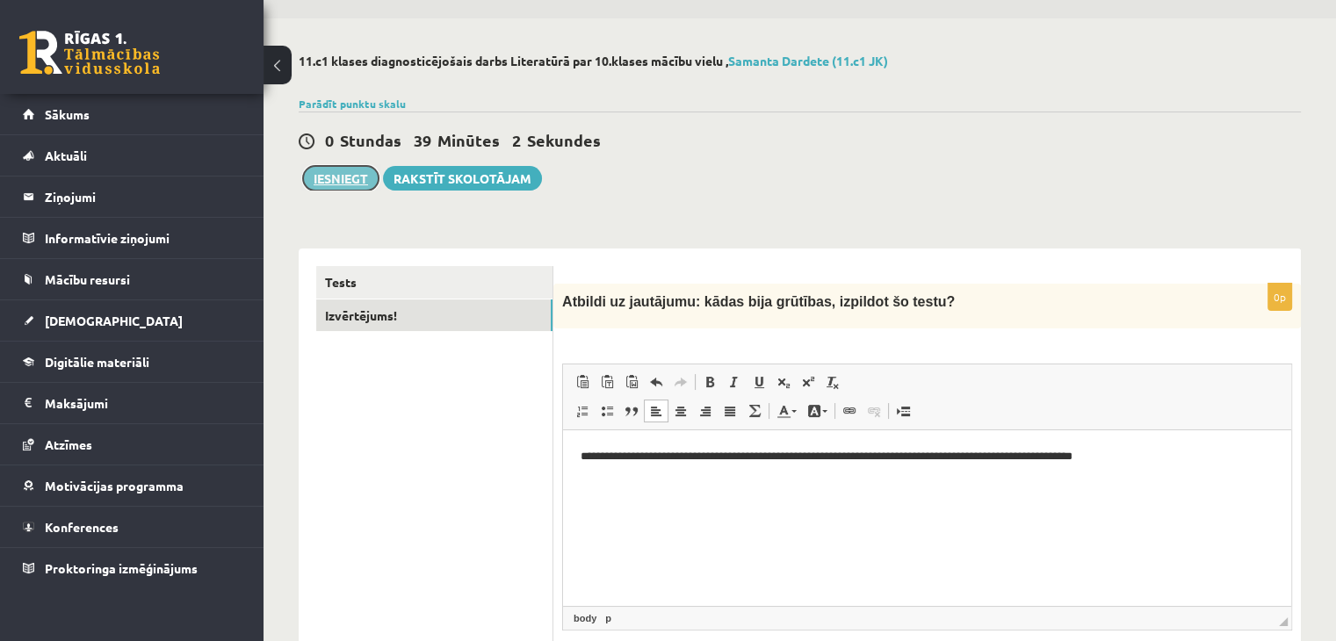
click at [338, 169] on button "Iesniegt" at bounding box center [341, 178] width 76 height 25
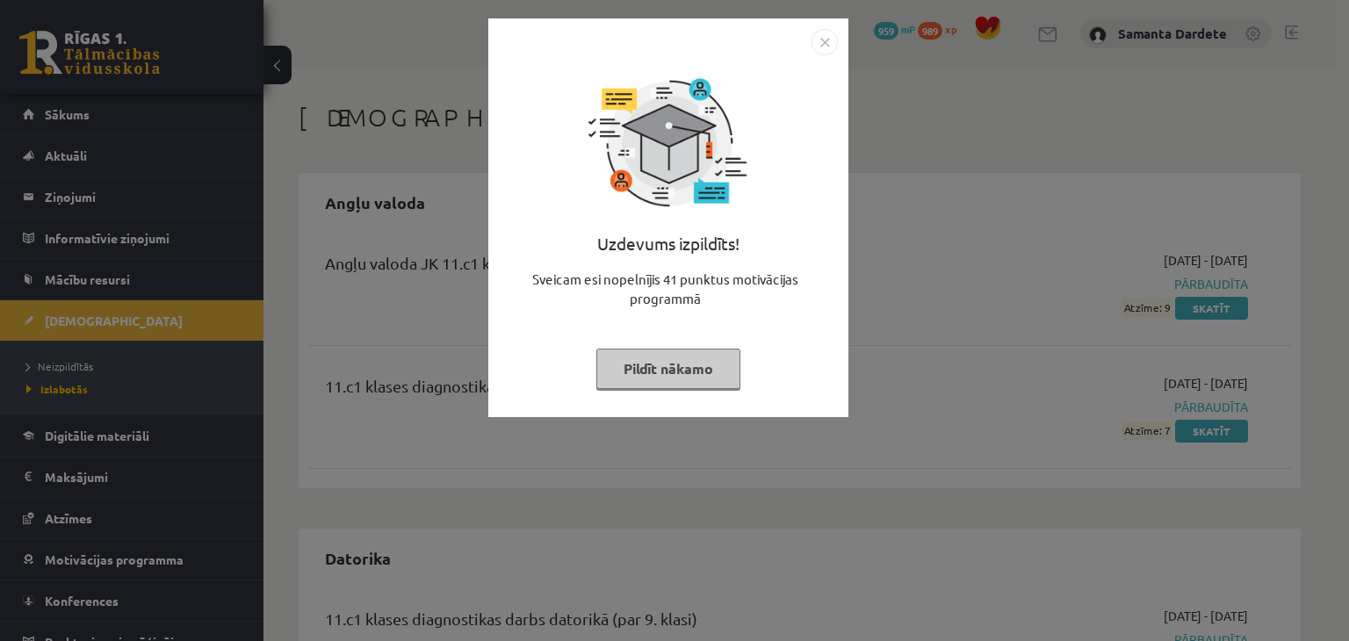
click at [678, 361] on button "Pildīt nākamo" at bounding box center [668, 369] width 144 height 40
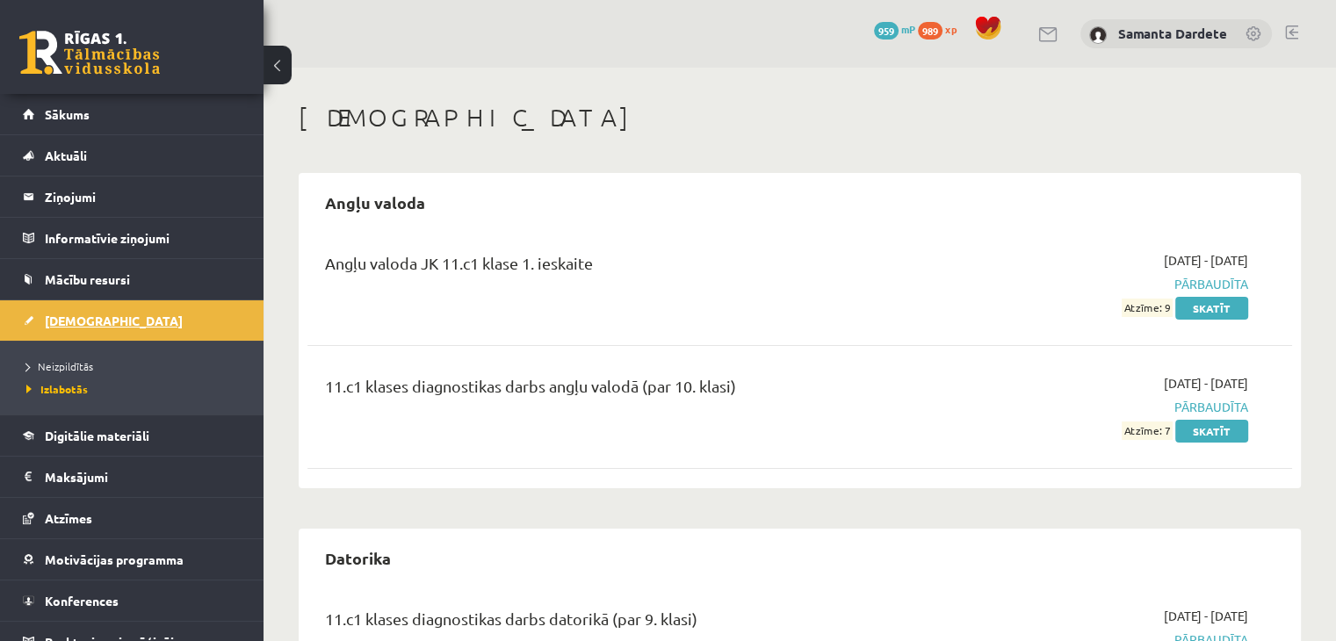
click at [50, 313] on span "[DEMOGRAPHIC_DATA]" at bounding box center [114, 321] width 138 height 16
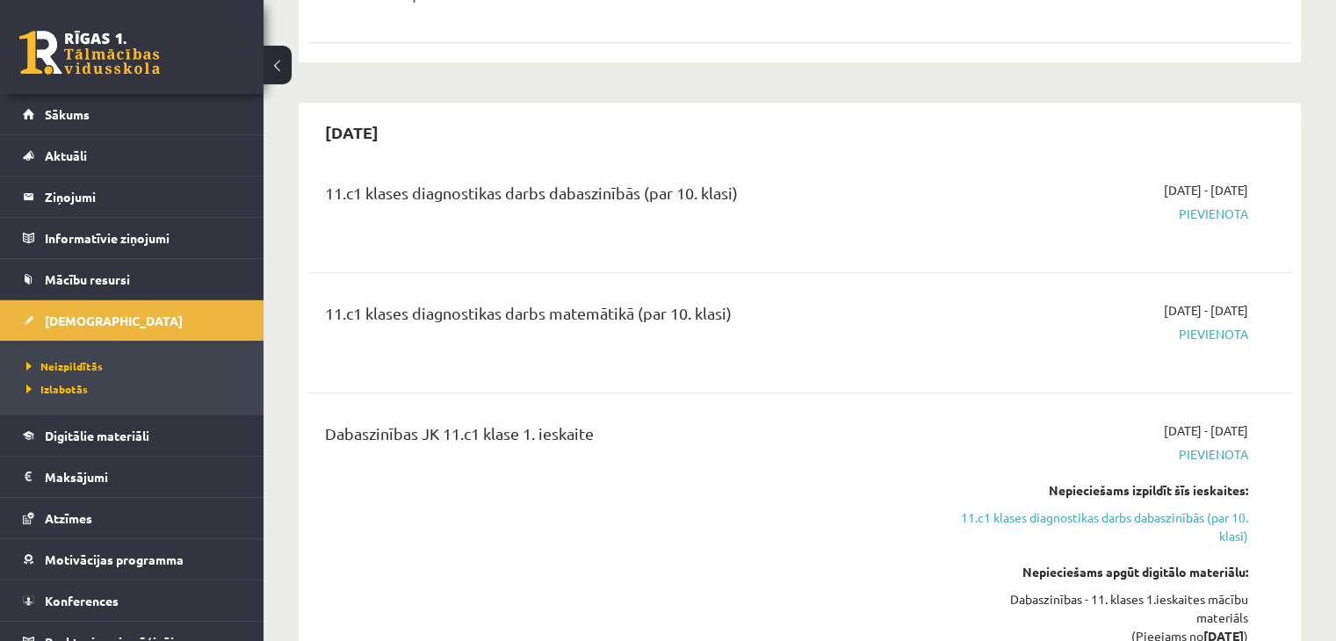
scroll to position [1653, 0]
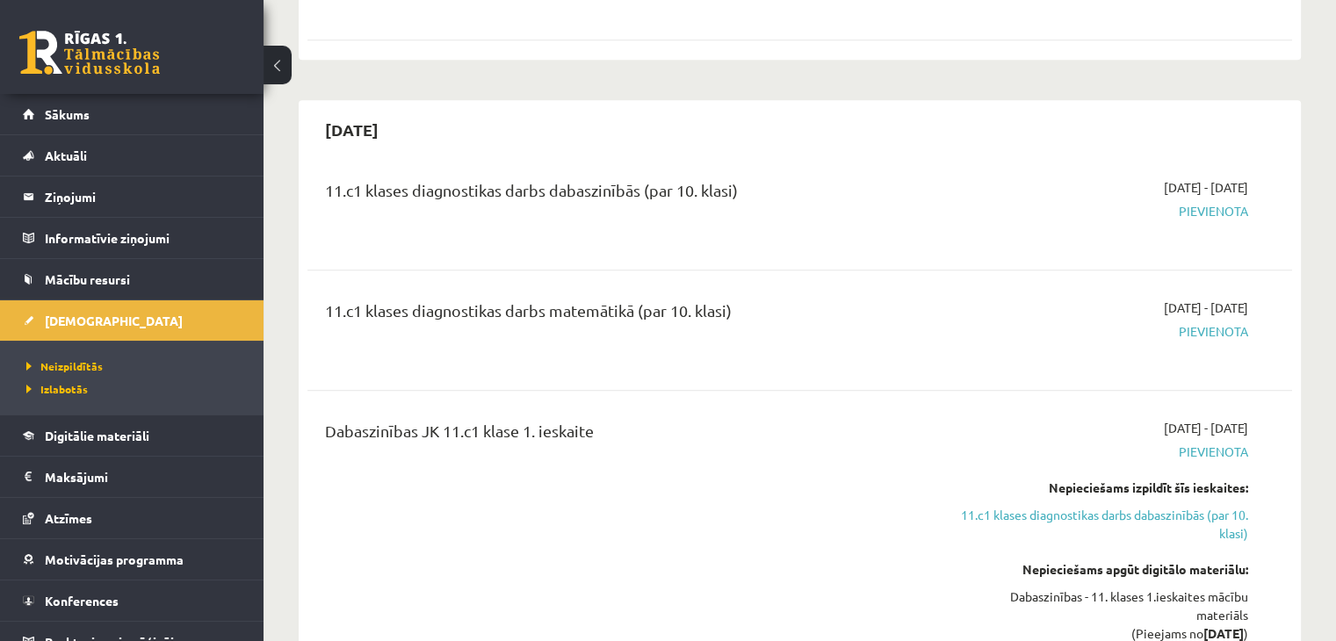
drag, startPoint x: 504, startPoint y: 357, endPoint x: 294, endPoint y: 338, distance: 210.7
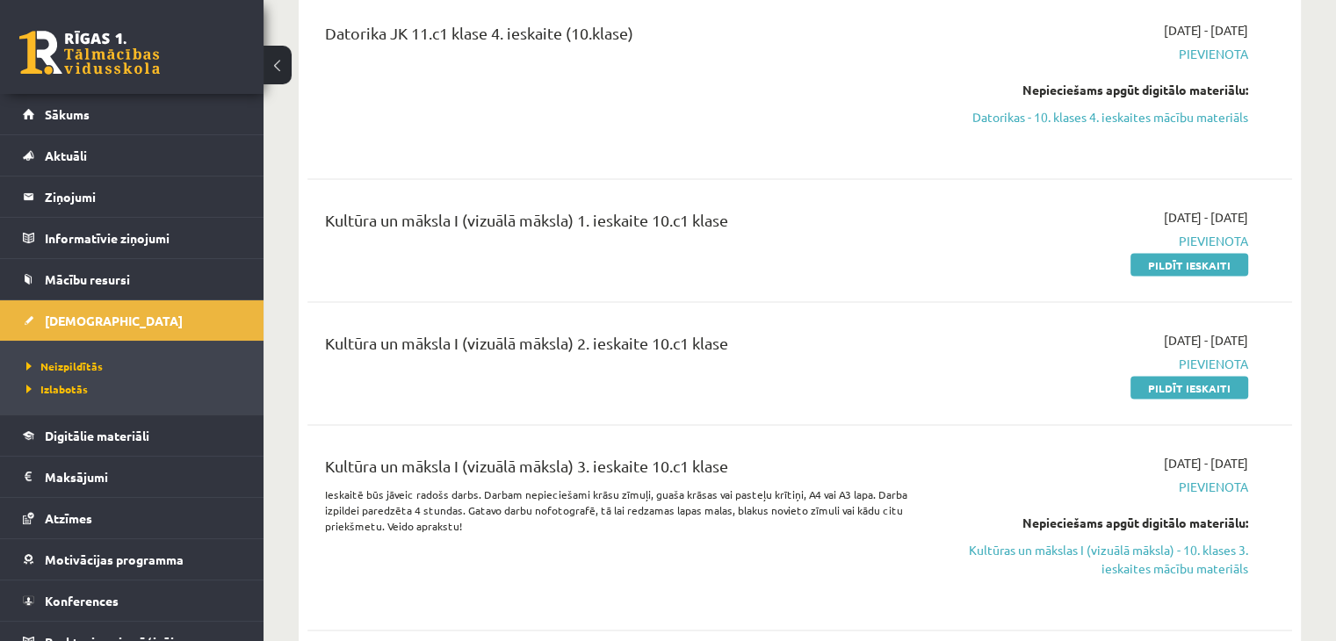
scroll to position [3507, 0]
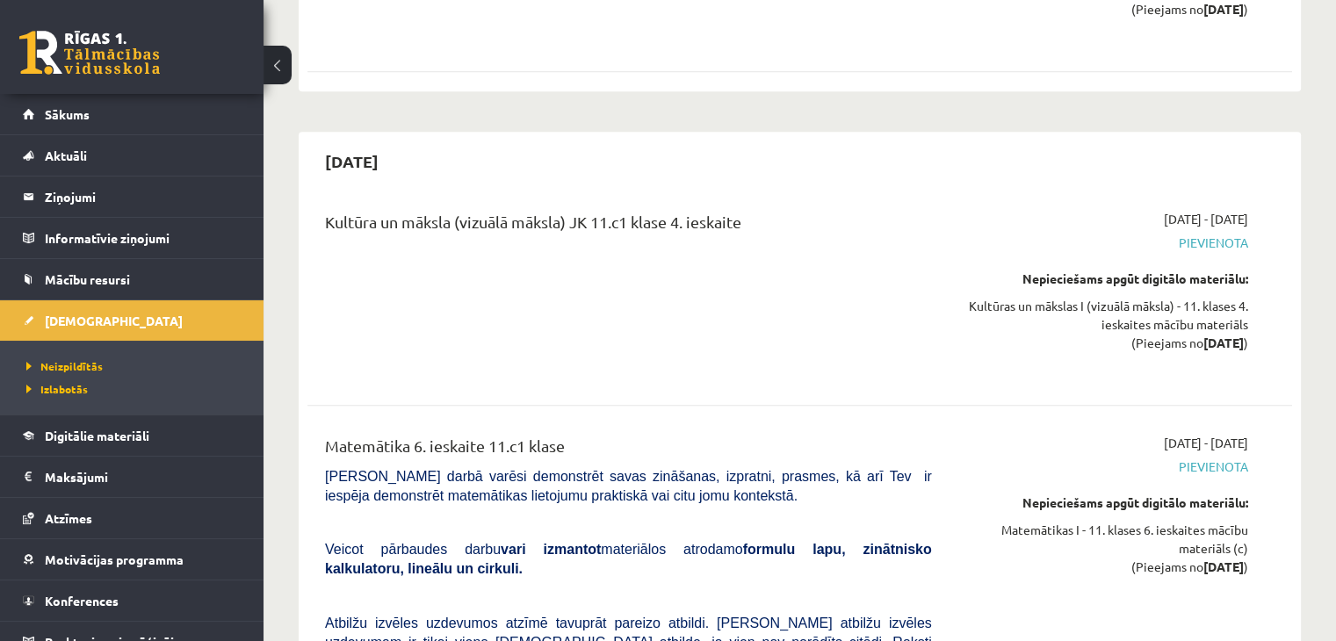
scroll to position [14608, 0]
